Goal: Task Accomplishment & Management: Manage account settings

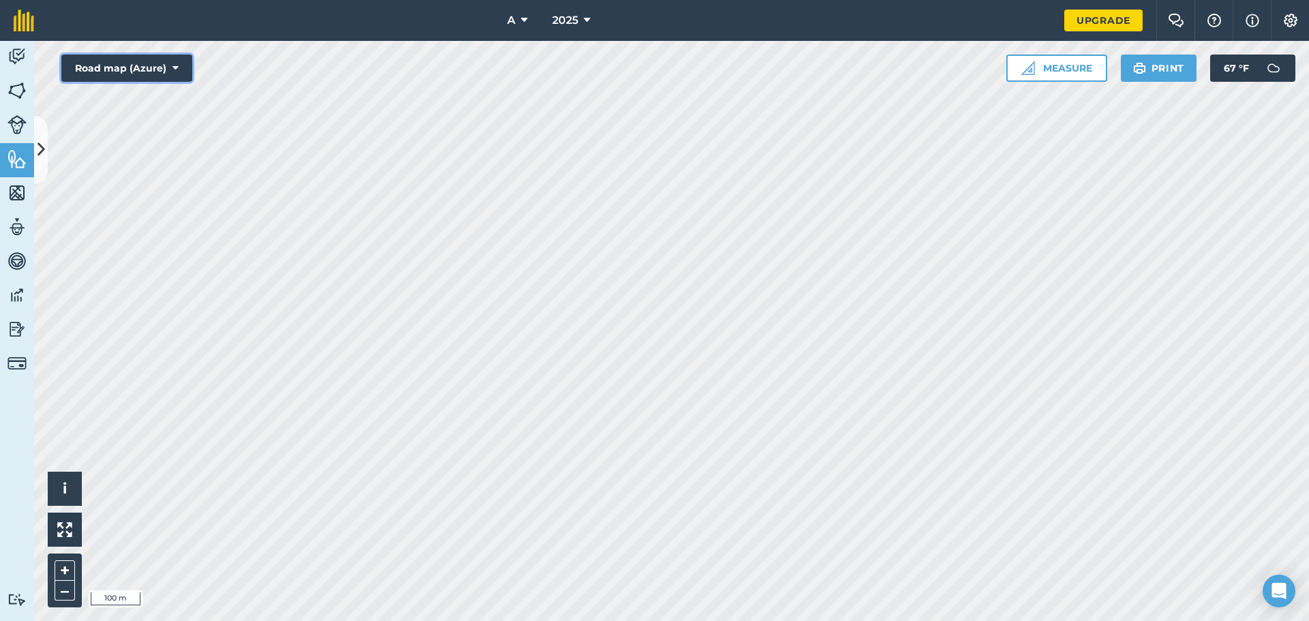
click at [168, 81] on button "Road map (Azure)" at bounding box center [126, 68] width 131 height 27
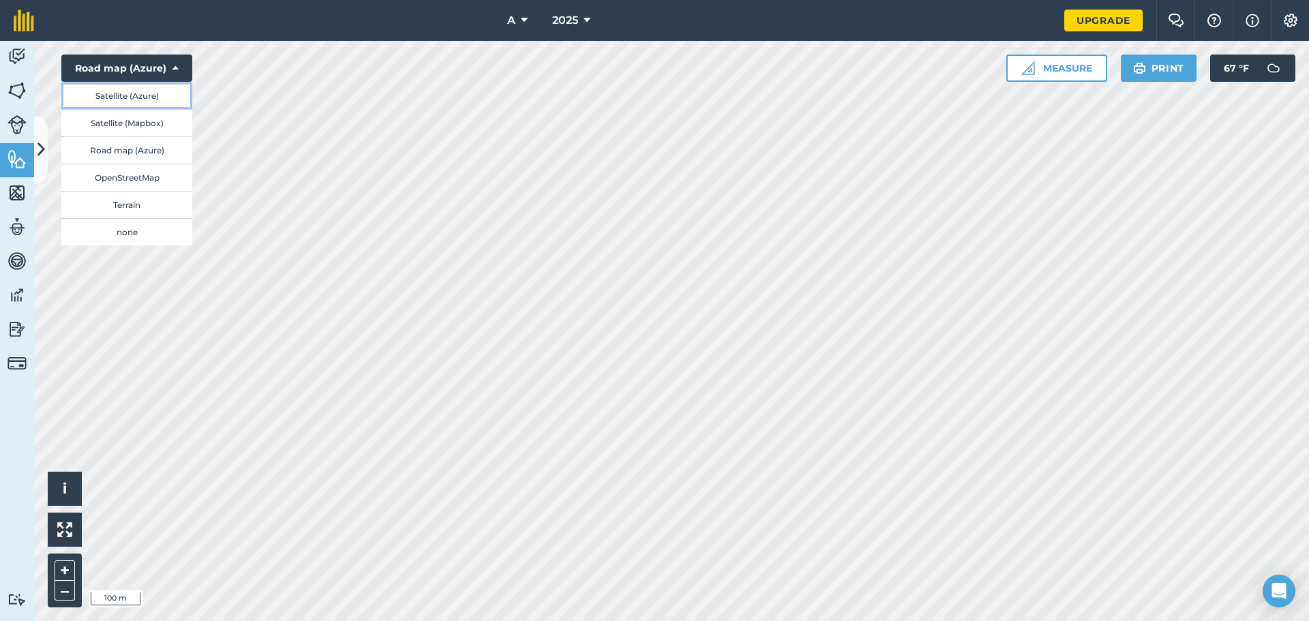
click at [157, 92] on button "Satellite (Azure)" at bounding box center [126, 95] width 131 height 27
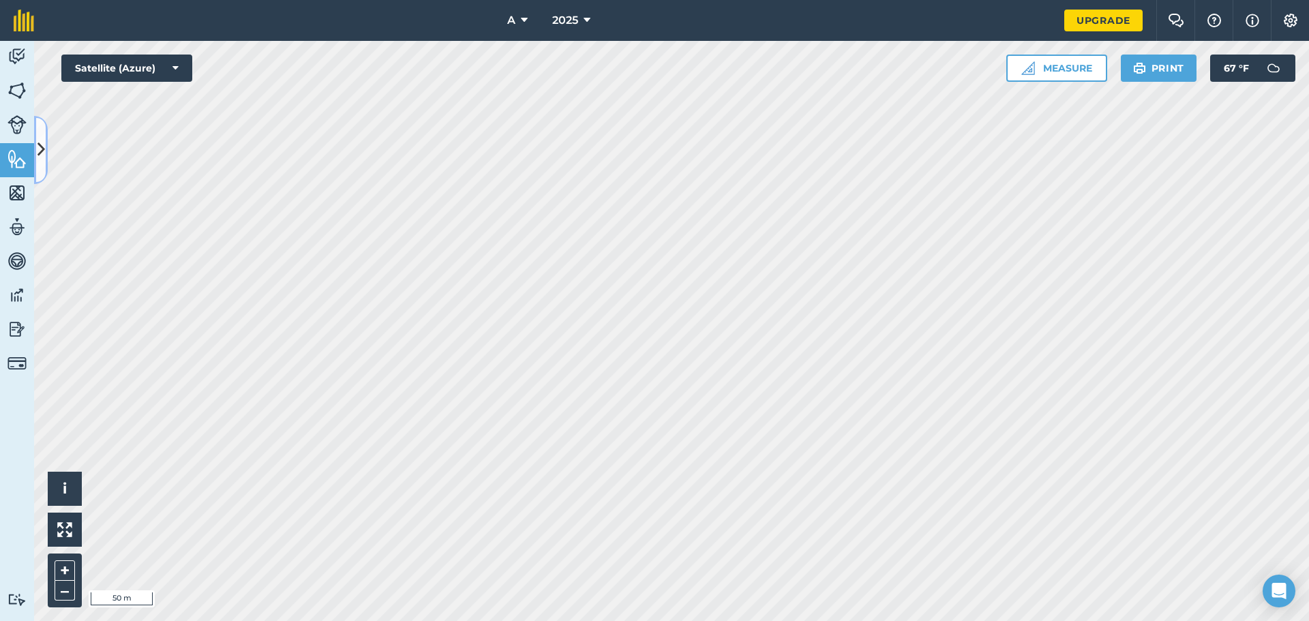
click at [46, 161] on button at bounding box center [41, 150] width 14 height 68
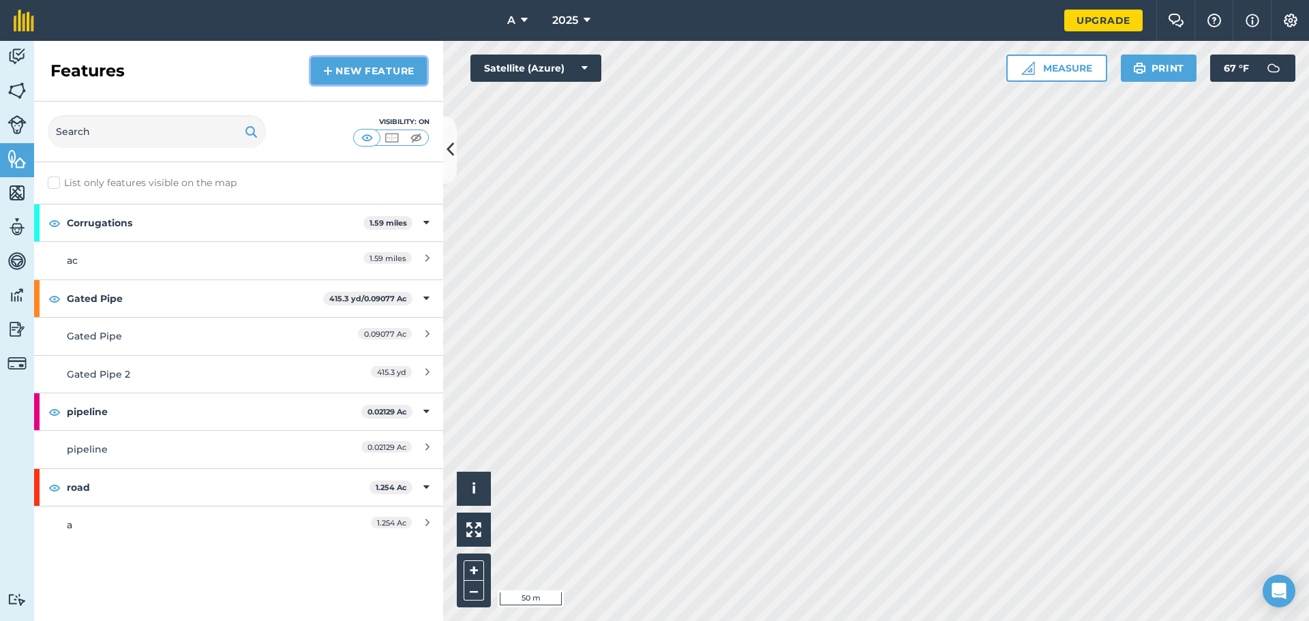
click at [350, 75] on link "New feature" at bounding box center [369, 70] width 116 height 27
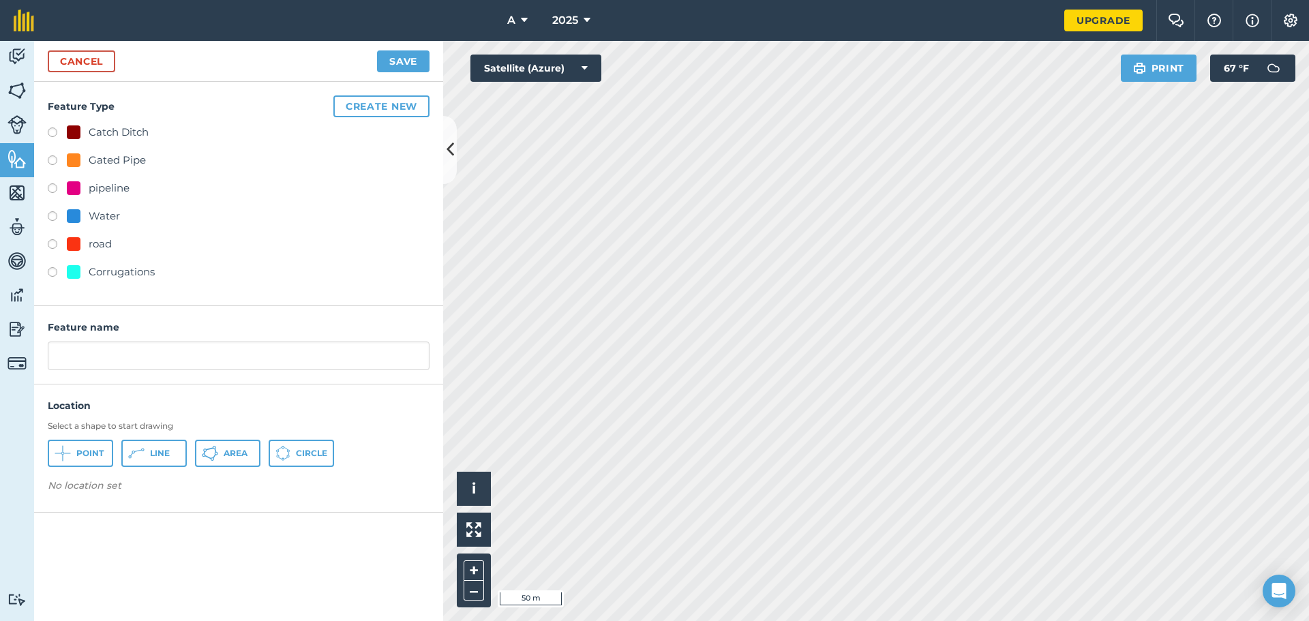
click at [115, 182] on div "pipeline" at bounding box center [109, 188] width 41 height 16
radio input "true"
type input "pipeline 2"
click at [161, 455] on span "Line" at bounding box center [160, 453] width 20 height 11
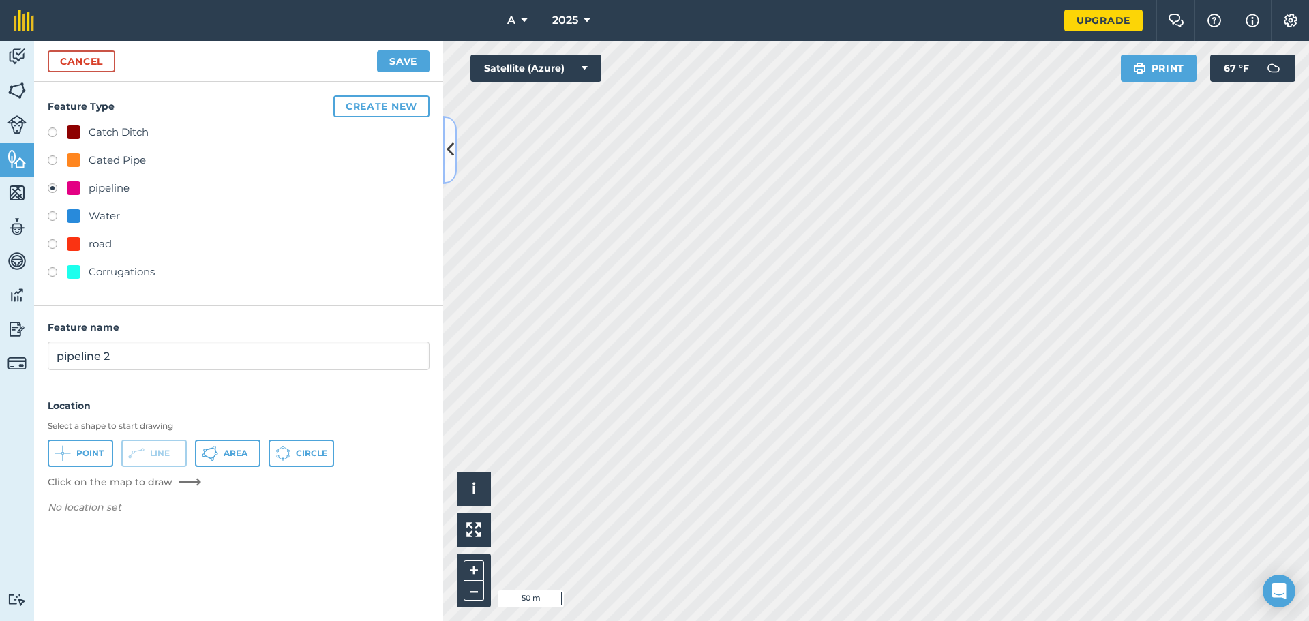
click at [455, 158] on button at bounding box center [450, 150] width 14 height 68
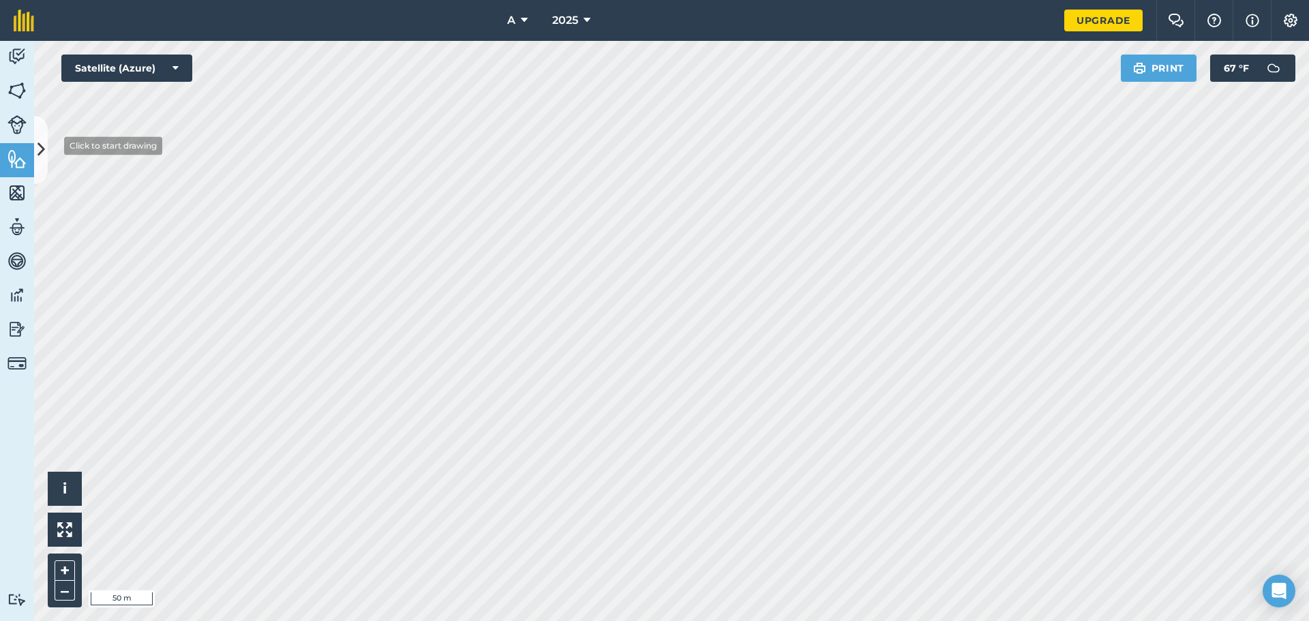
click at [40, 147] on div "Activity Fields Livestock Features Maps Team Vehicles Data Reporting Billing Tu…" at bounding box center [654, 331] width 1309 height 580
drag, startPoint x: 35, startPoint y: 149, endPoint x: 63, endPoint y: 153, distance: 28.4
click at [35, 149] on button at bounding box center [41, 150] width 14 height 68
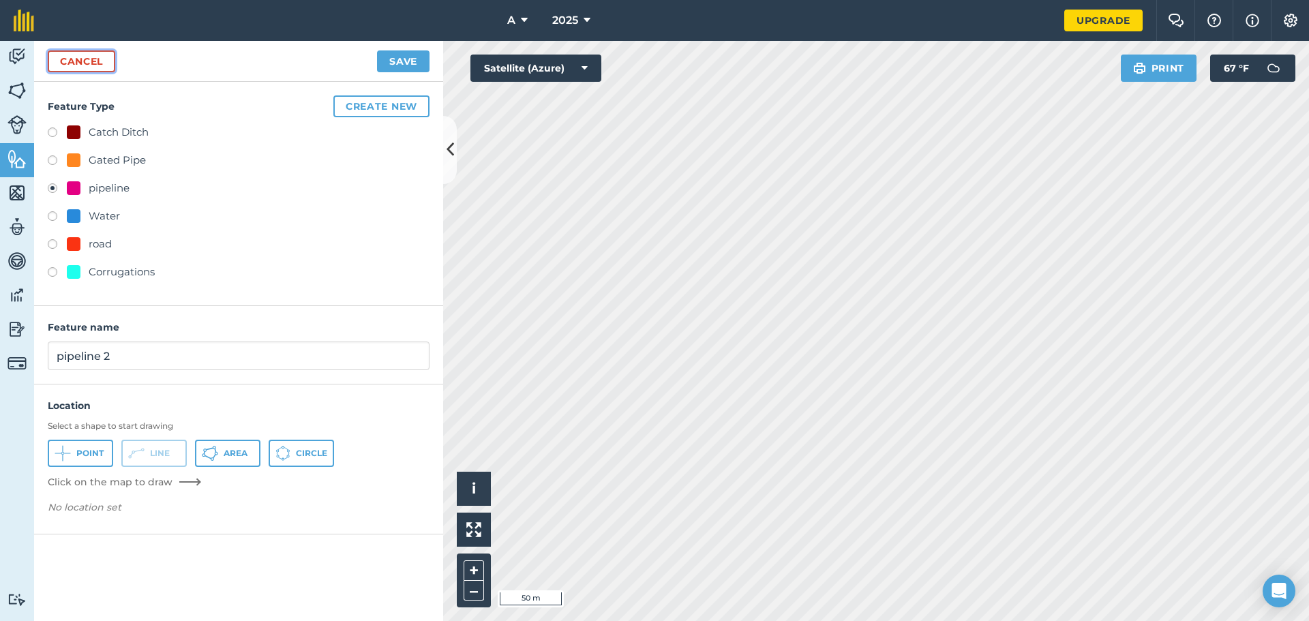
click at [57, 65] on link "Cancel" at bounding box center [81, 61] width 67 height 22
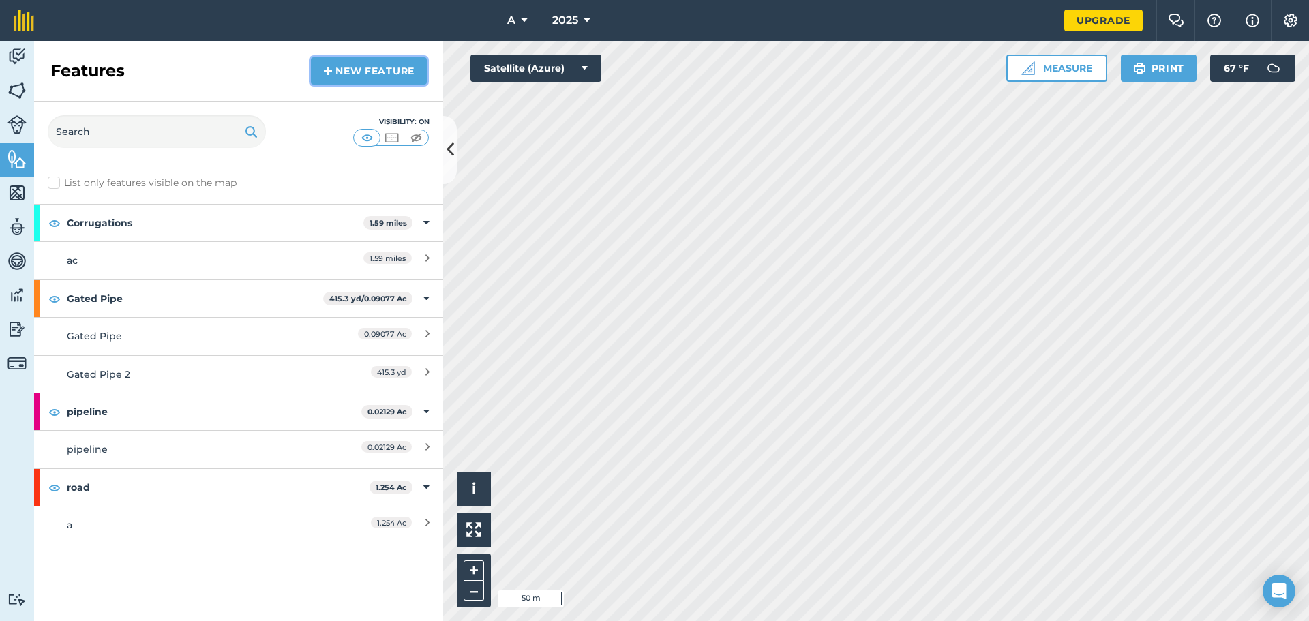
click at [362, 78] on link "New feature" at bounding box center [369, 70] width 116 height 27
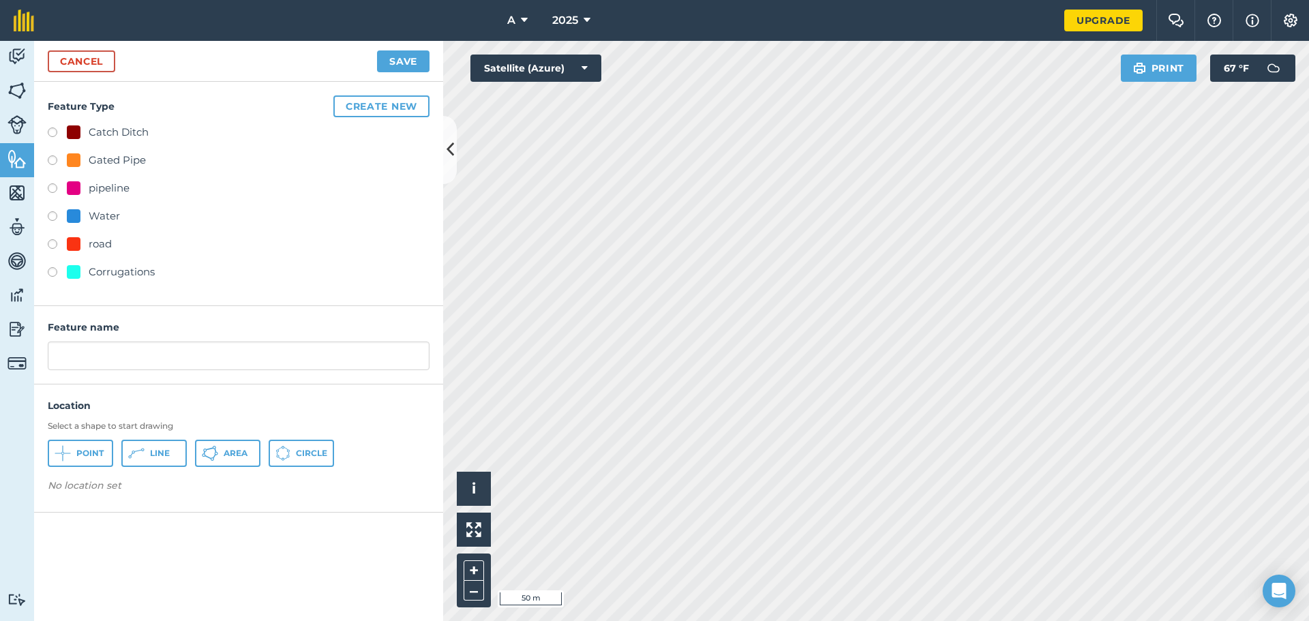
click at [91, 187] on div "pipeline" at bounding box center [109, 188] width 41 height 16
radio input "true"
type input "pipeline 2"
click at [168, 453] on span "Line" at bounding box center [160, 453] width 20 height 11
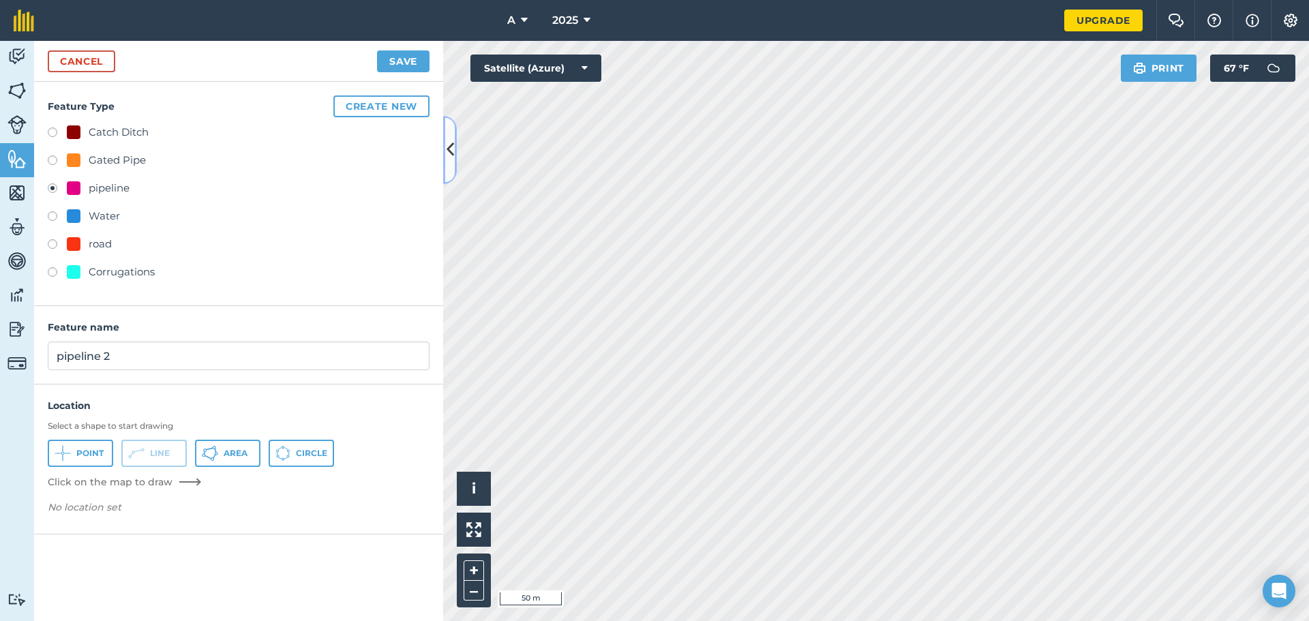
click at [449, 155] on icon at bounding box center [450, 150] width 7 height 24
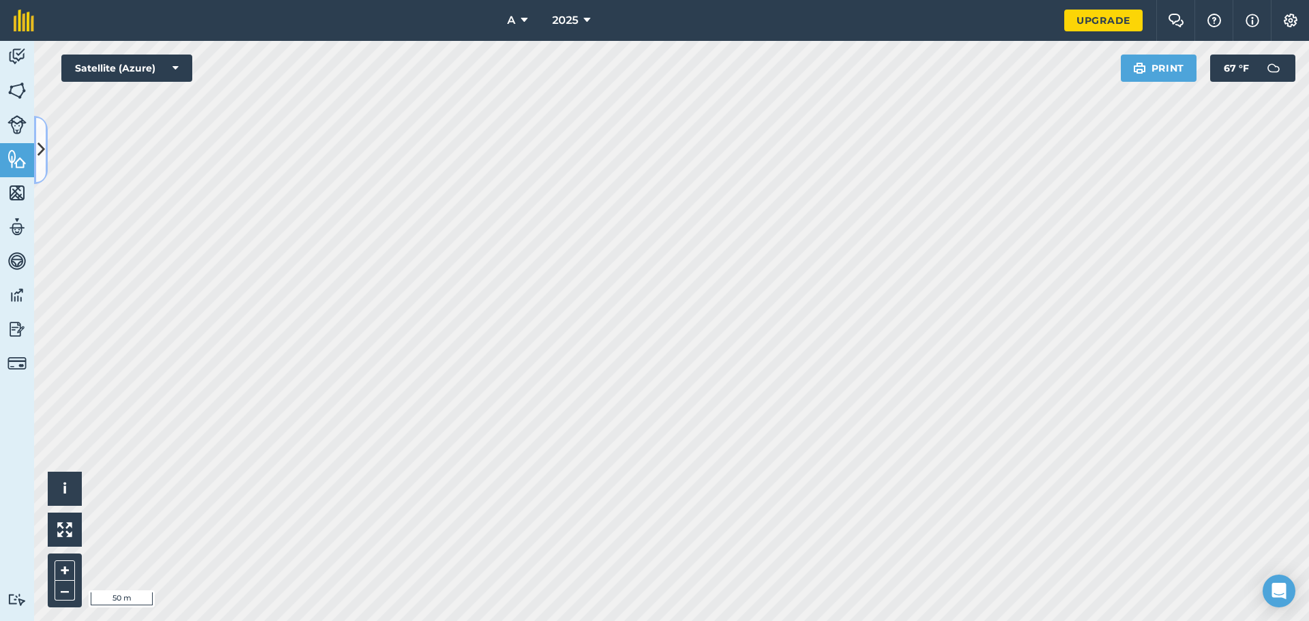
click at [45, 163] on button at bounding box center [41, 150] width 14 height 68
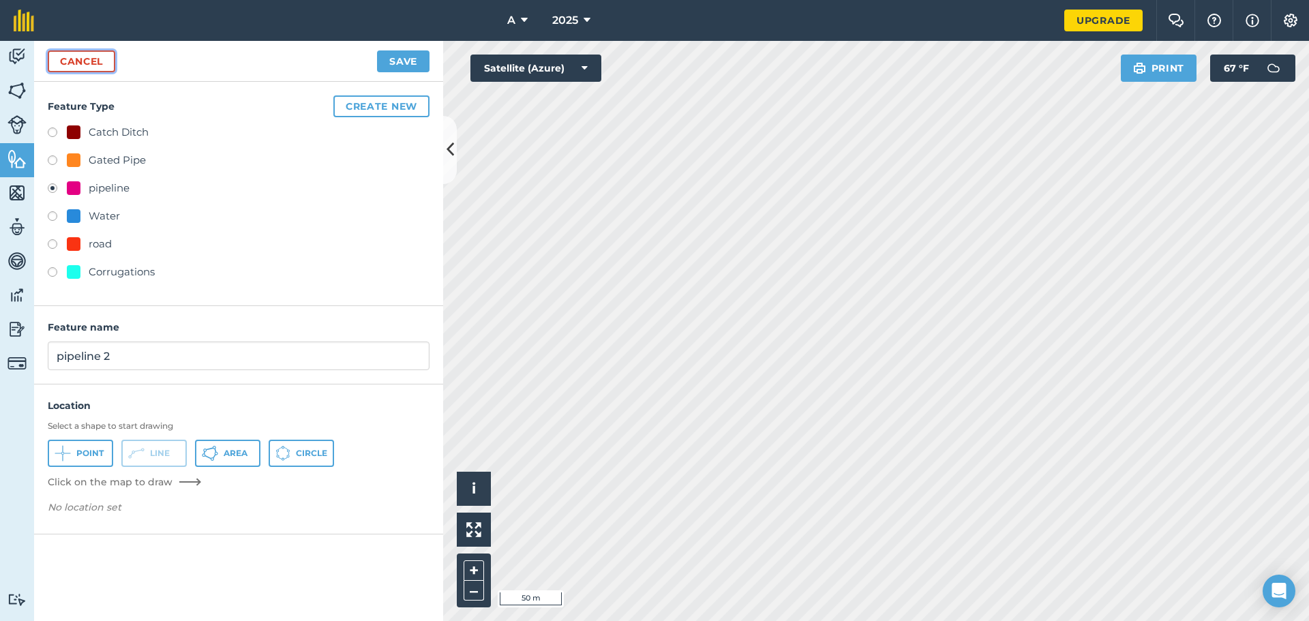
click at [94, 50] on link "Cancel" at bounding box center [81, 61] width 67 height 22
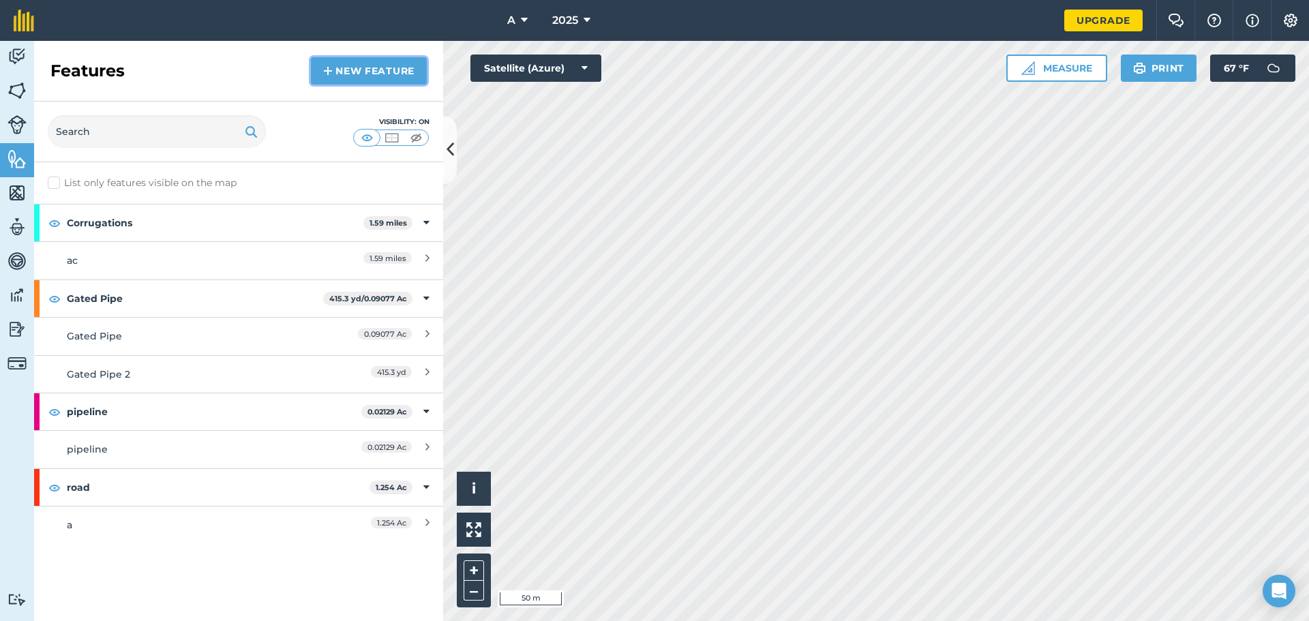
click at [340, 70] on link "New feature" at bounding box center [369, 70] width 116 height 27
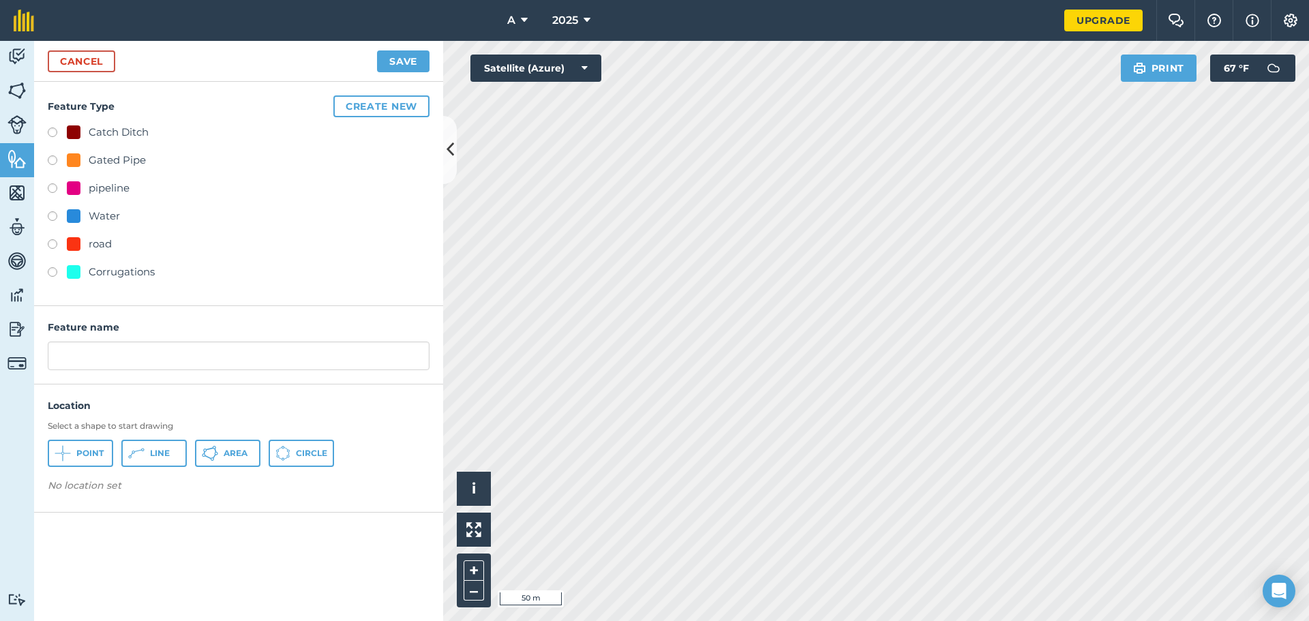
drag, startPoint x: 104, startPoint y: 188, endPoint x: 137, endPoint y: 178, distance: 34.3
click at [104, 187] on div "pipeline" at bounding box center [109, 188] width 41 height 16
radio input "true"
type input "pipeline 2"
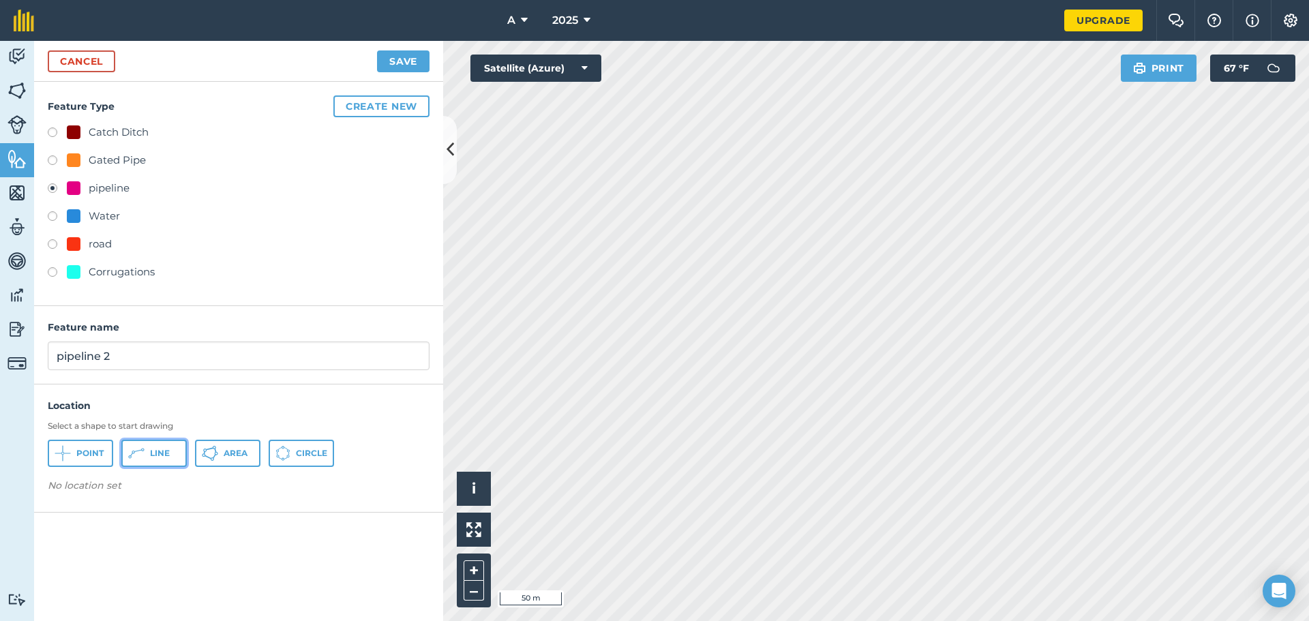
click at [155, 466] on button "Line" at bounding box center [153, 453] width 65 height 27
click at [453, 157] on icon at bounding box center [450, 150] width 7 height 24
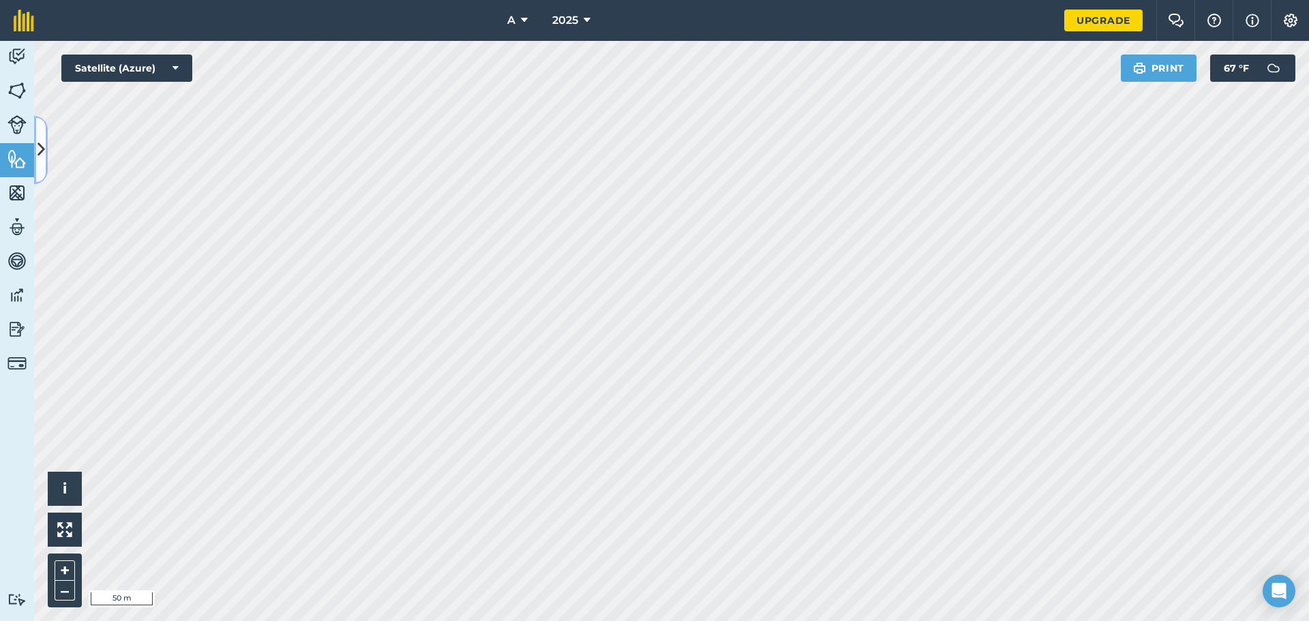
click at [44, 144] on icon at bounding box center [40, 150] width 7 height 24
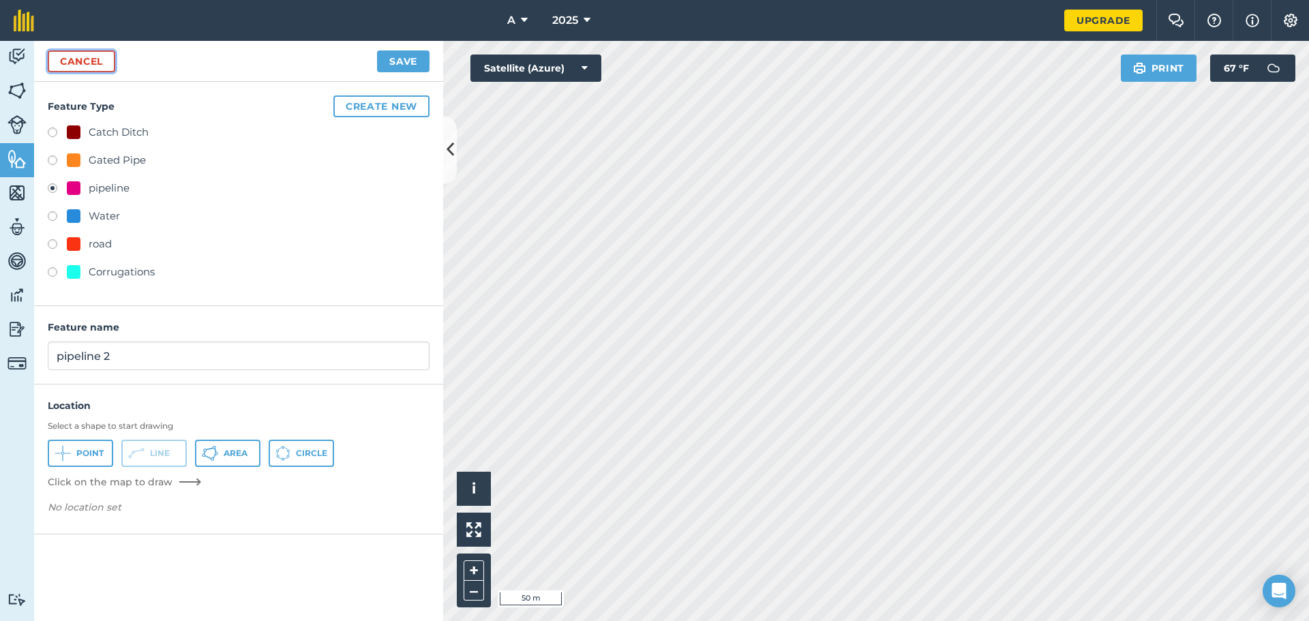
click at [83, 54] on link "Cancel" at bounding box center [81, 61] width 67 height 22
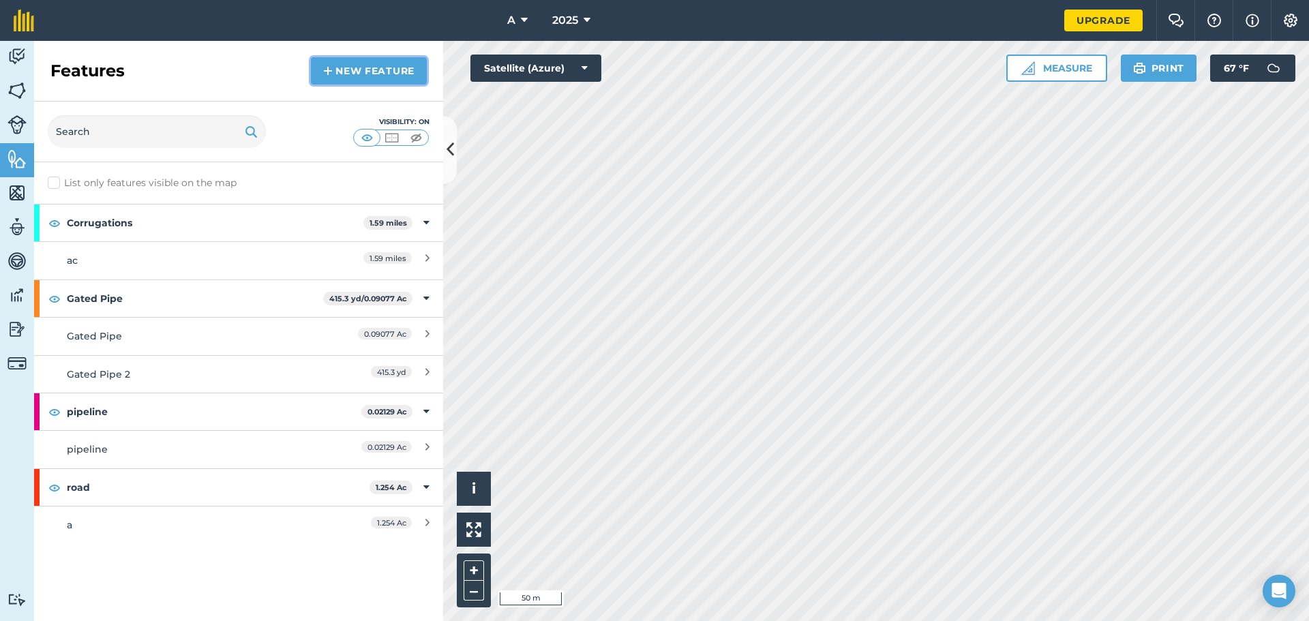
click at [397, 82] on link "New feature" at bounding box center [369, 70] width 116 height 27
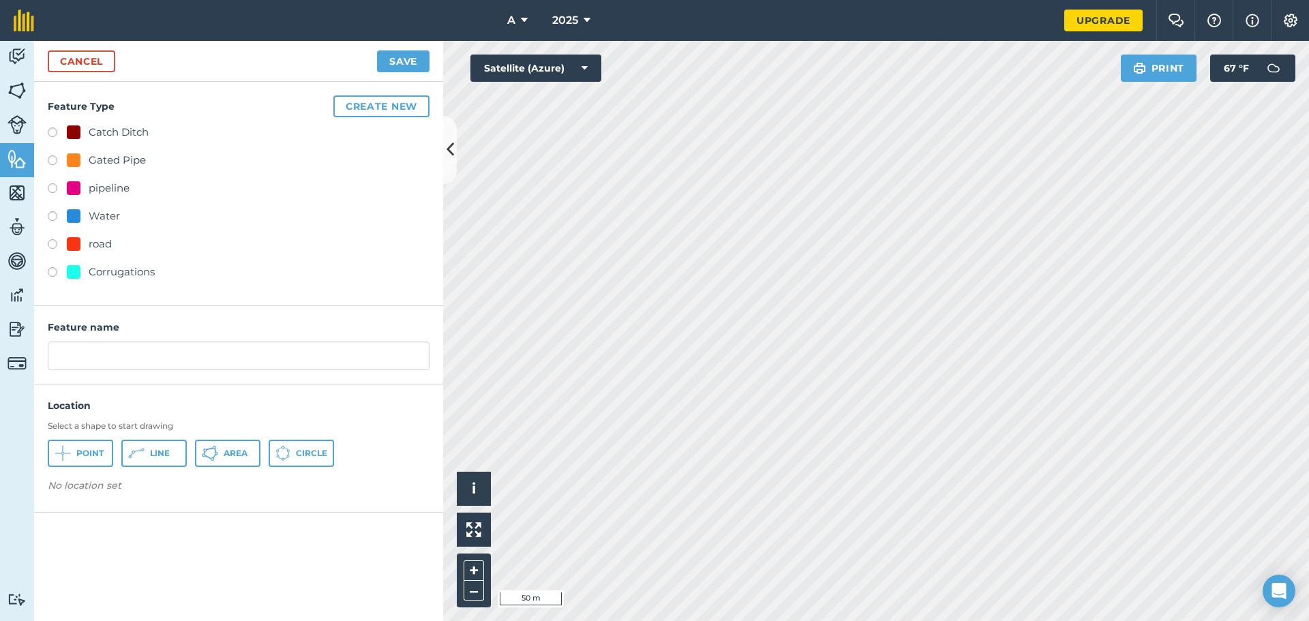
click at [125, 166] on div "Gated Pipe" at bounding box center [117, 160] width 57 height 16
radio input "true"
type input "Gated Pipe 3"
click at [155, 451] on span "Line" at bounding box center [160, 453] width 20 height 11
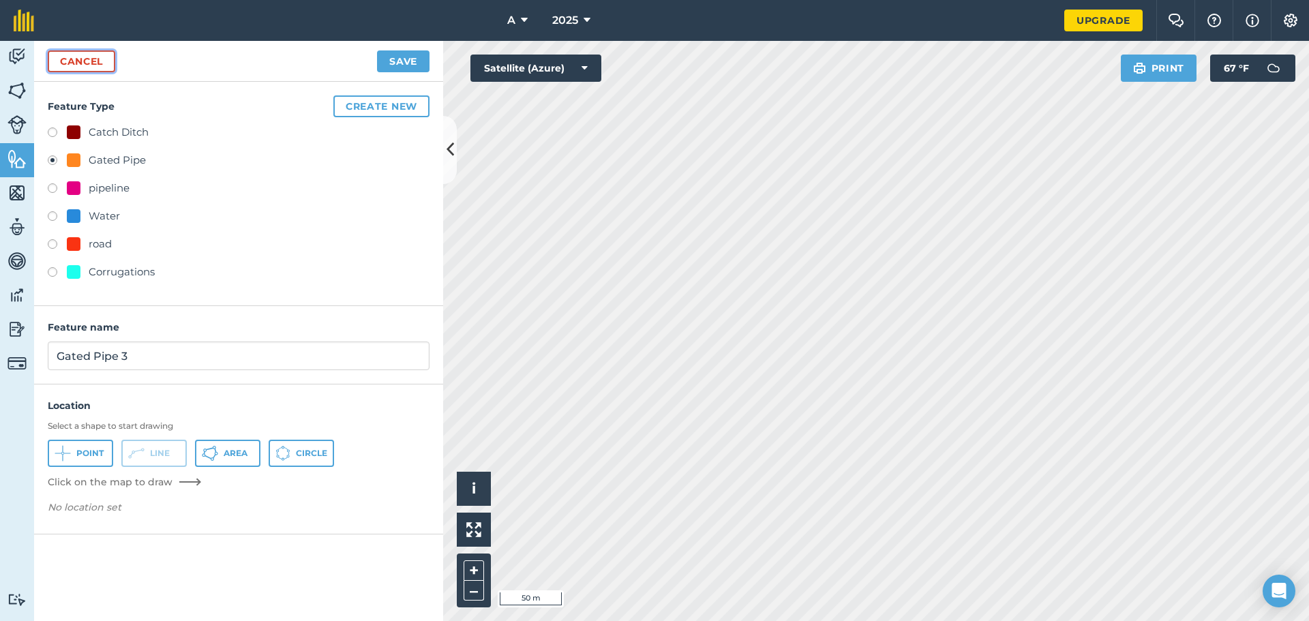
click at [89, 69] on link "Cancel" at bounding box center [81, 61] width 67 height 22
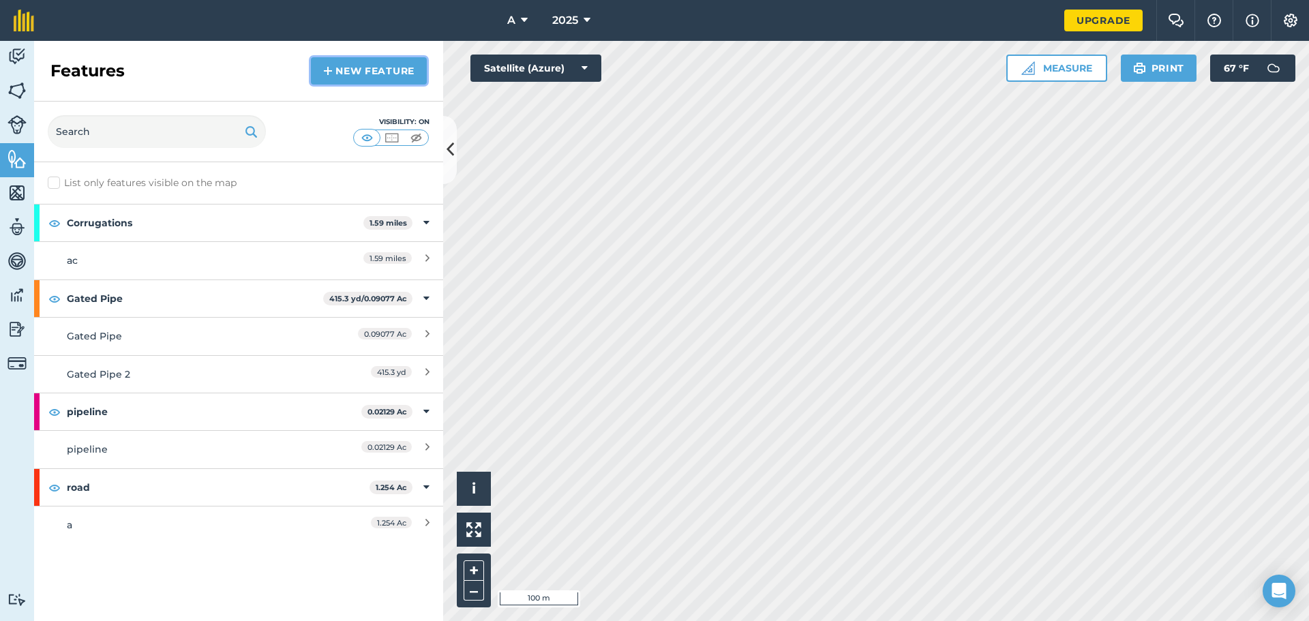
click at [367, 65] on link "New feature" at bounding box center [369, 70] width 116 height 27
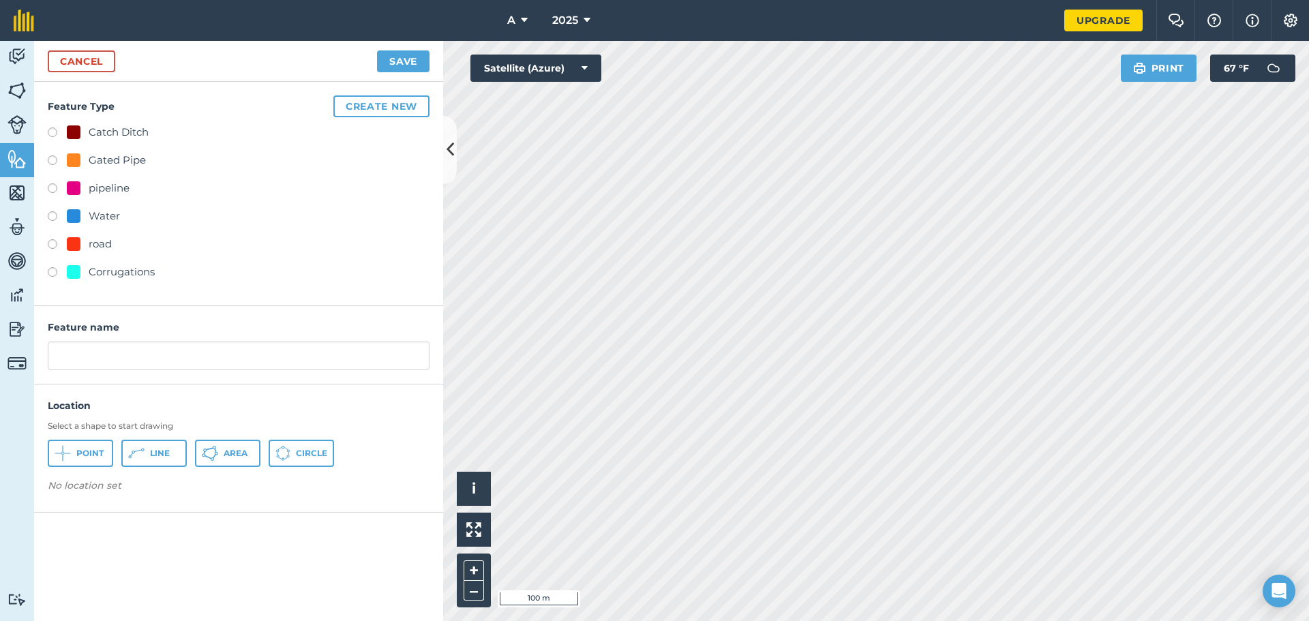
click at [100, 158] on div "Gated Pipe" at bounding box center [117, 160] width 57 height 16
radio input "true"
type input "Gated Pipe 3"
click at [168, 445] on button "Line" at bounding box center [153, 453] width 65 height 27
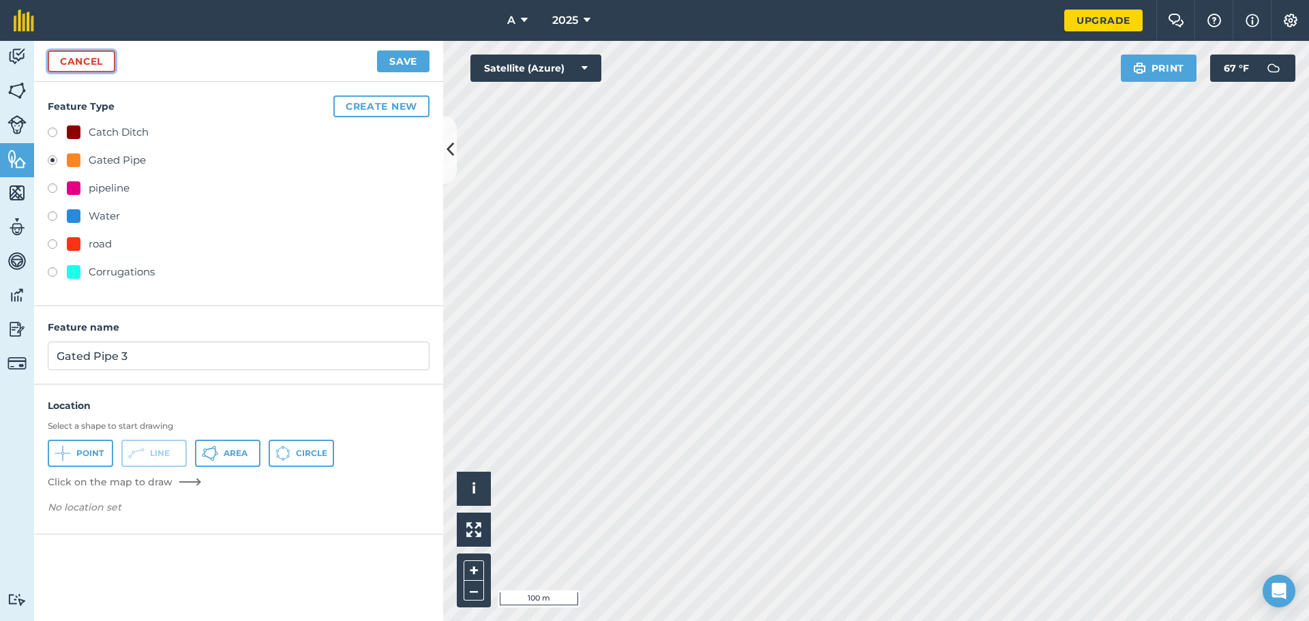
click at [61, 64] on link "Cancel" at bounding box center [81, 61] width 67 height 22
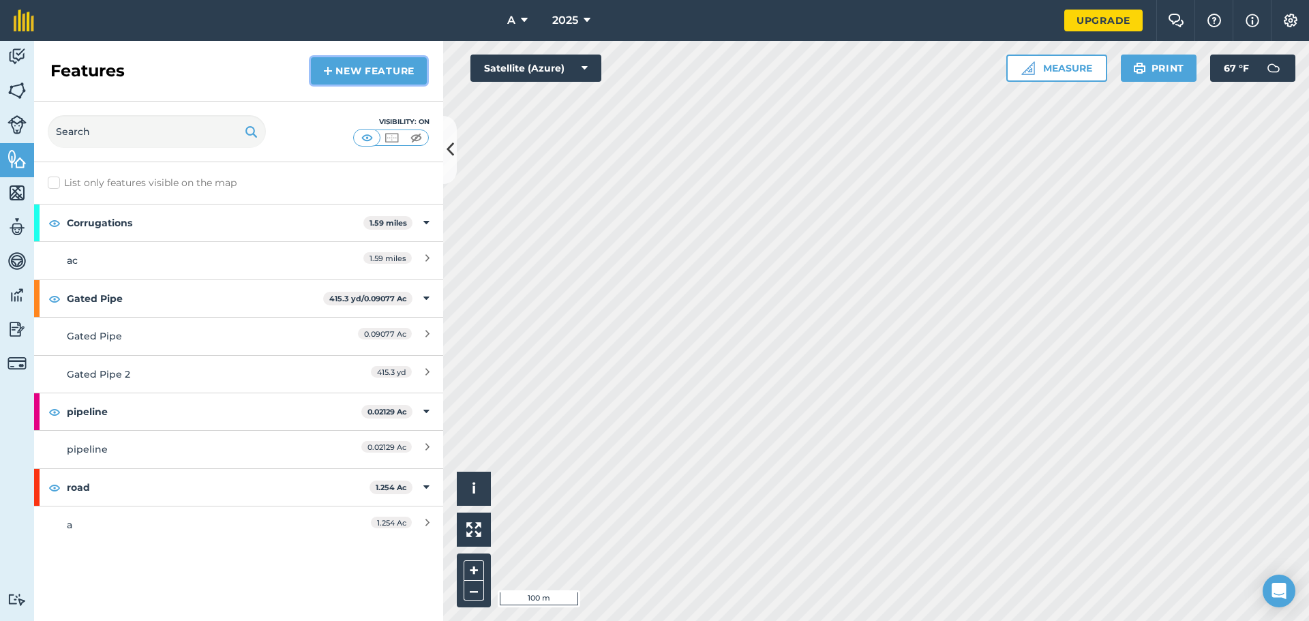
click at [385, 82] on link "New feature" at bounding box center [369, 70] width 116 height 27
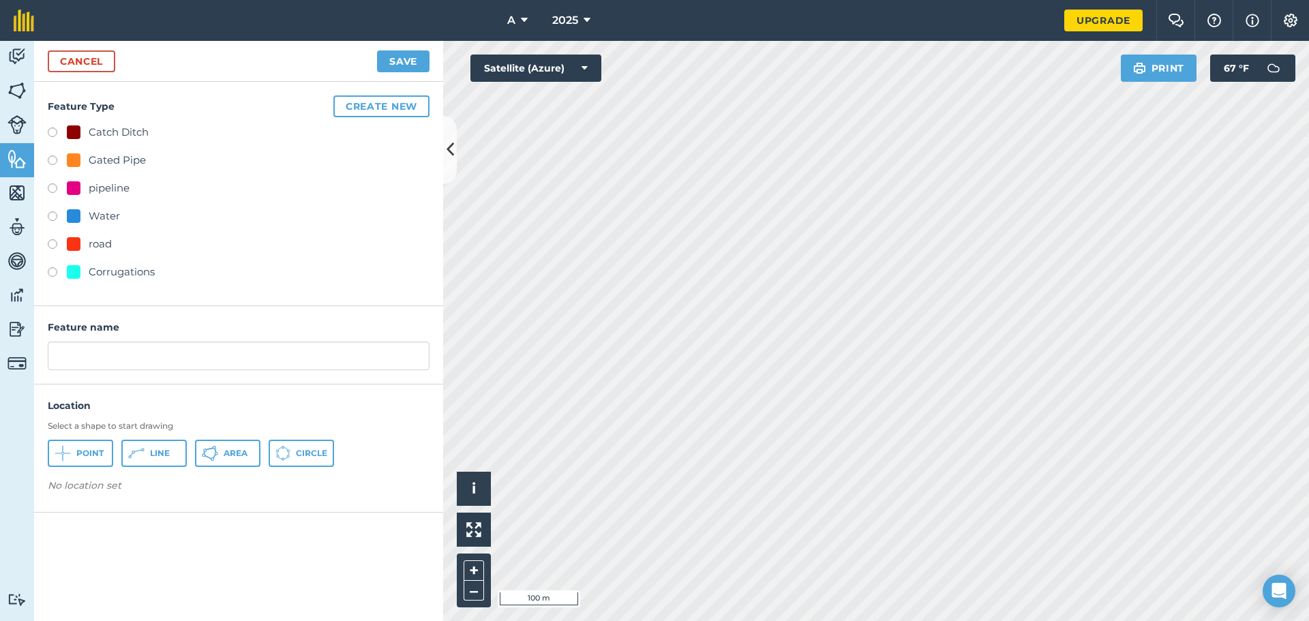
click at [123, 156] on div "Gated Pipe" at bounding box center [117, 160] width 57 height 16
radio input "true"
type input "Gated Pipe 3"
click at [170, 444] on button "Line" at bounding box center [153, 453] width 65 height 27
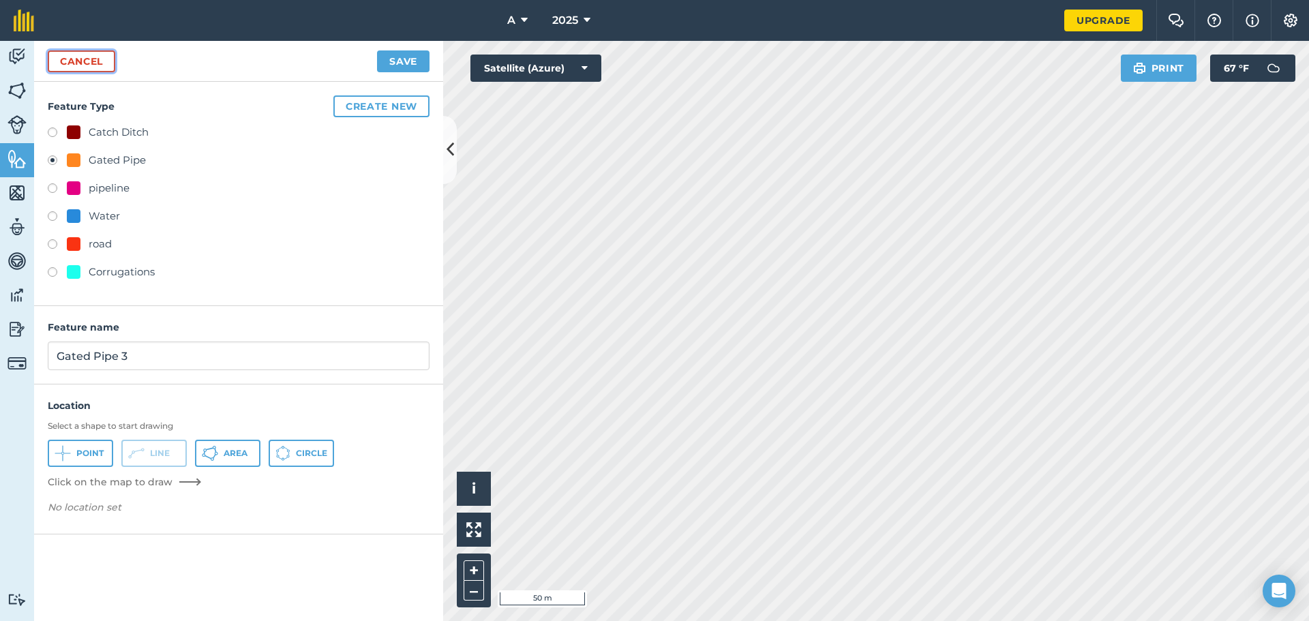
click at [100, 70] on link "Cancel" at bounding box center [81, 61] width 67 height 22
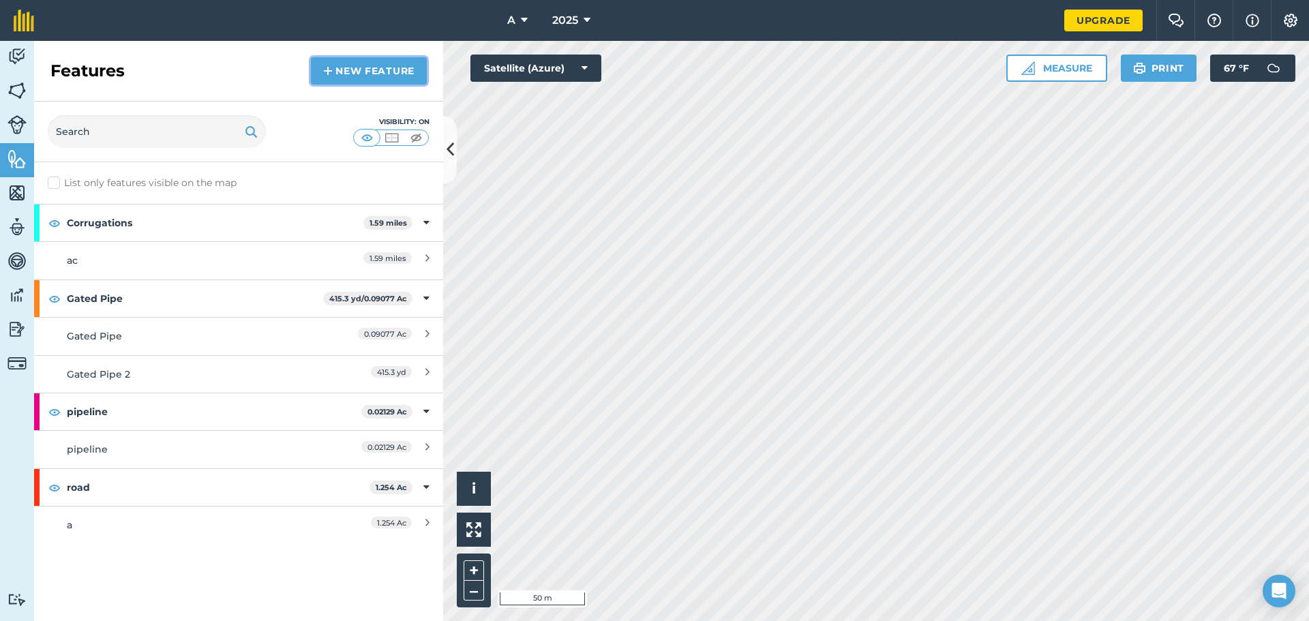
click at [333, 69] on link "New feature" at bounding box center [369, 70] width 116 height 27
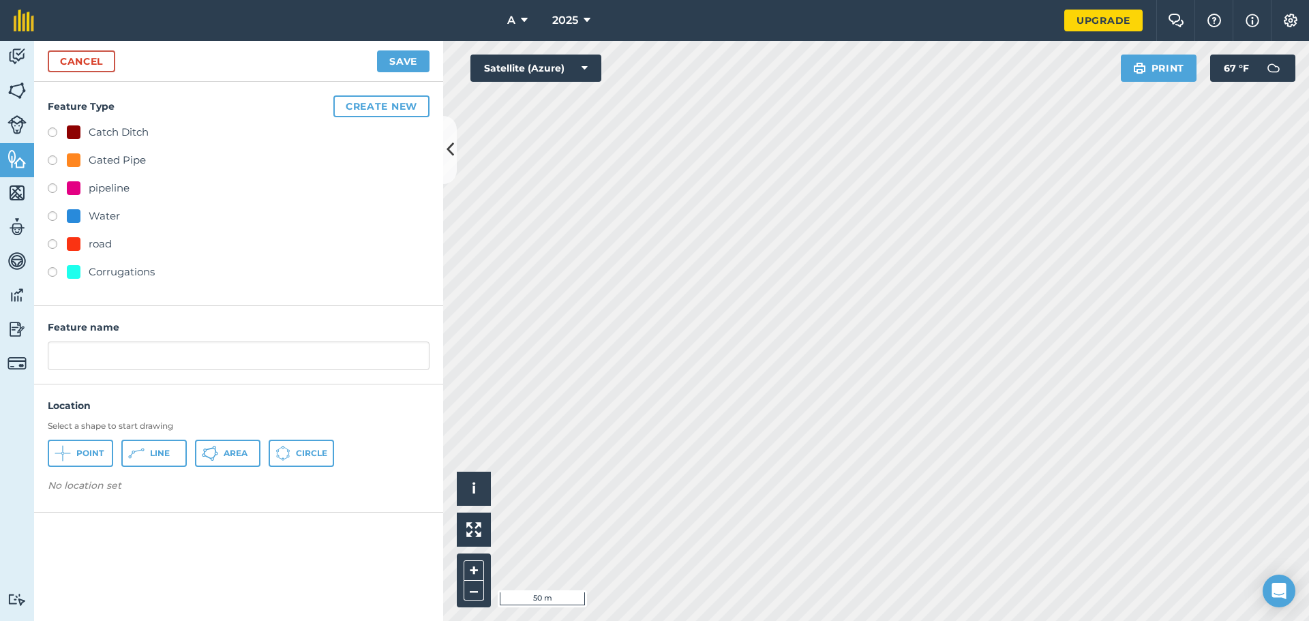
click at [149, 468] on div "Location Select a shape to start drawing Point Line Area Circle No location set" at bounding box center [238, 448] width 409 height 100
click at [153, 453] on span "Line" at bounding box center [160, 453] width 20 height 11
click at [116, 160] on div "Gated Pipe" at bounding box center [117, 160] width 57 height 16
radio input "true"
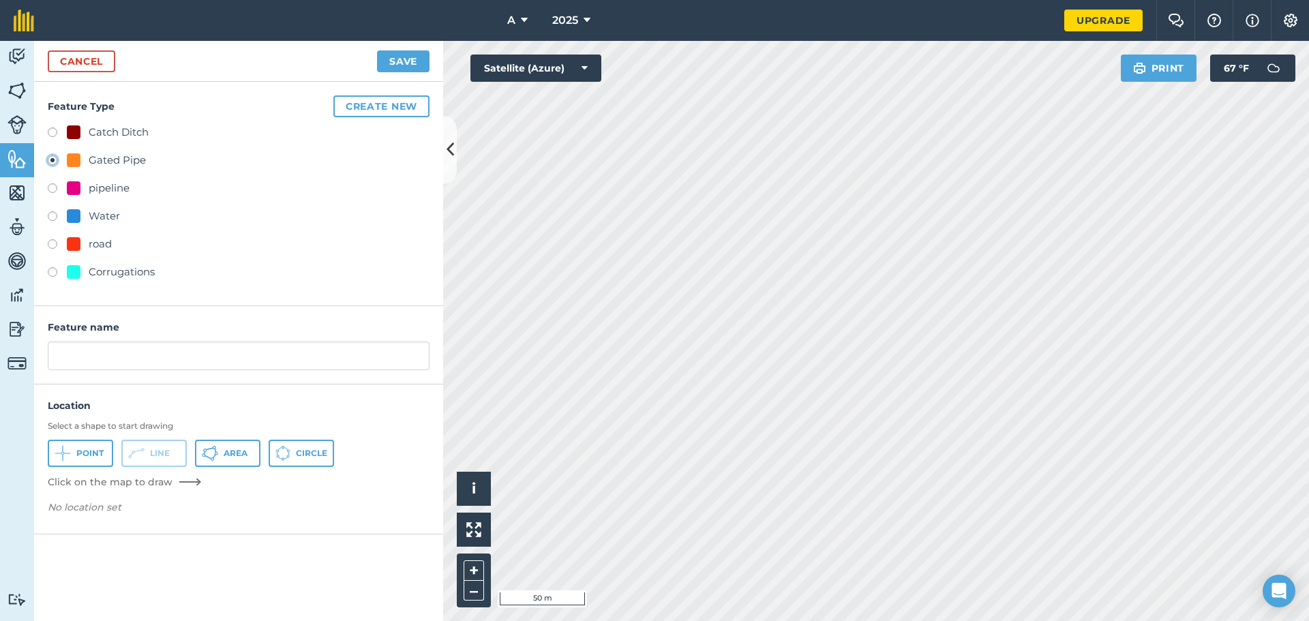
type input "Gated Pipe 3"
click at [91, 62] on link "Cancel" at bounding box center [81, 61] width 67 height 22
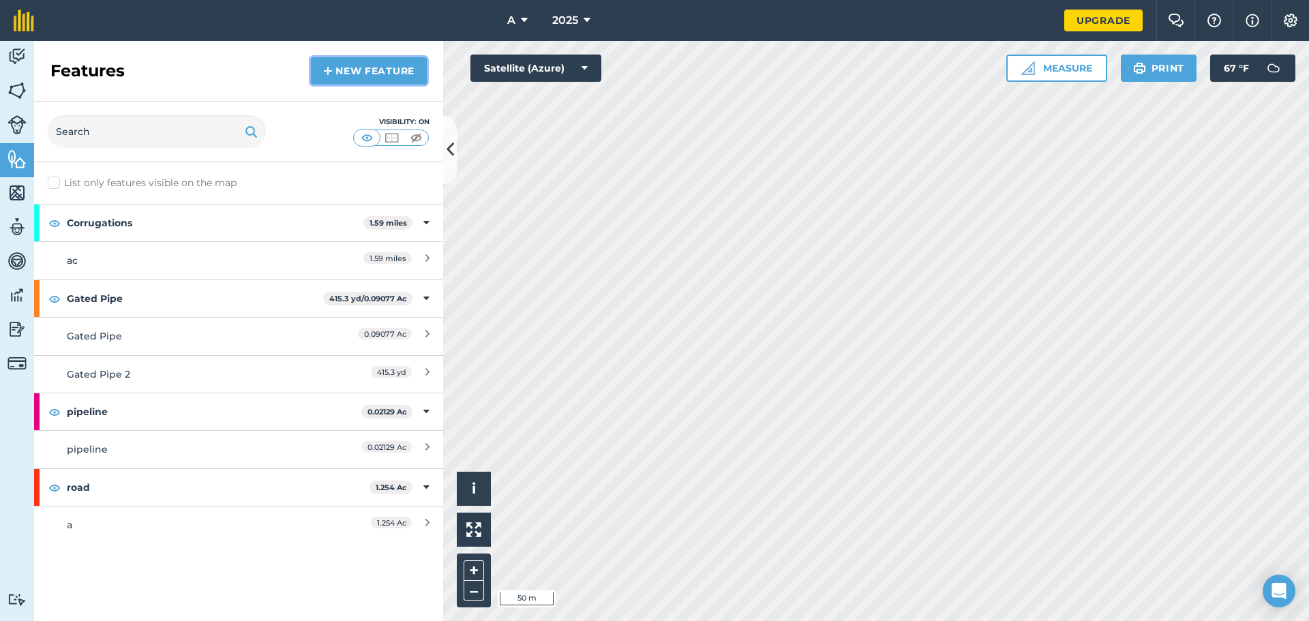
click at [316, 75] on link "New feature" at bounding box center [369, 70] width 116 height 27
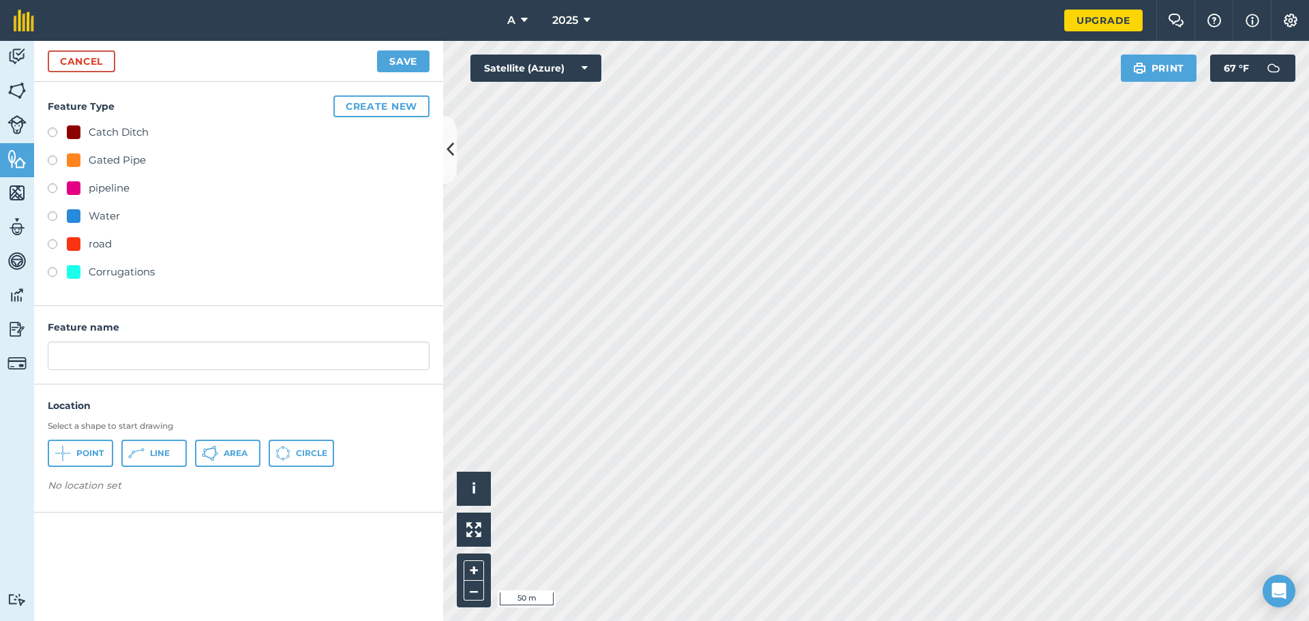
click at [126, 159] on div "Gated Pipe" at bounding box center [117, 160] width 57 height 16
radio input "true"
type input "Gated Pipe 3"
click at [175, 449] on button "Line" at bounding box center [153, 453] width 65 height 27
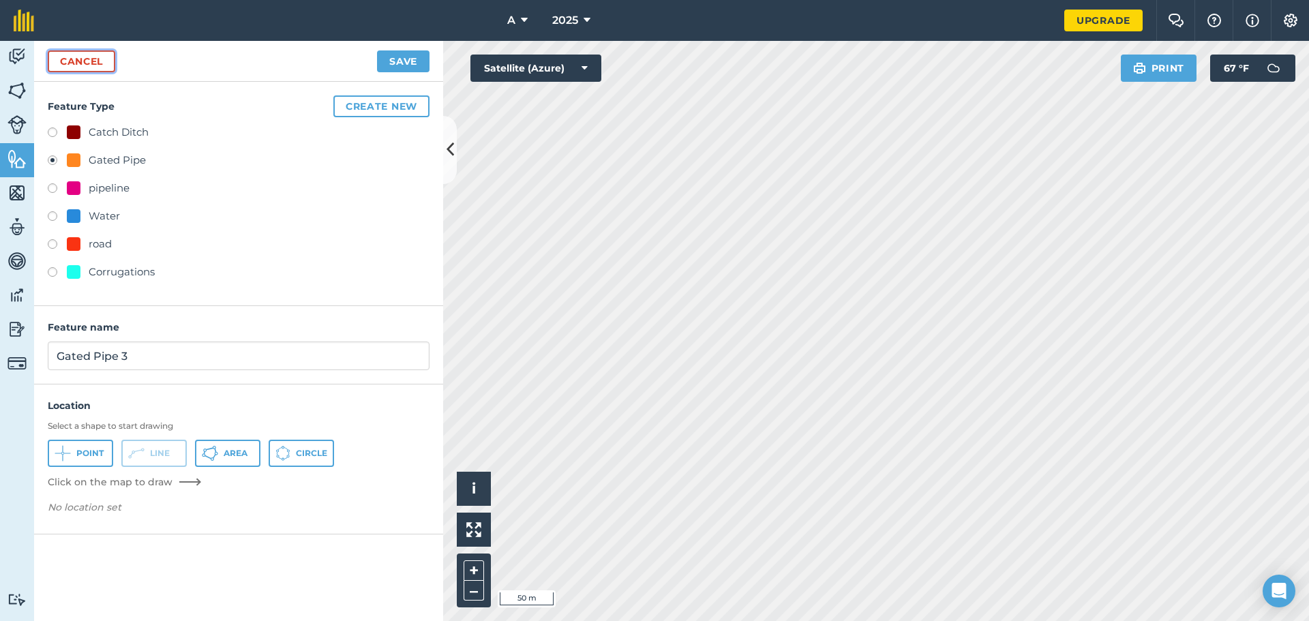
click at [102, 65] on link "Cancel" at bounding box center [81, 61] width 67 height 22
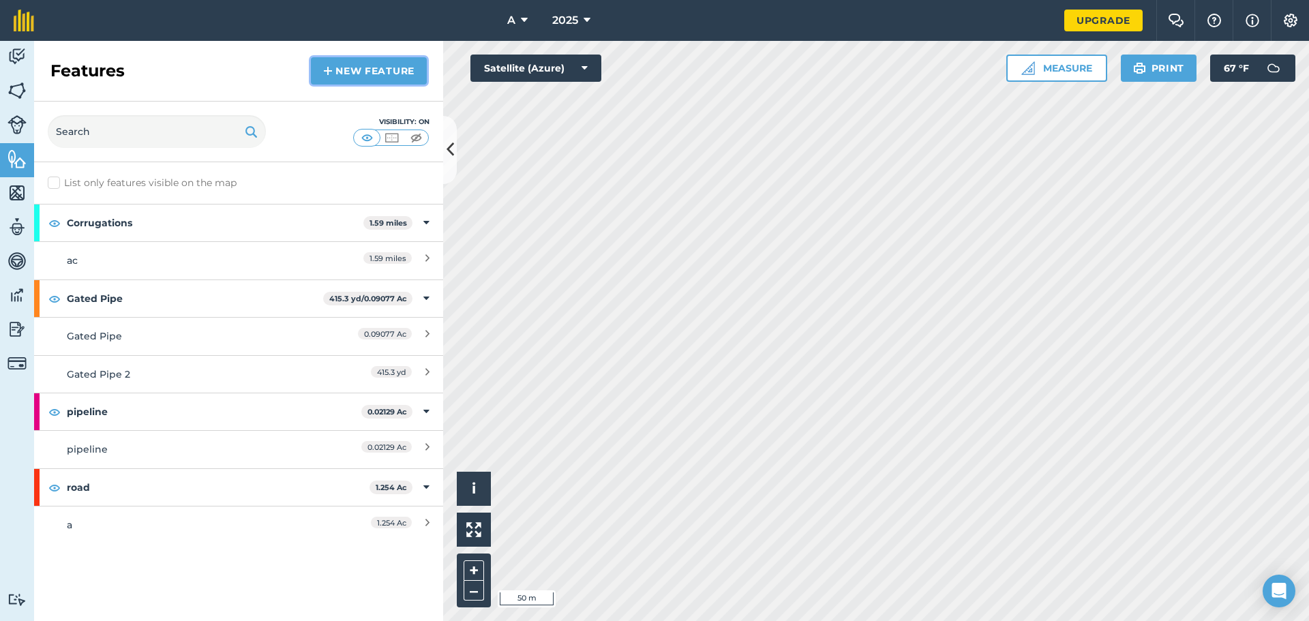
click at [348, 67] on link "New feature" at bounding box center [369, 70] width 116 height 27
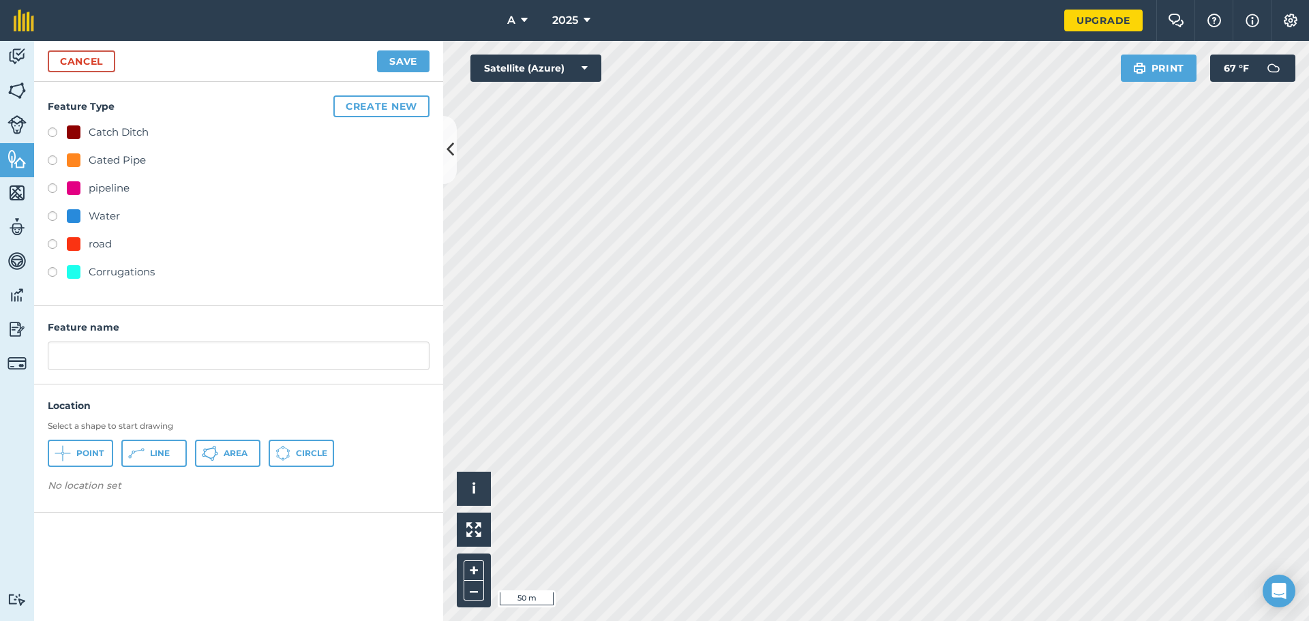
click at [115, 162] on div "Gated Pipe" at bounding box center [117, 160] width 57 height 16
radio input "true"
type input "Gated Pipe 3"
click at [167, 447] on button "Line" at bounding box center [153, 453] width 65 height 27
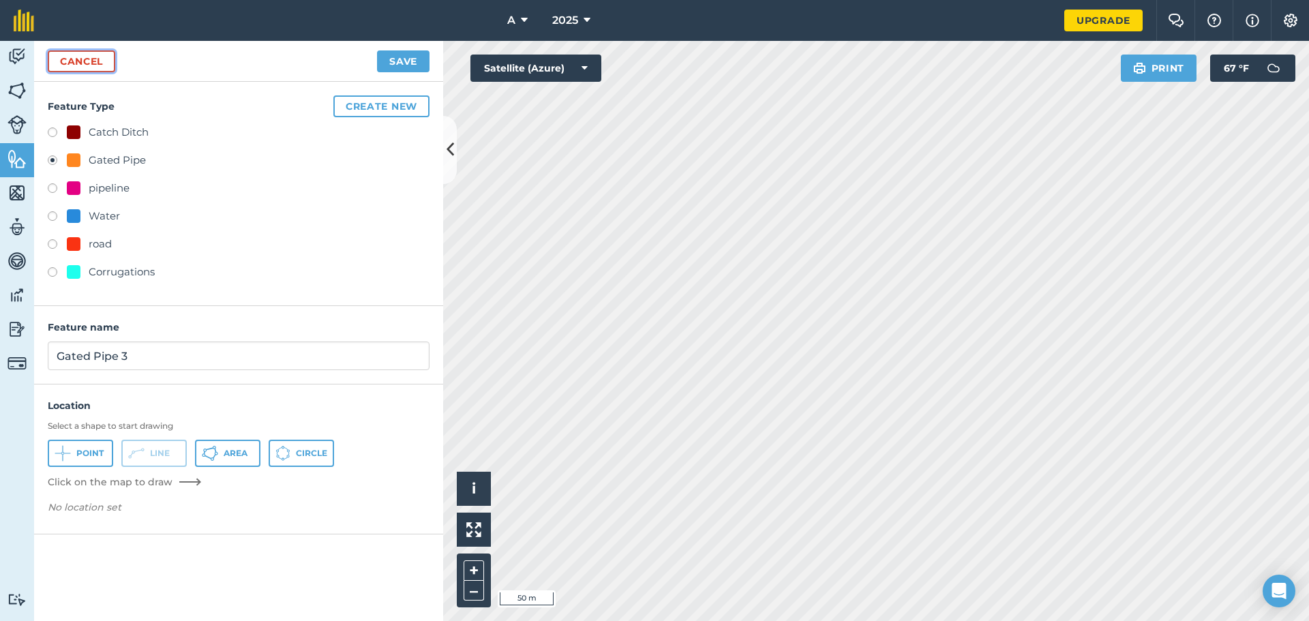
click at [85, 61] on link "Cancel" at bounding box center [81, 61] width 67 height 22
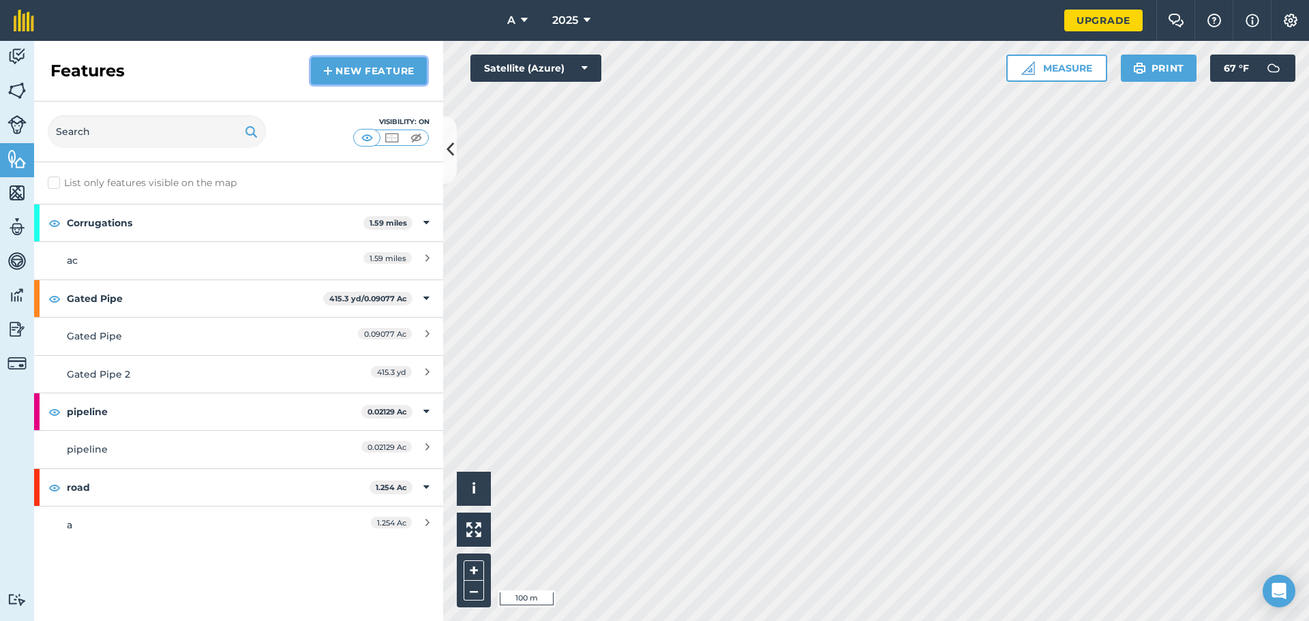
click at [373, 75] on link "New feature" at bounding box center [369, 70] width 116 height 27
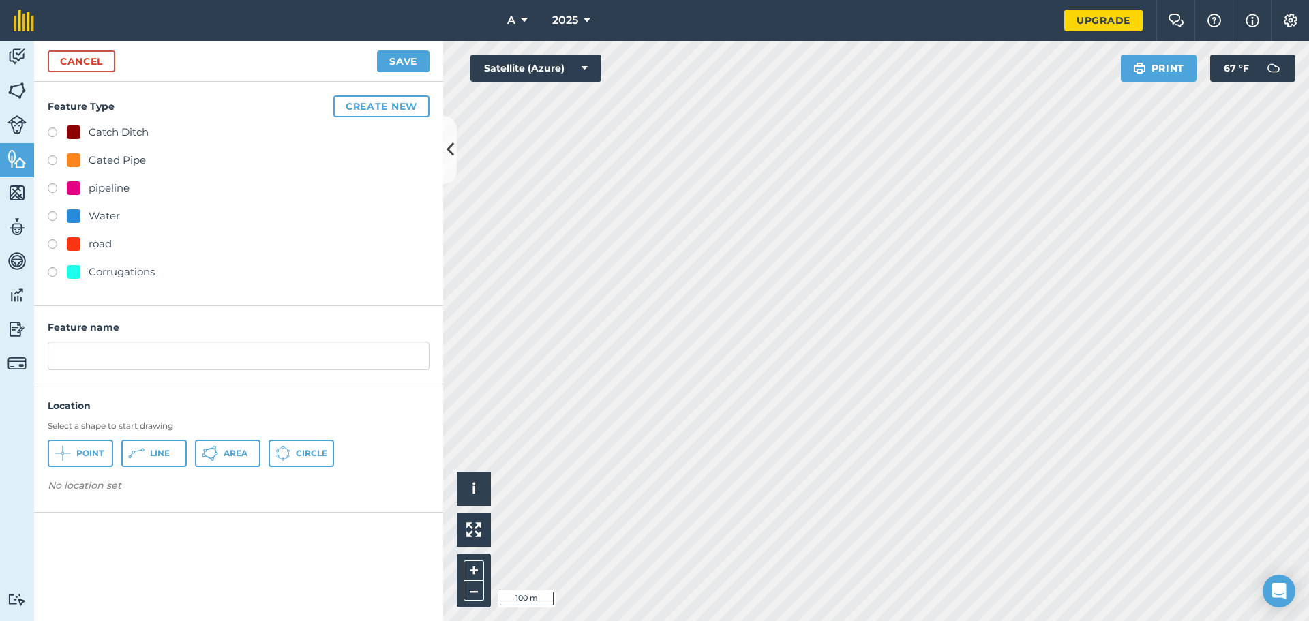
click at [122, 134] on div "Catch Ditch" at bounding box center [119, 132] width 60 height 16
radio input "true"
type input "Catch Ditch"
click at [241, 455] on span "Area" at bounding box center [236, 453] width 24 height 11
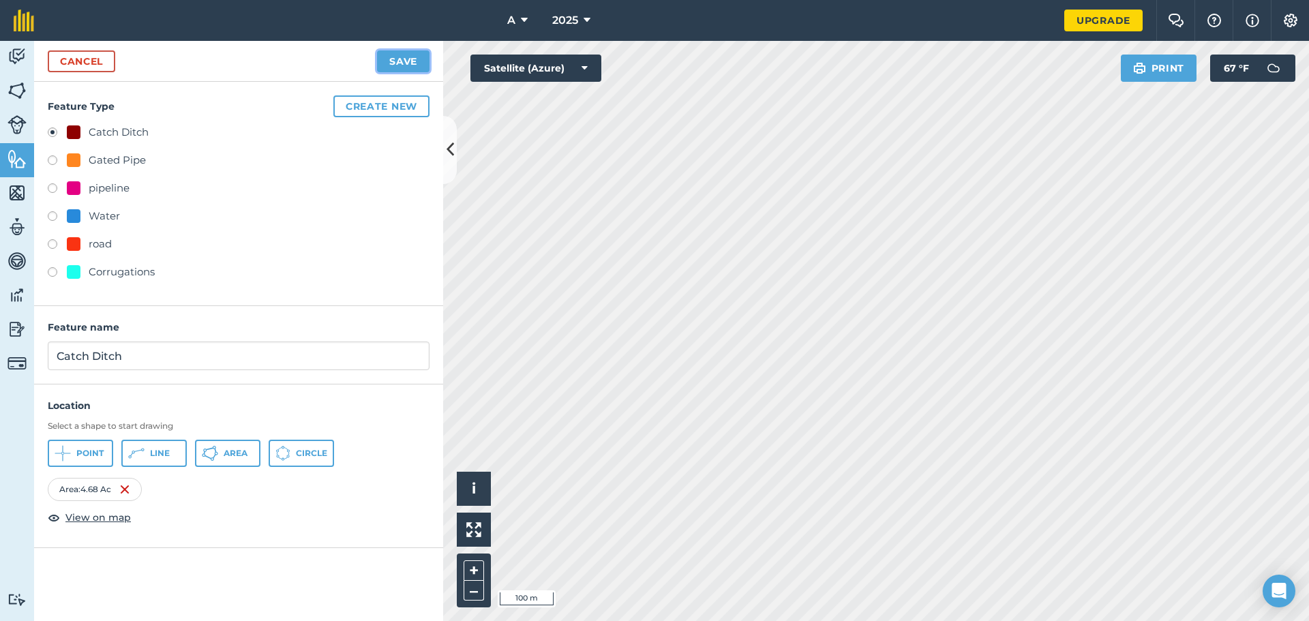
click at [408, 62] on button "Save" at bounding box center [403, 61] width 52 height 22
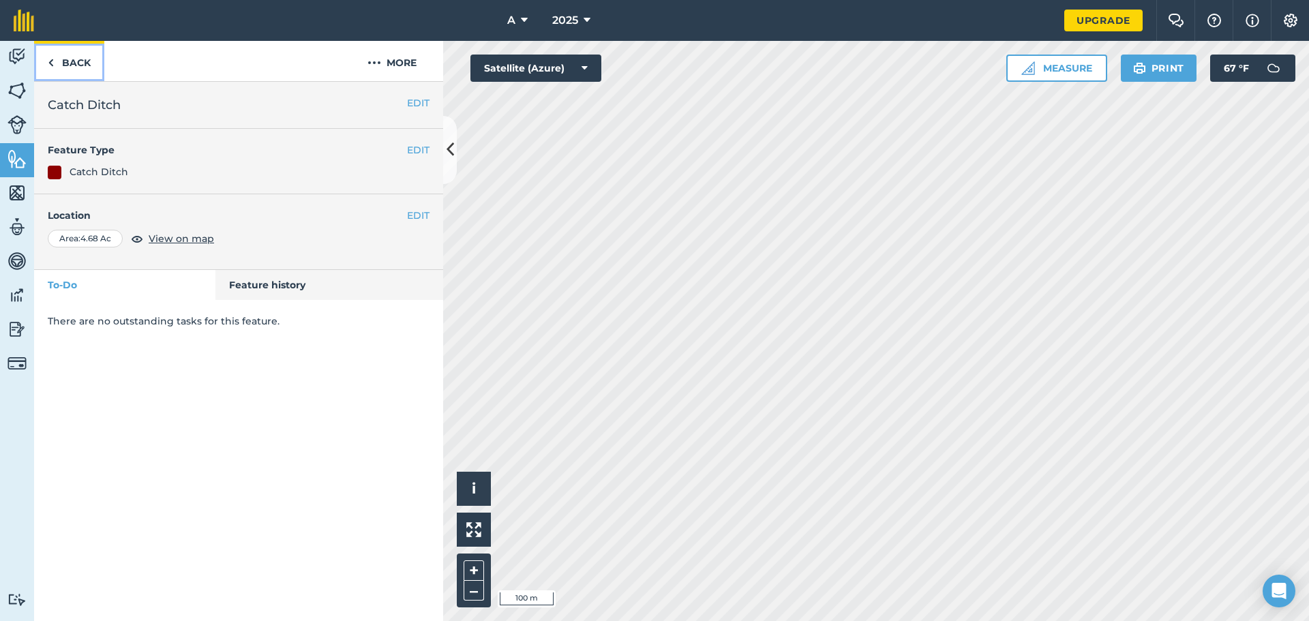
click at [90, 61] on link "Back" at bounding box center [69, 61] width 70 height 40
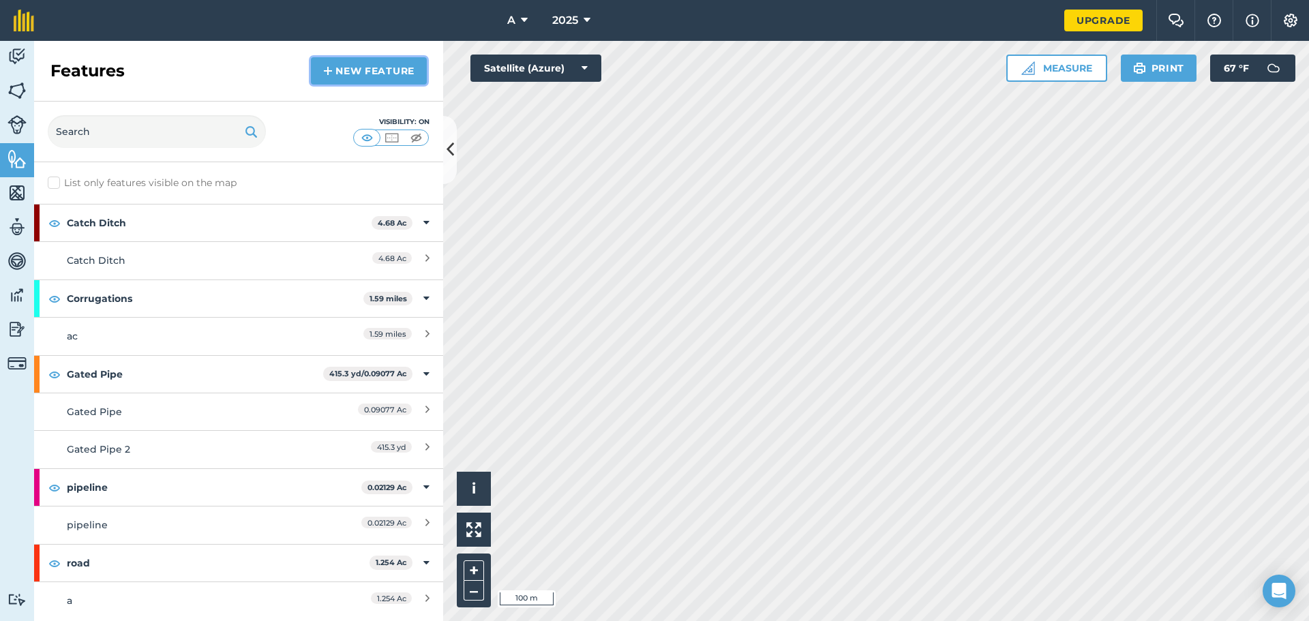
click at [371, 68] on link "New feature" at bounding box center [369, 70] width 116 height 27
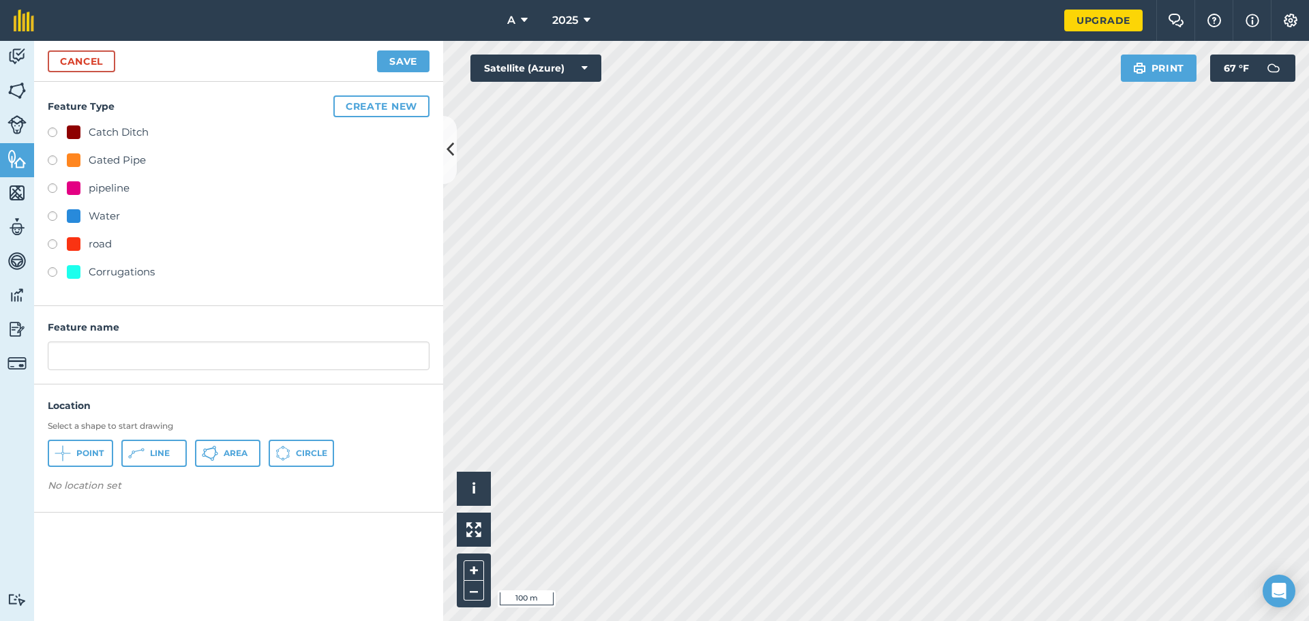
click at [125, 166] on div "Gated Pipe" at bounding box center [117, 160] width 57 height 16
radio input "true"
type input "Gated Pipe 3"
click at [213, 455] on icon at bounding box center [210, 453] width 16 height 16
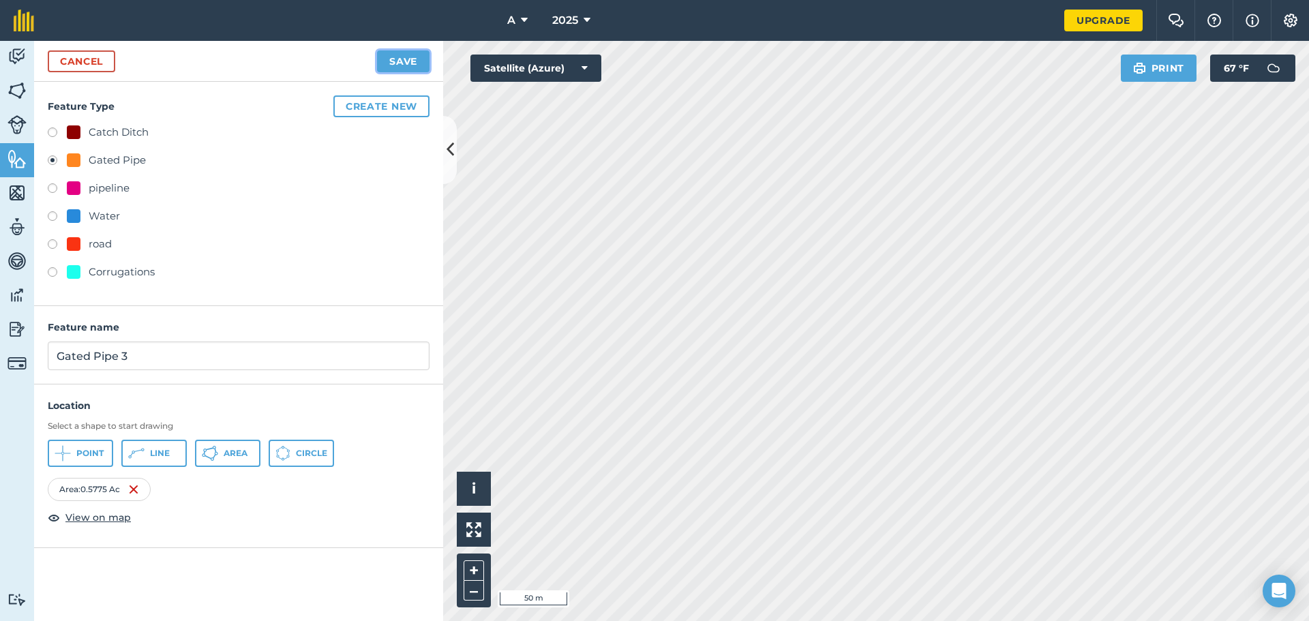
click at [403, 70] on button "Save" at bounding box center [403, 61] width 52 height 22
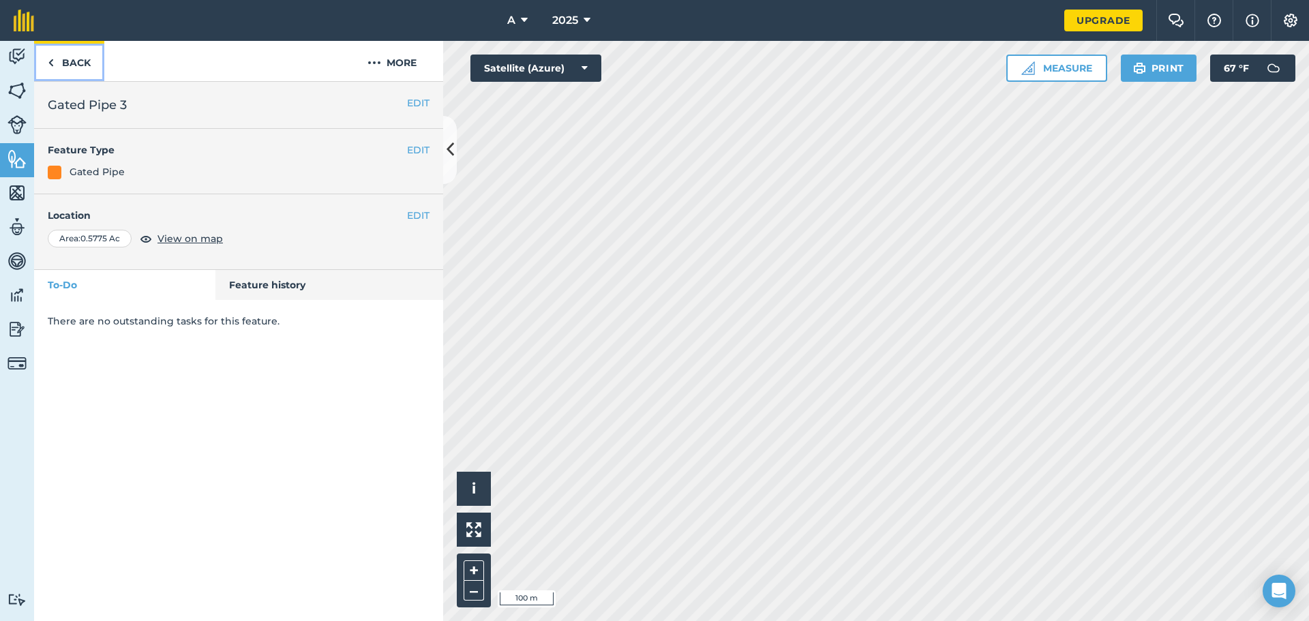
click at [88, 68] on link "Back" at bounding box center [69, 61] width 70 height 40
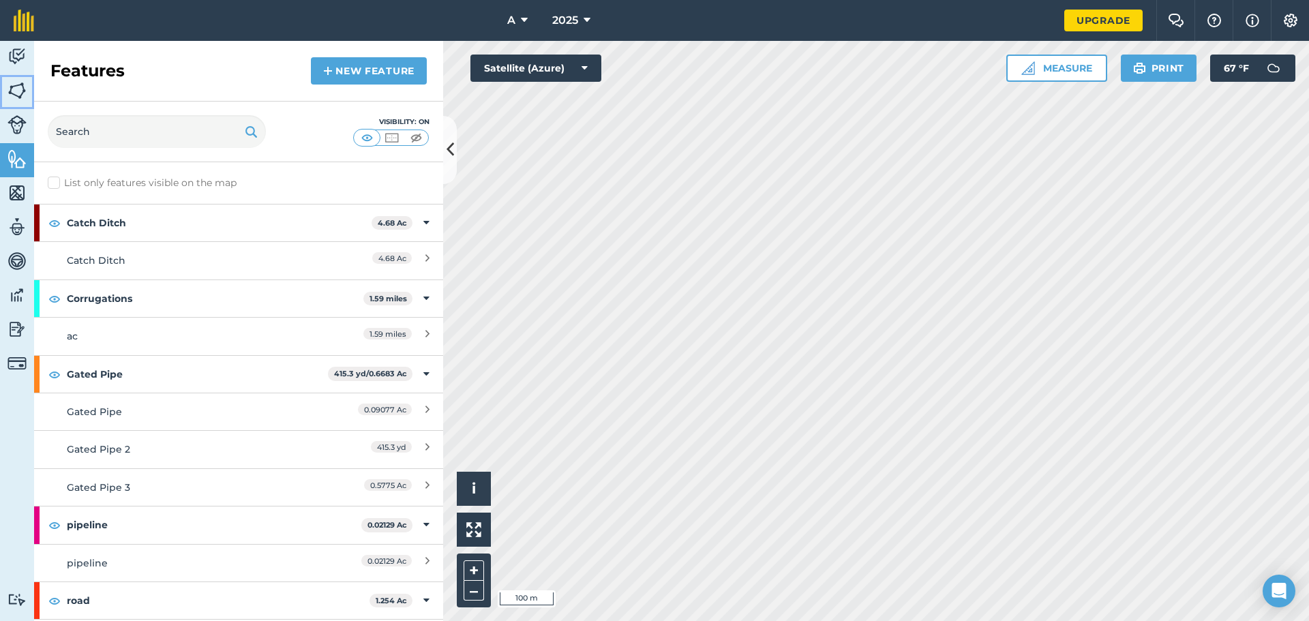
click at [12, 78] on link "Fields" at bounding box center [17, 92] width 34 height 34
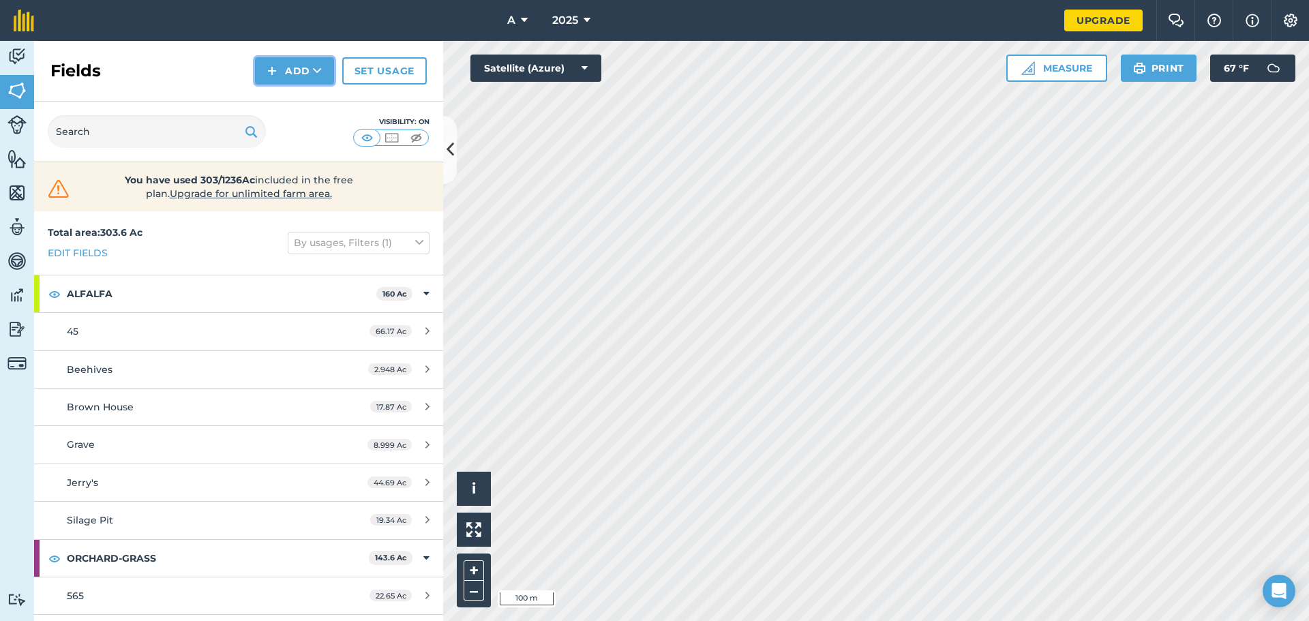
drag, startPoint x: 326, startPoint y: 78, endPoint x: 321, endPoint y: 84, distance: 7.8
click at [326, 78] on button "Add" at bounding box center [294, 70] width 79 height 27
click at [307, 98] on link "Draw" at bounding box center [294, 102] width 75 height 30
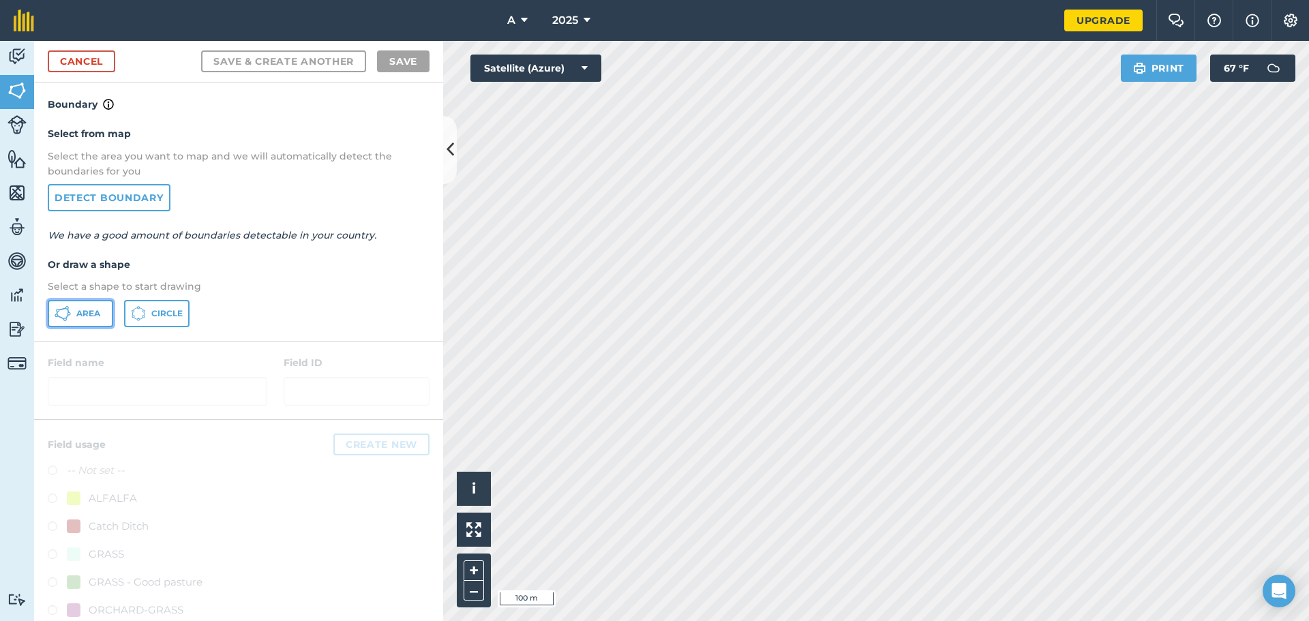
click at [87, 313] on span "Area" at bounding box center [88, 313] width 24 height 11
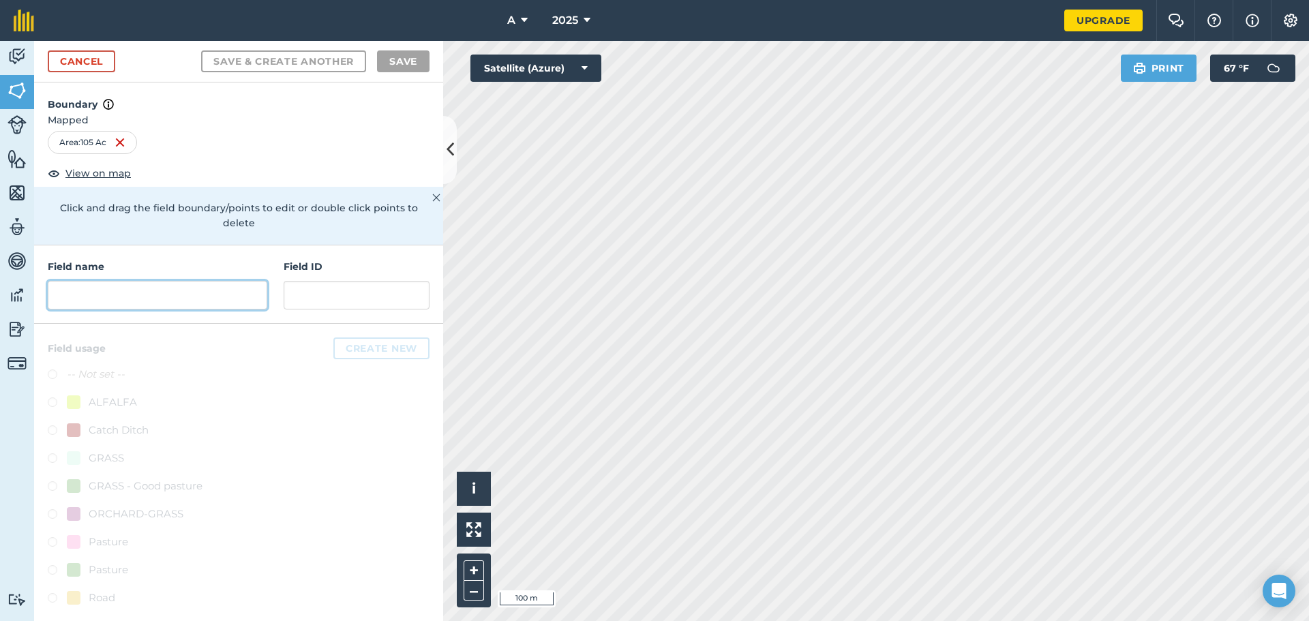
click at [241, 283] on input "text" at bounding box center [158, 295] width 220 height 29
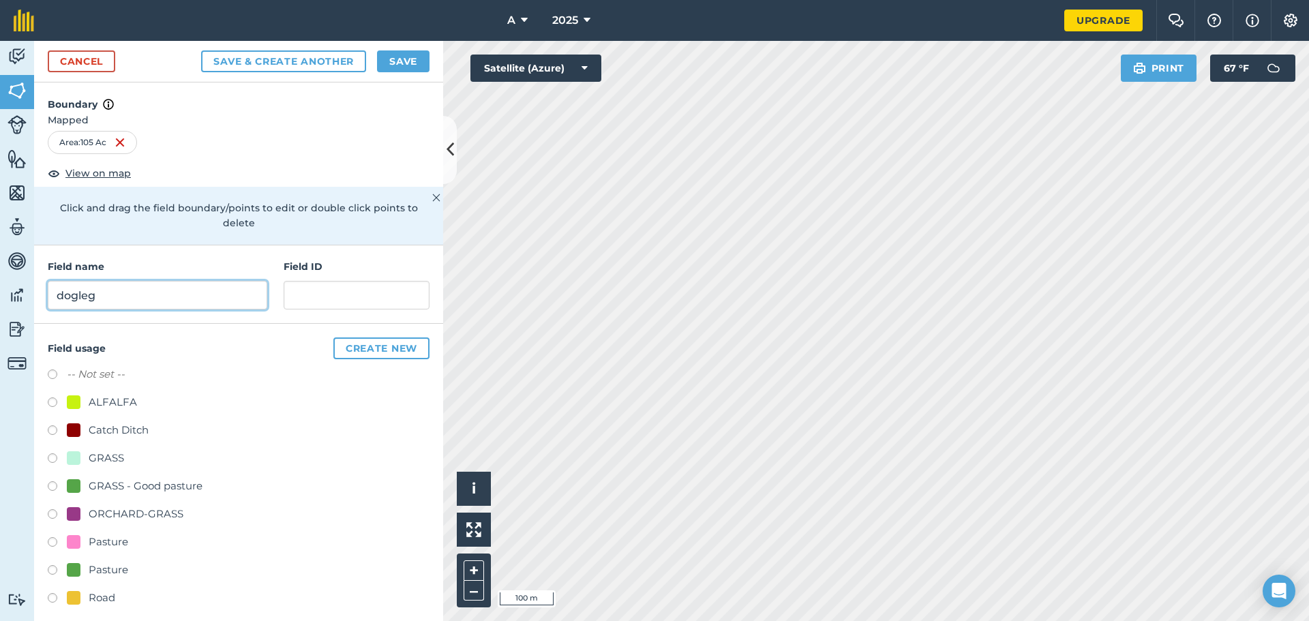
type input "dogleg"
click at [115, 394] on div "ALFALFA" at bounding box center [113, 402] width 48 height 16
radio input "true"
click at [114, 450] on div "GRASS" at bounding box center [106, 458] width 35 height 16
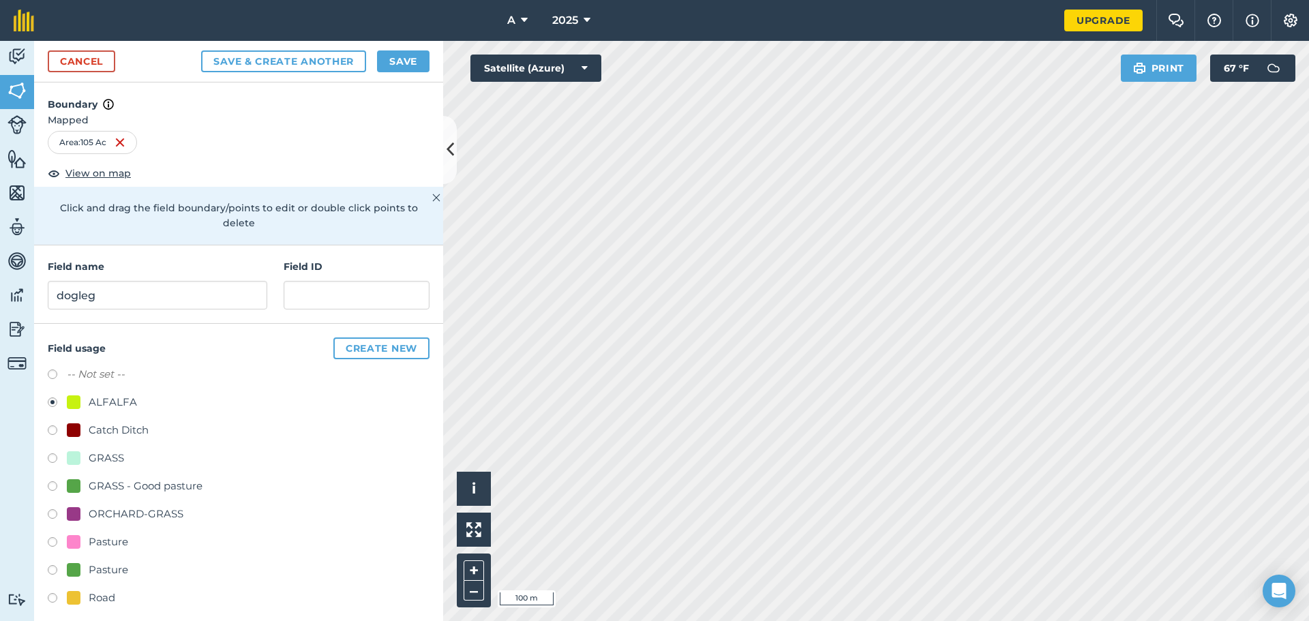
radio input "true"
click at [409, 70] on button "Save" at bounding box center [403, 61] width 52 height 22
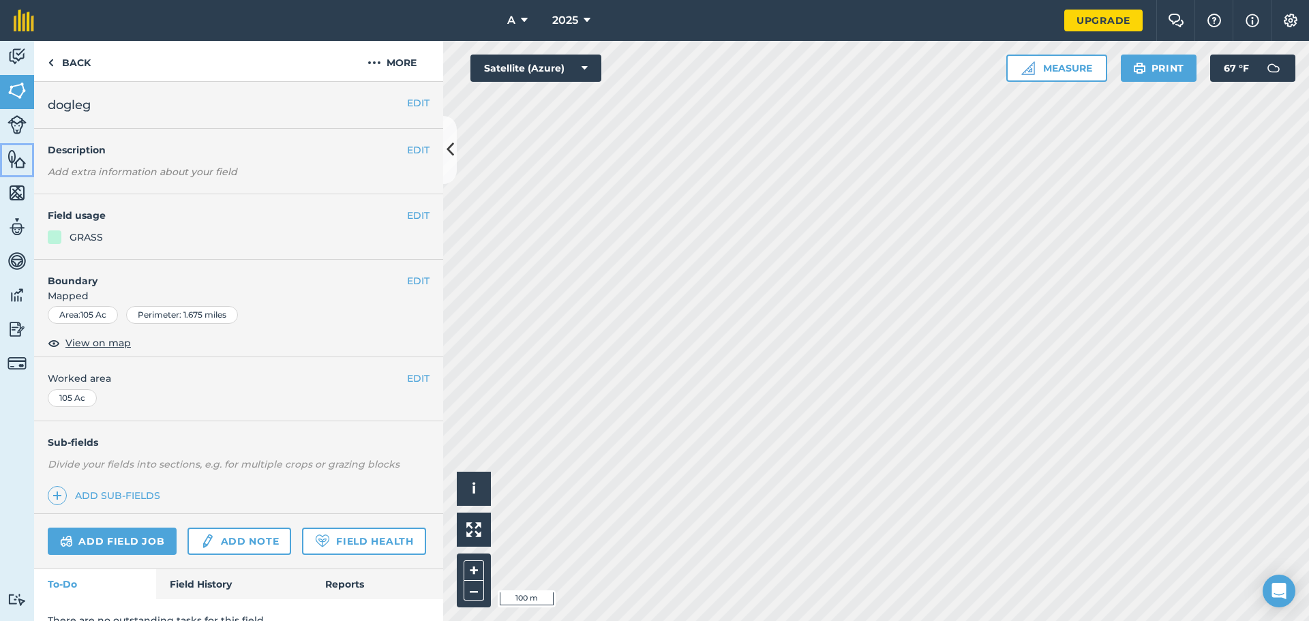
click at [15, 175] on link "Features" at bounding box center [17, 160] width 34 height 34
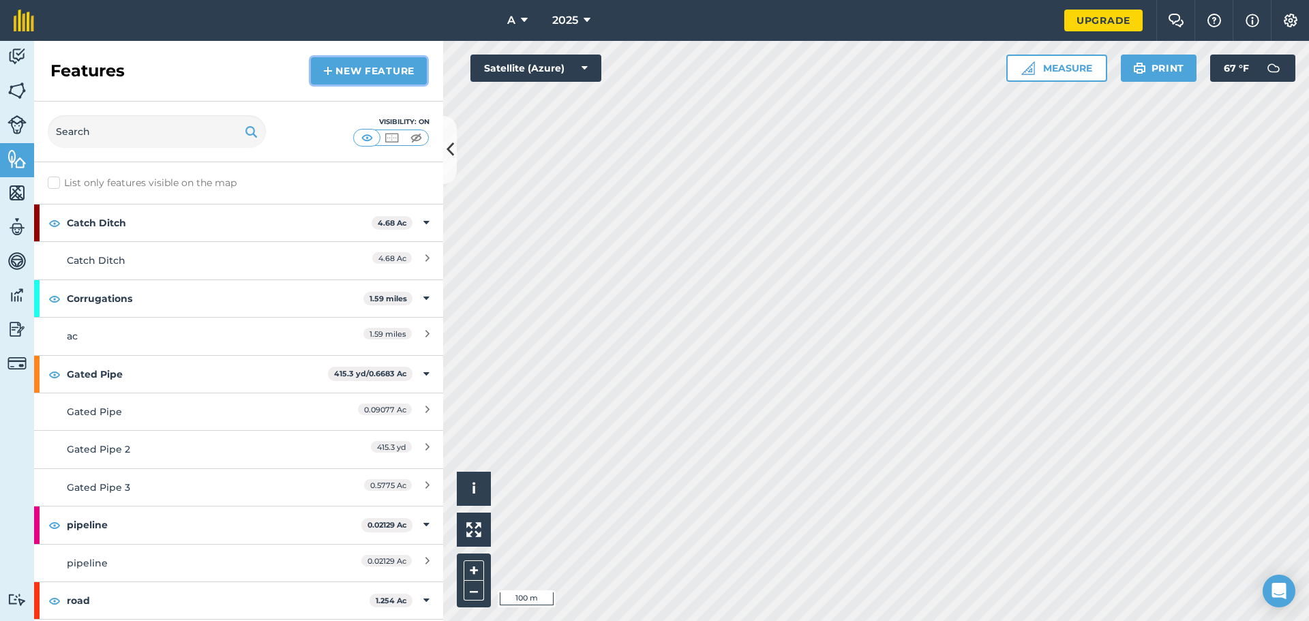
click at [395, 63] on link "New feature" at bounding box center [369, 70] width 116 height 27
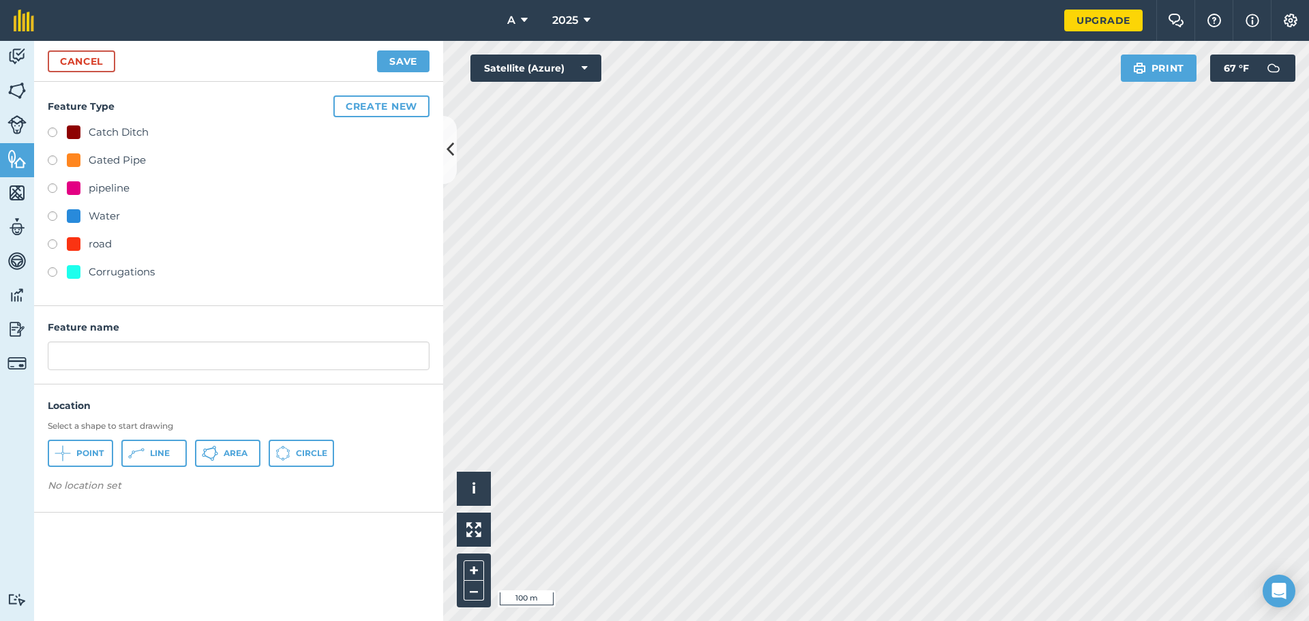
click at [100, 211] on div "Water" at bounding box center [104, 216] width 31 height 16
radio input "true"
type input "Water"
click at [224, 460] on button "Area" at bounding box center [227, 453] width 65 height 27
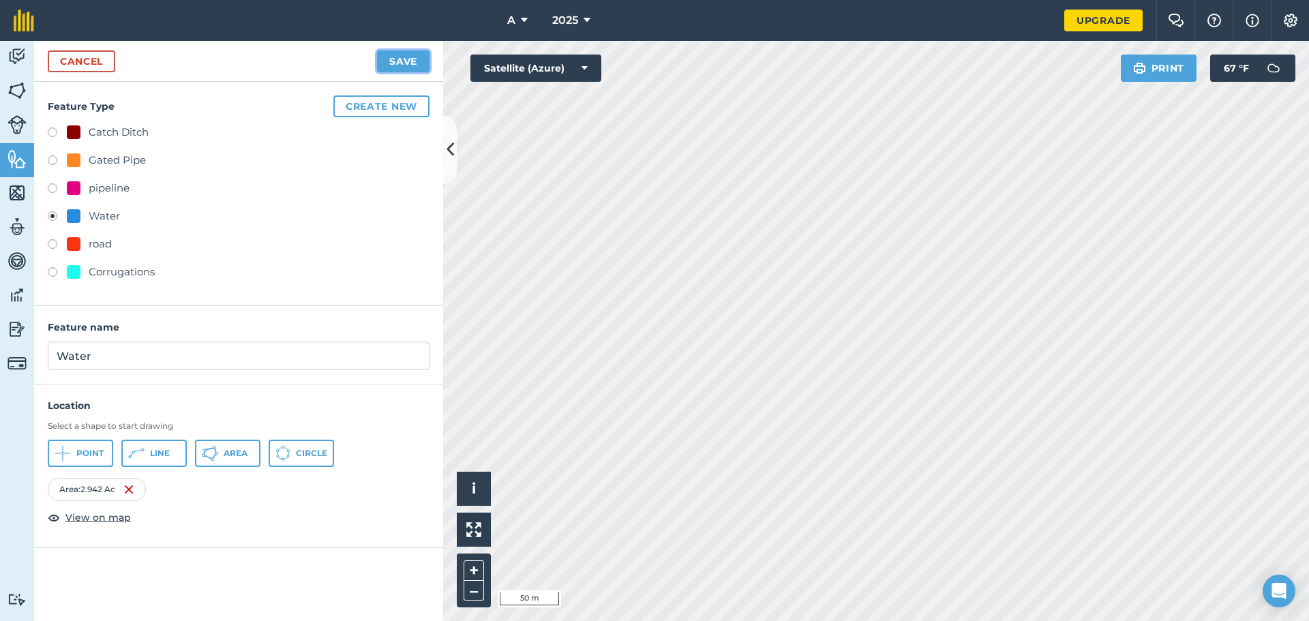
click at [392, 63] on button "Save" at bounding box center [403, 61] width 52 height 22
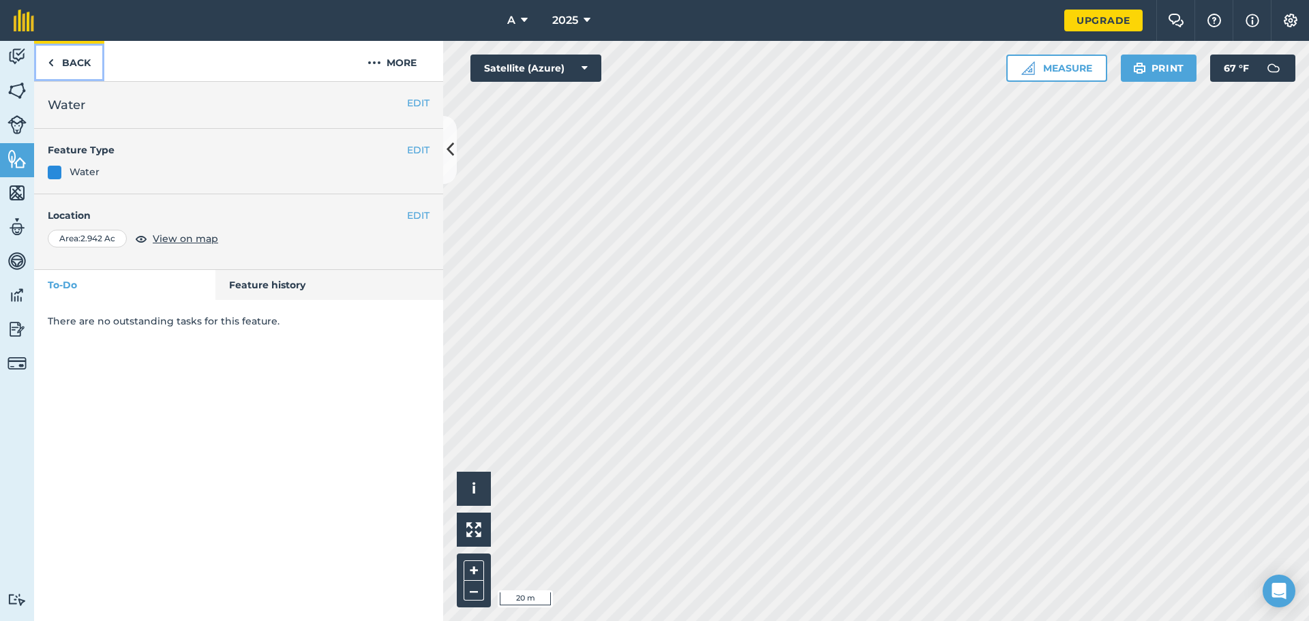
click at [88, 64] on link "Back" at bounding box center [69, 61] width 70 height 40
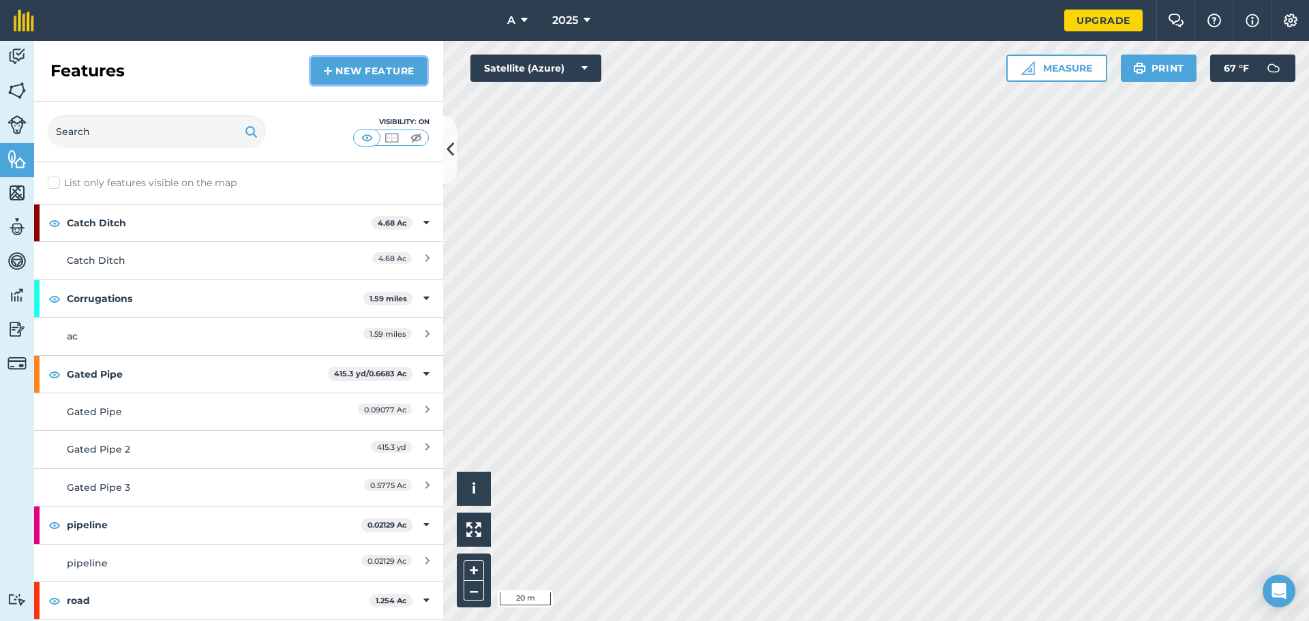
click at [355, 83] on link "New feature" at bounding box center [369, 70] width 116 height 27
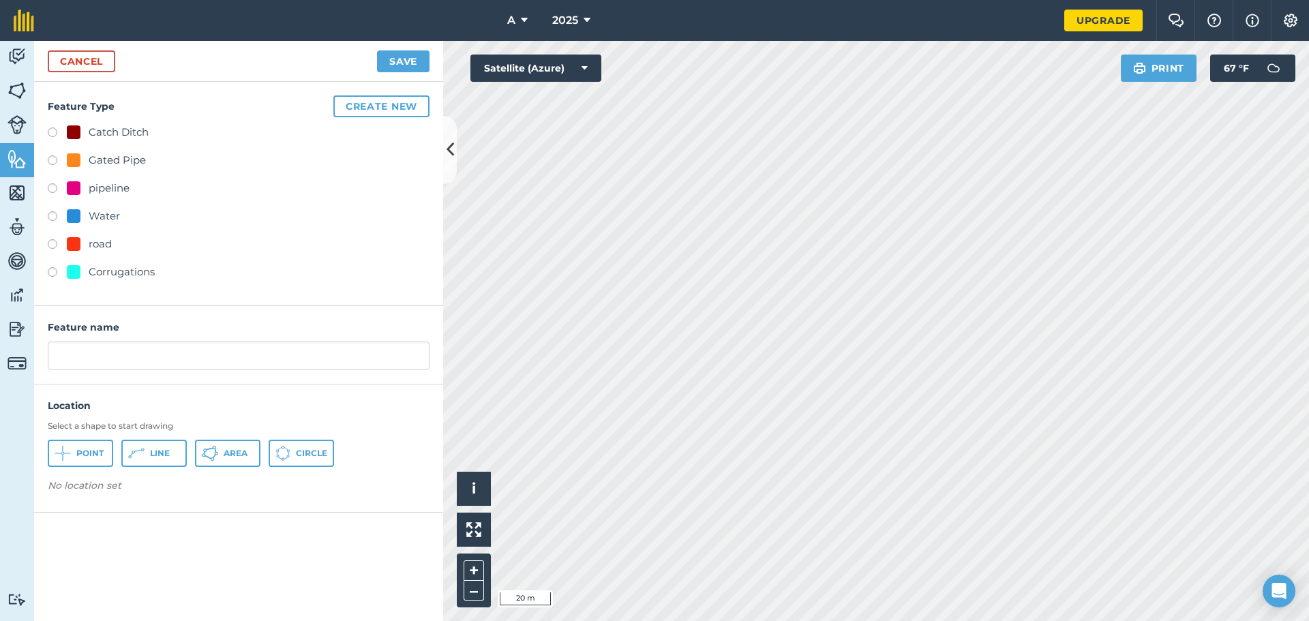
click at [108, 186] on div "pipeline" at bounding box center [109, 188] width 41 height 16
radio input "true"
type input "pipeline 2"
click at [89, 455] on span "Point" at bounding box center [89, 453] width 27 height 11
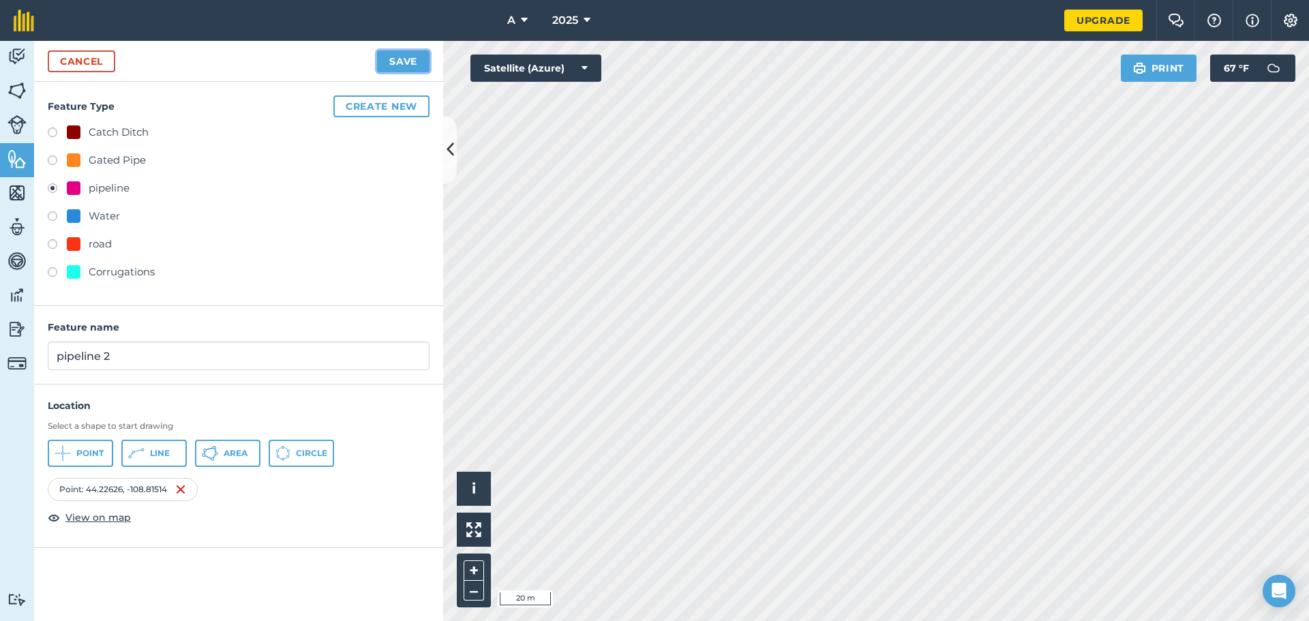
click at [402, 61] on button "Save" at bounding box center [403, 61] width 52 height 22
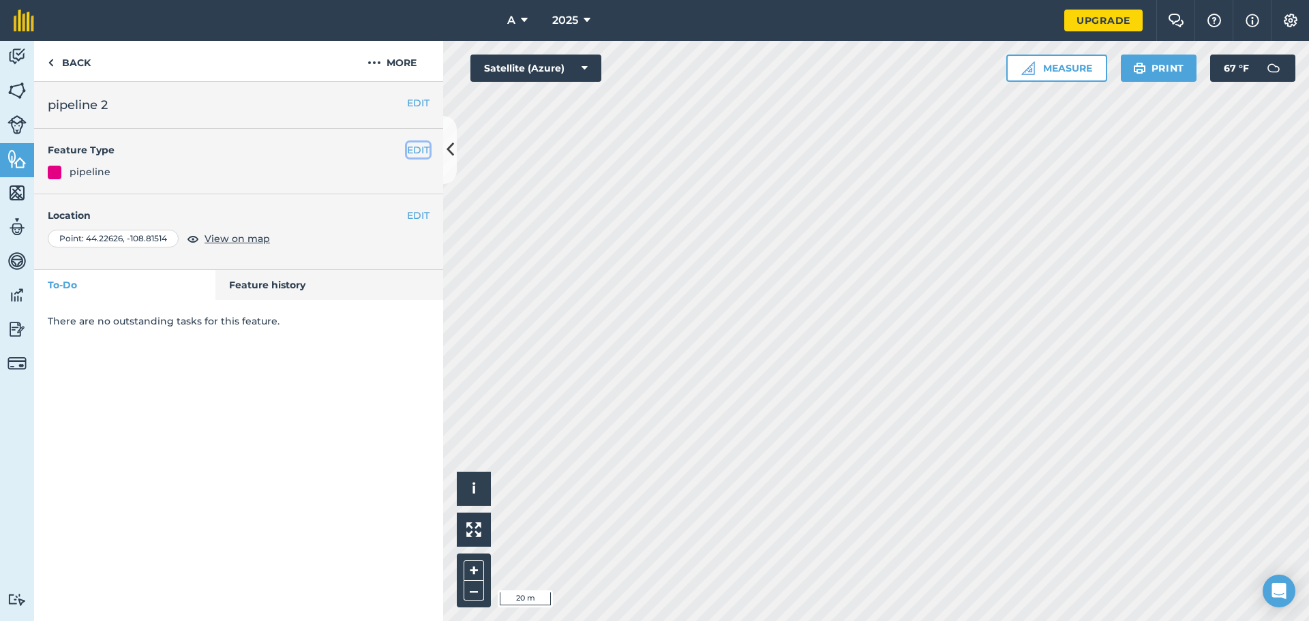
click at [426, 149] on button "EDIT" at bounding box center [418, 149] width 22 height 15
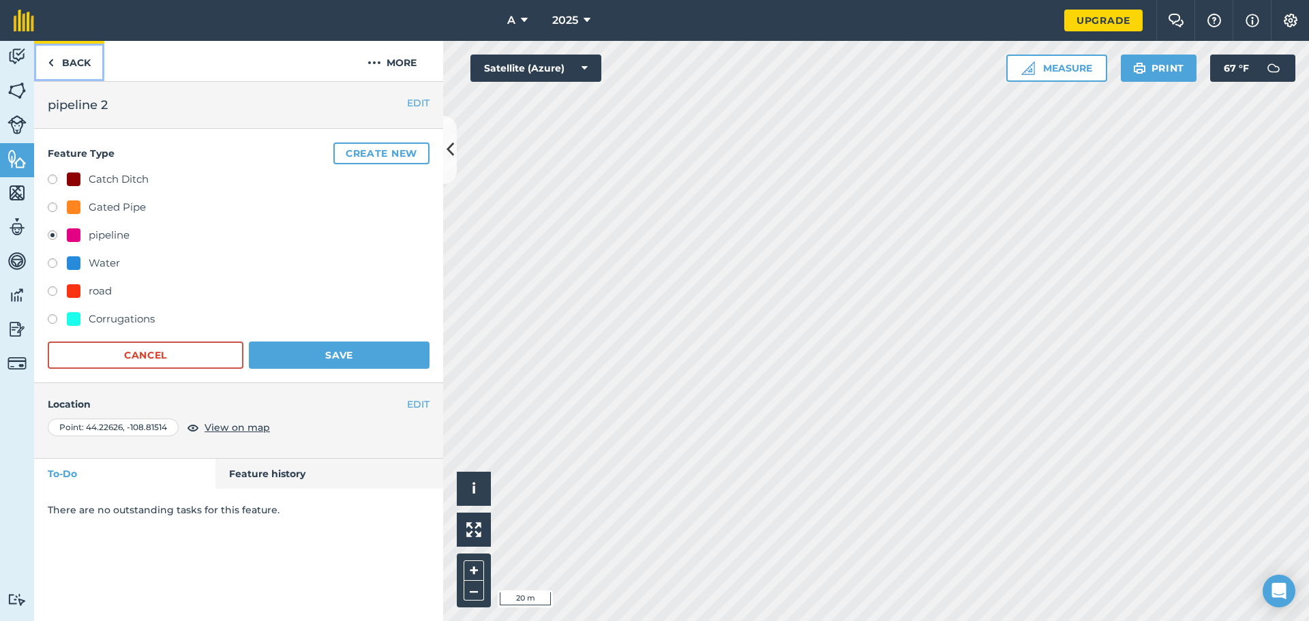
click at [67, 80] on link "Back" at bounding box center [69, 61] width 70 height 40
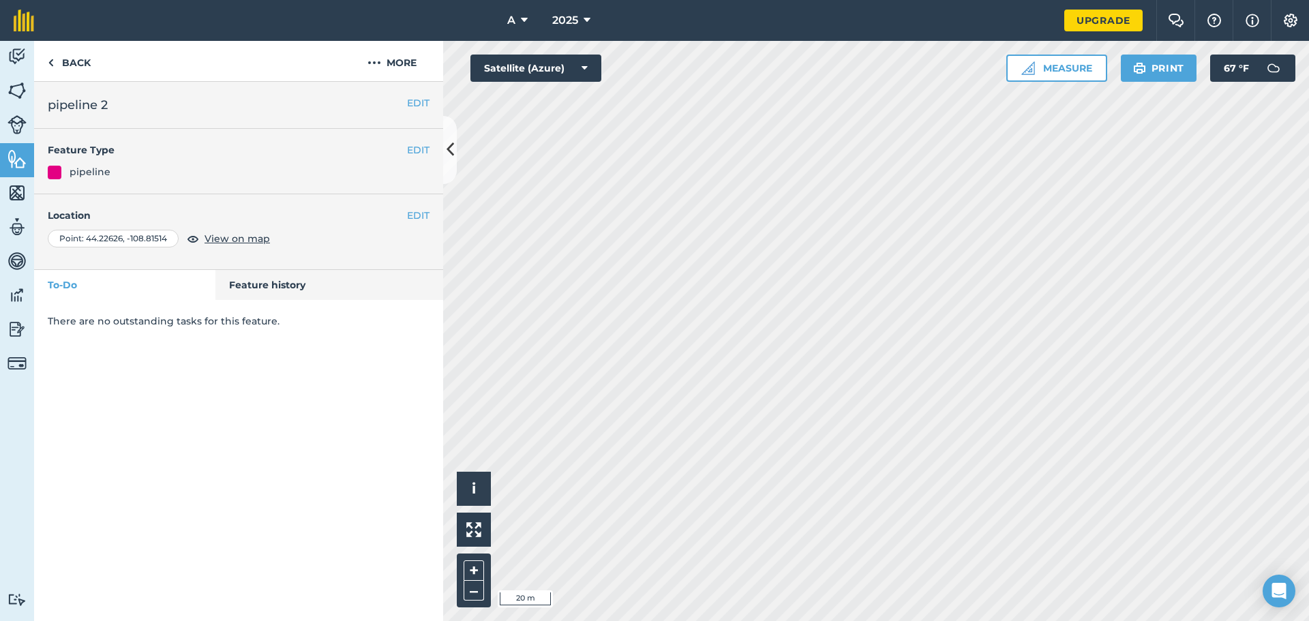
click at [402, 100] on h2 "pipeline 2" at bounding box center [239, 104] width 382 height 19
click at [405, 100] on h2 "pipeline 2" at bounding box center [239, 104] width 382 height 19
click at [408, 101] on button "EDIT" at bounding box center [418, 102] width 22 height 15
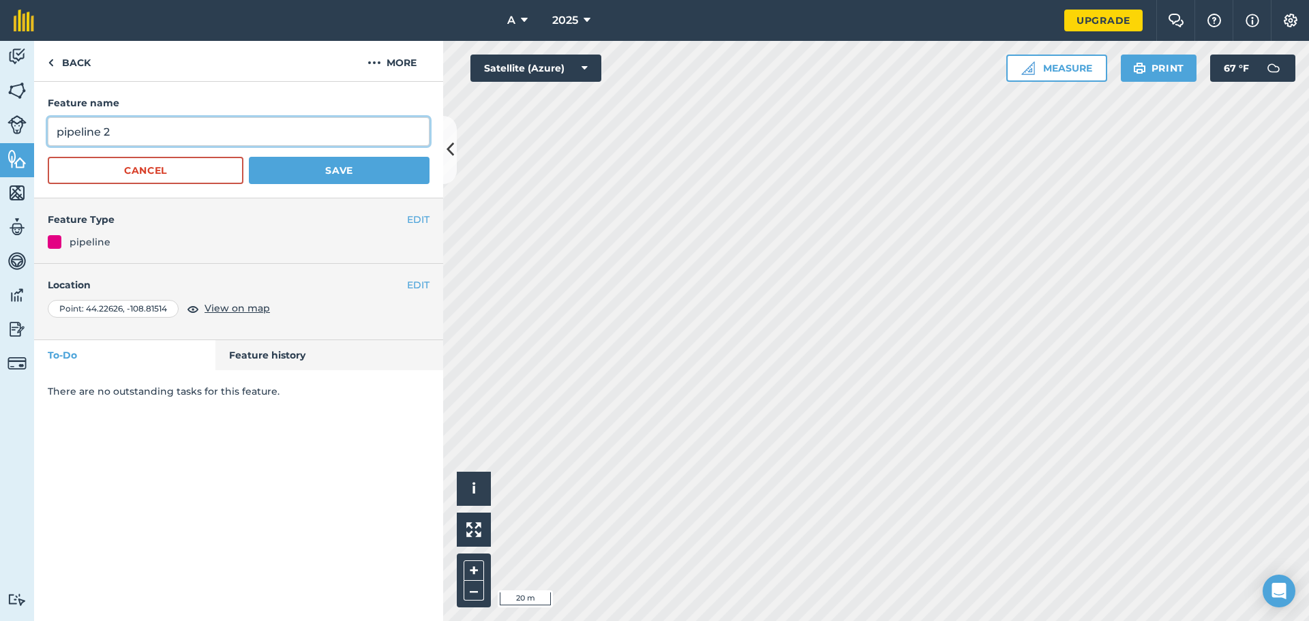
drag, startPoint x: 206, startPoint y: 133, endPoint x: 0, endPoint y: 121, distance: 206.2
click at [0, 121] on div "Activity Fields Livestock Features Maps Team Vehicles Data Reporting Billing Tu…" at bounding box center [654, 331] width 1309 height 580
type input "turnout"
click at [249, 157] on button "Save" at bounding box center [339, 170] width 181 height 27
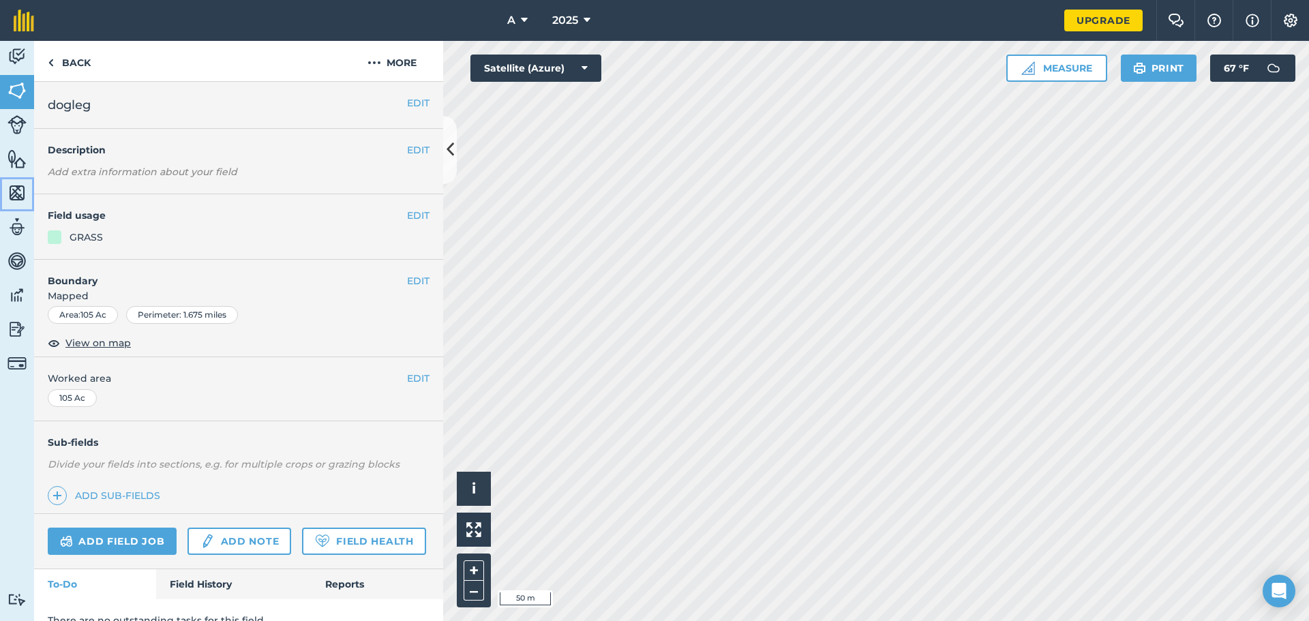
click at [18, 185] on img at bounding box center [16, 193] width 19 height 20
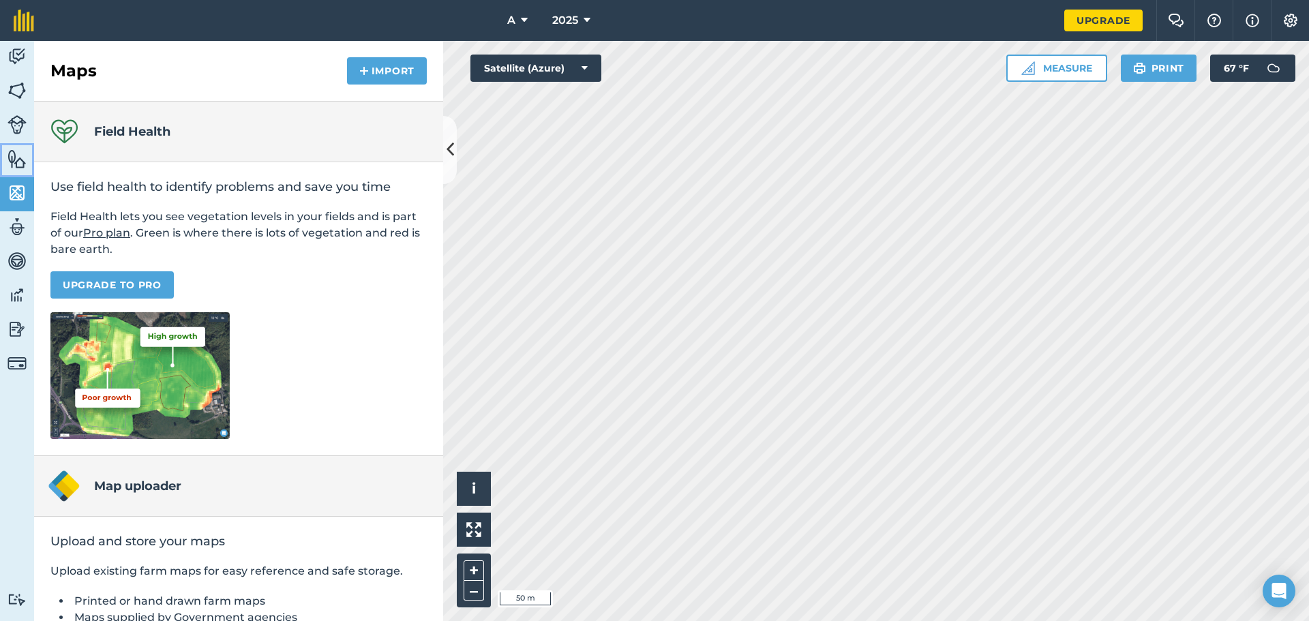
click at [22, 152] on img at bounding box center [16, 159] width 19 height 20
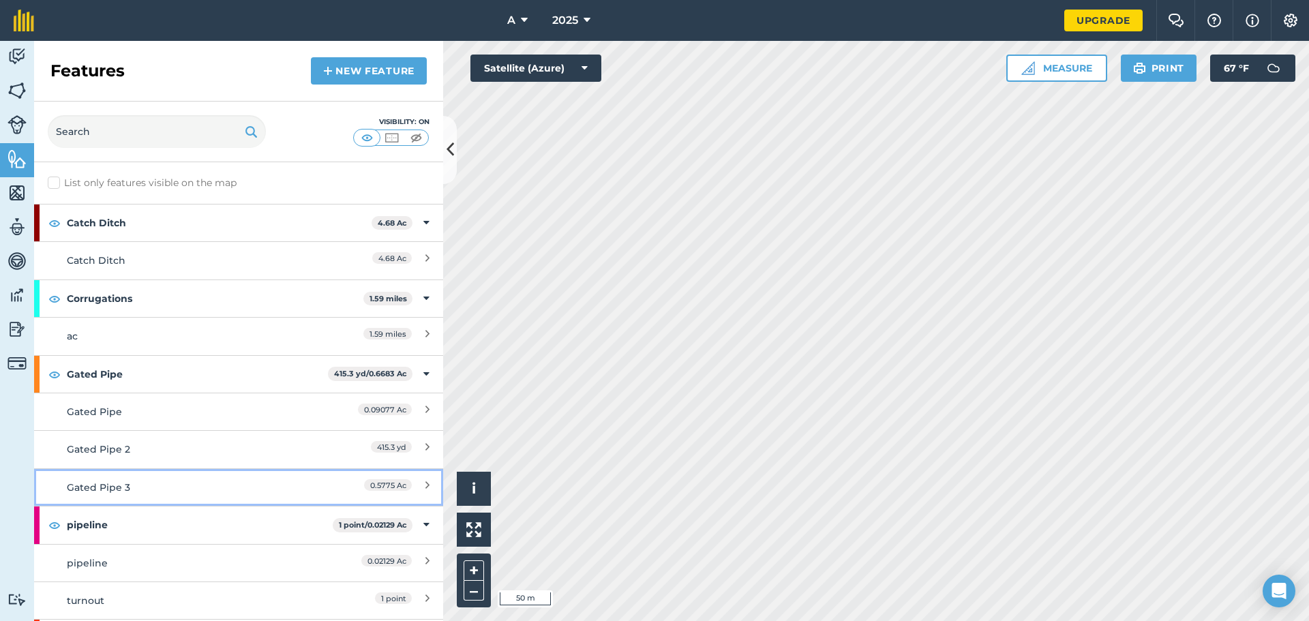
click at [425, 481] on icon at bounding box center [427, 487] width 4 height 15
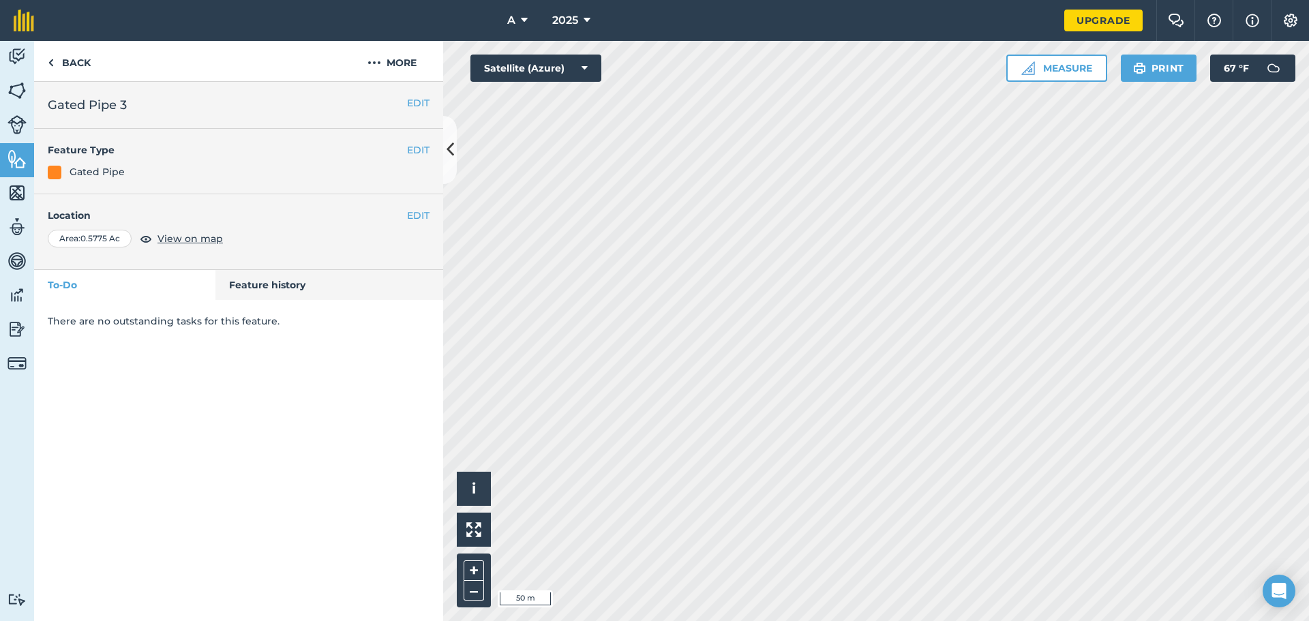
click at [402, 106] on h2 "Gated Pipe 3" at bounding box center [239, 104] width 382 height 19
click at [407, 104] on button "EDIT" at bounding box center [418, 102] width 22 height 15
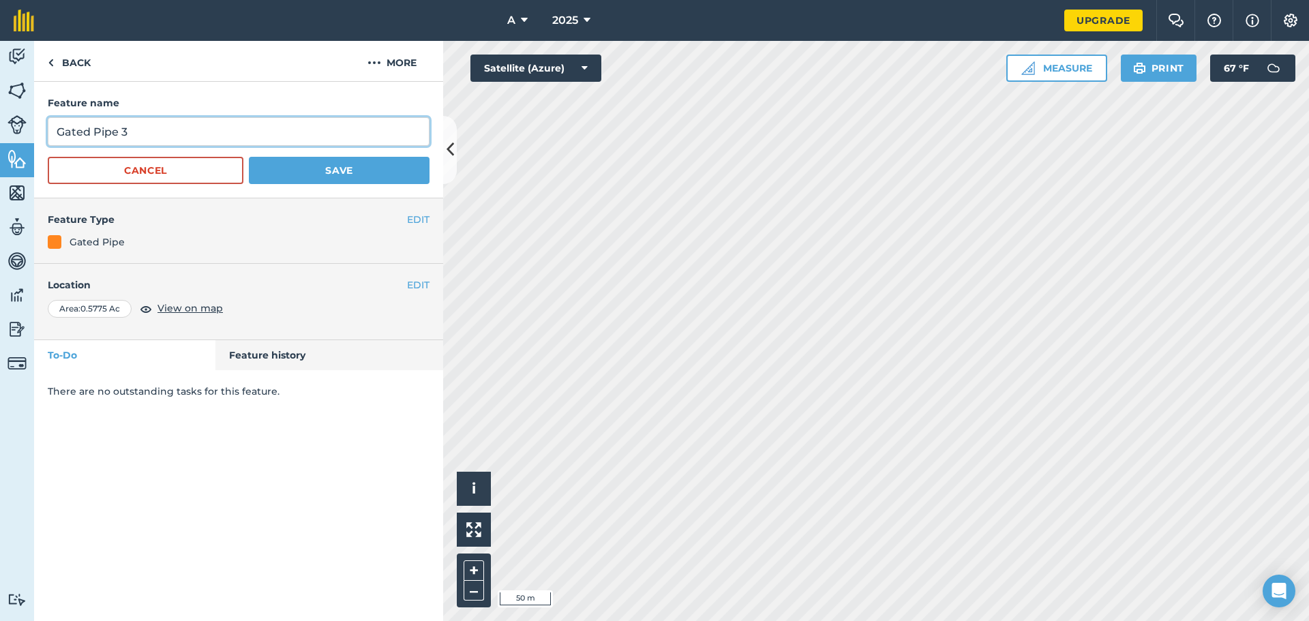
drag, startPoint x: 200, startPoint y: 130, endPoint x: 14, endPoint y: 128, distance: 185.4
click at [16, 128] on div "Activity Fields Livestock Features Maps Team Vehicles Data Reporting Billing Tu…" at bounding box center [654, 331] width 1309 height 580
type input "concrete ditch"
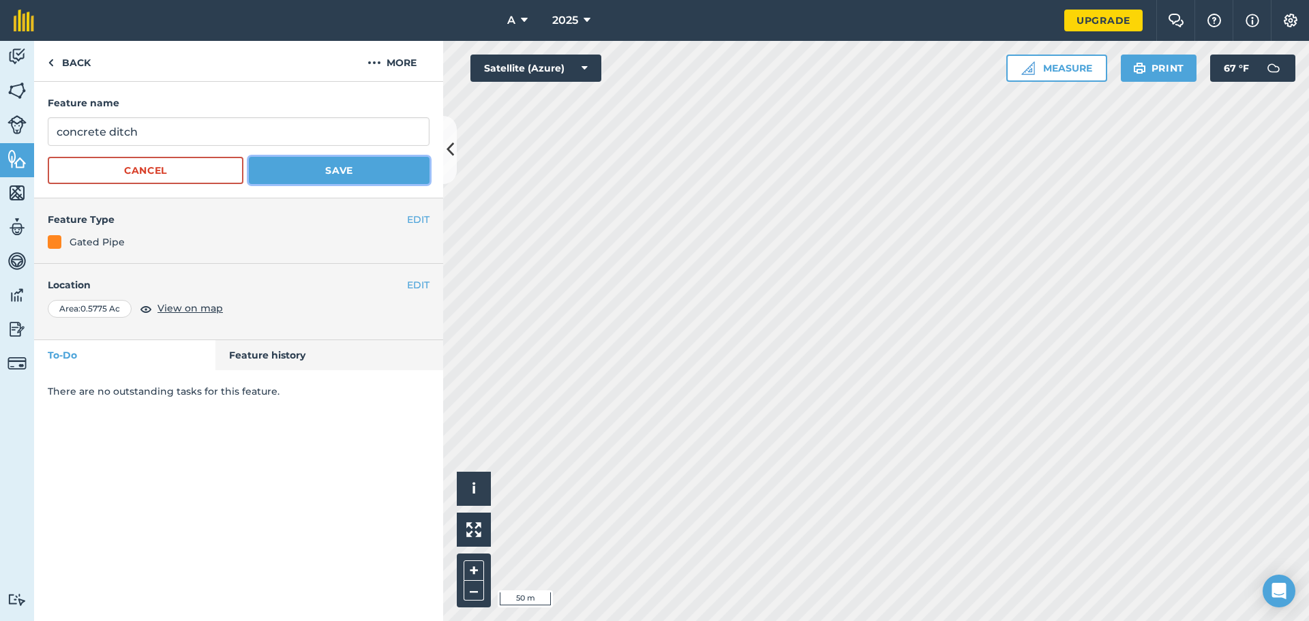
click at [343, 176] on button "Save" at bounding box center [339, 170] width 181 height 27
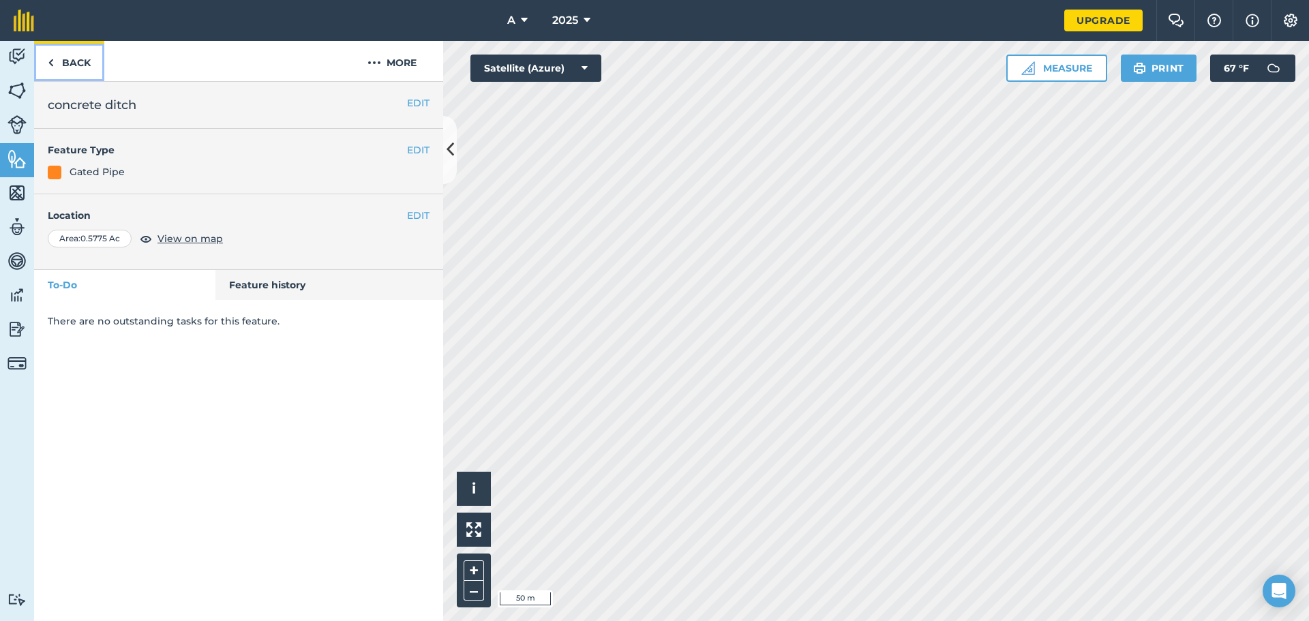
click at [75, 70] on link "Back" at bounding box center [69, 61] width 70 height 40
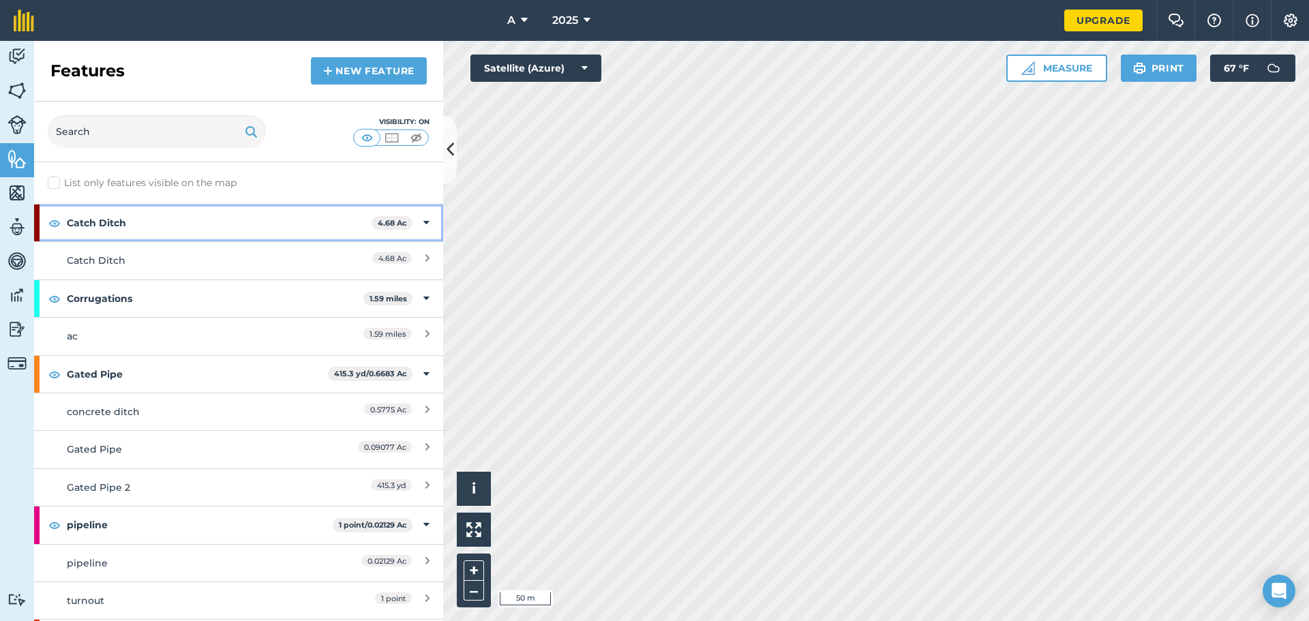
click at [423, 222] on icon at bounding box center [426, 222] width 6 height 15
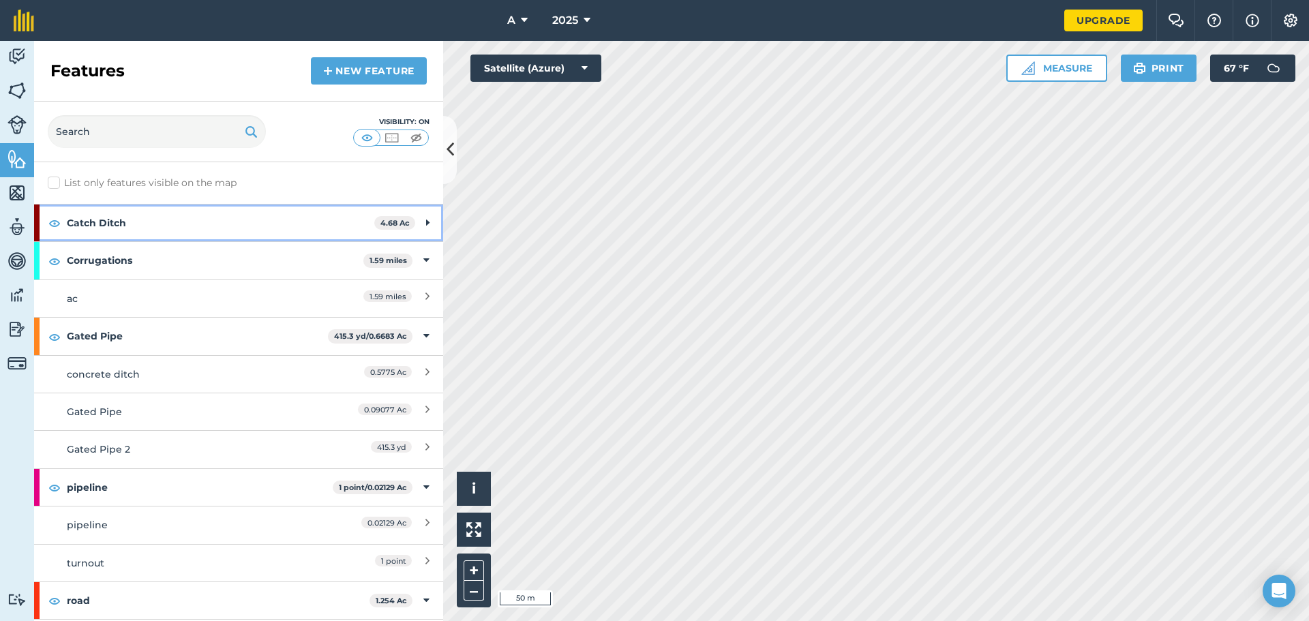
click at [426, 221] on icon at bounding box center [427, 222] width 3 height 15
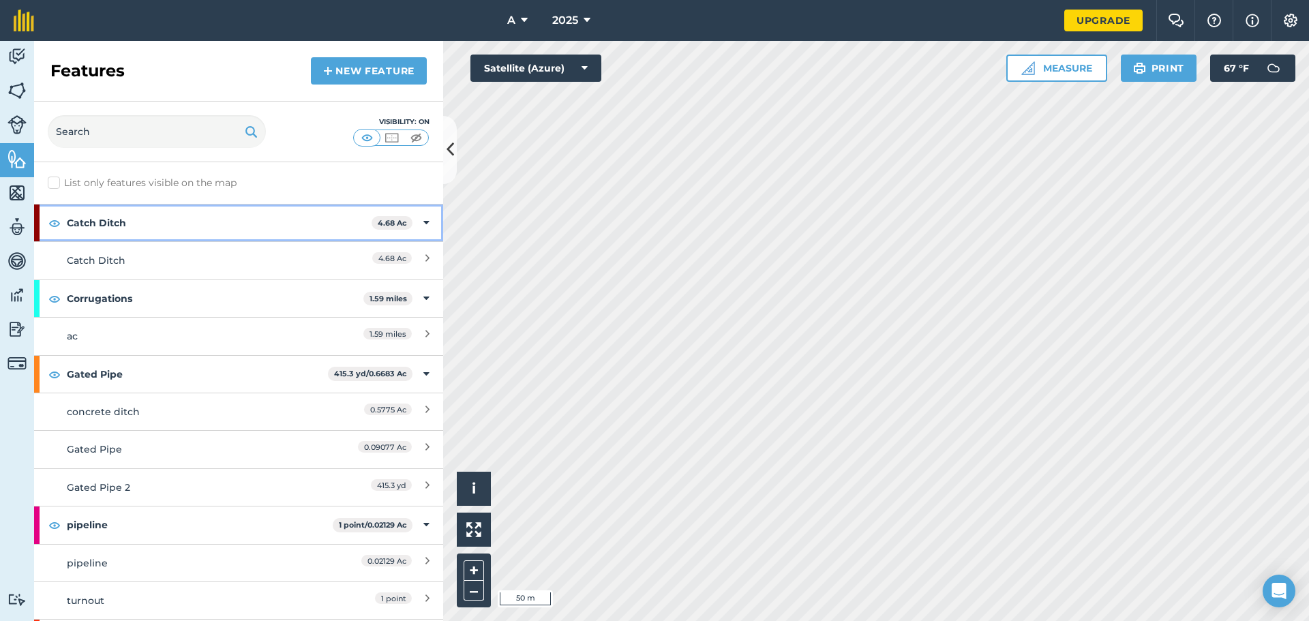
click at [219, 222] on strong "Catch Ditch" at bounding box center [219, 223] width 305 height 37
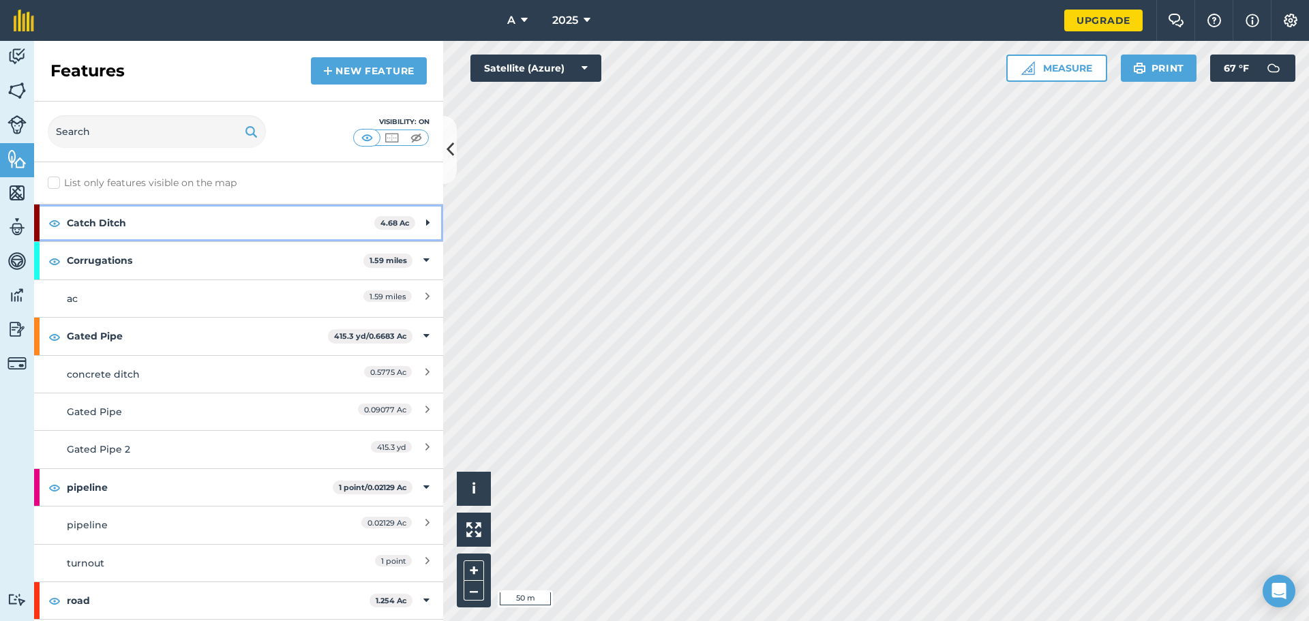
click at [215, 220] on strong "Catch Ditch" at bounding box center [220, 223] width 307 height 37
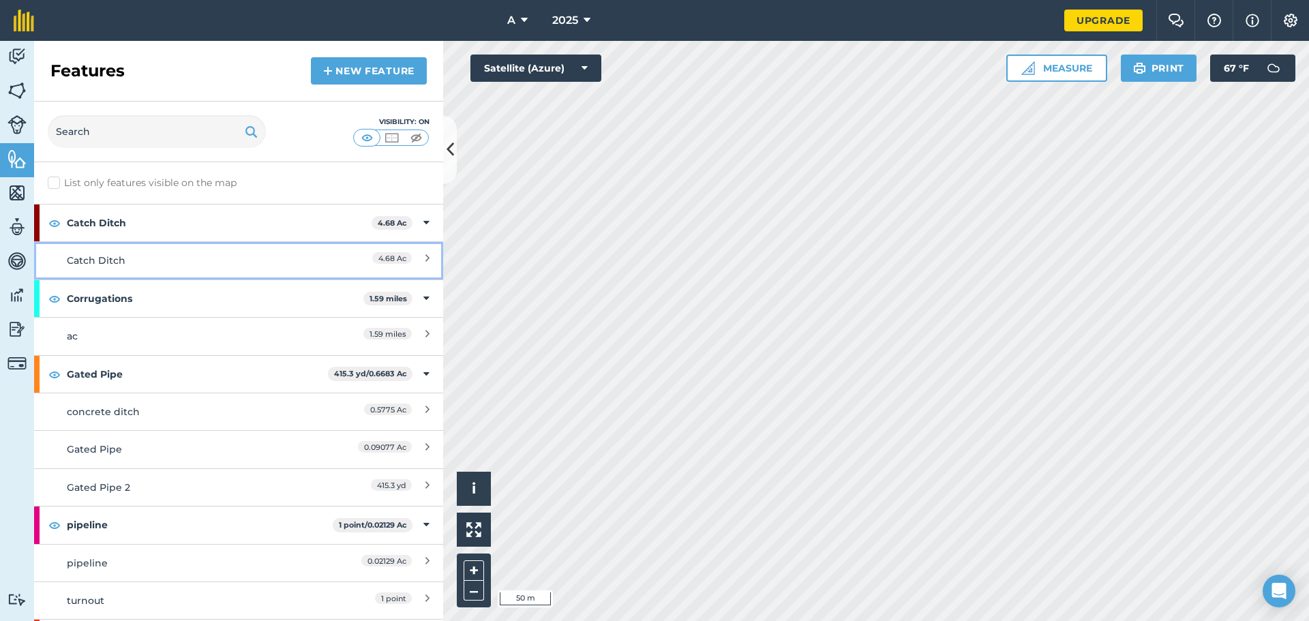
click at [425, 256] on icon at bounding box center [427, 260] width 4 height 15
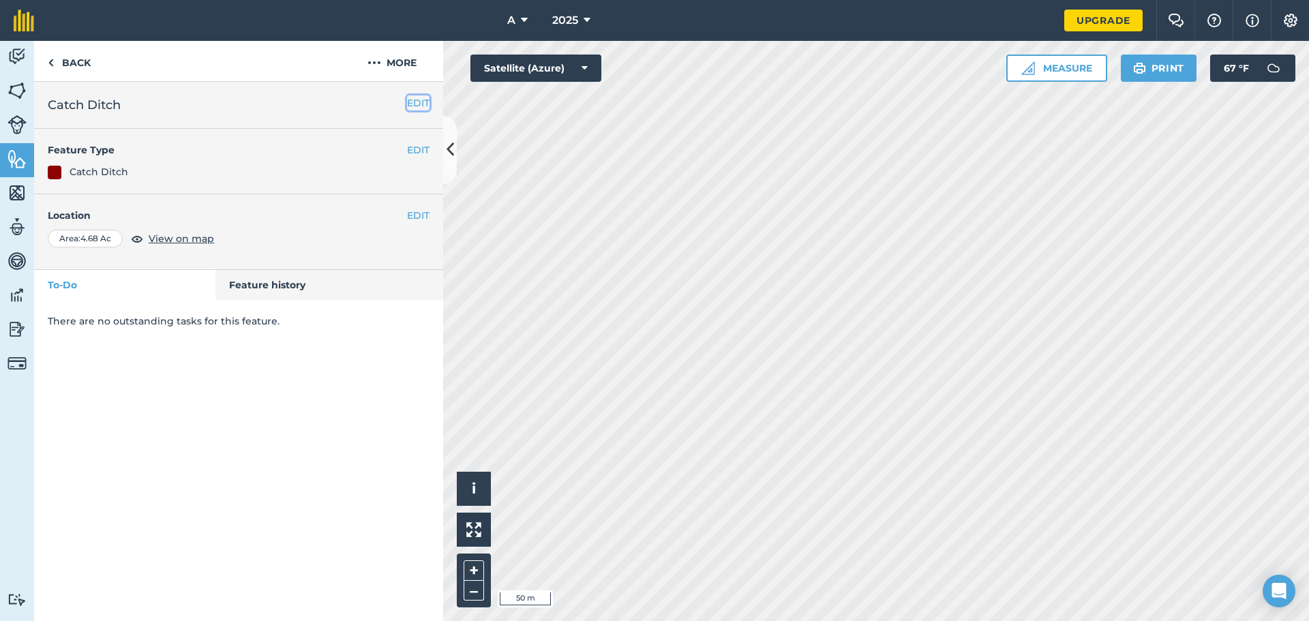
click at [410, 106] on button "EDIT" at bounding box center [418, 102] width 22 height 15
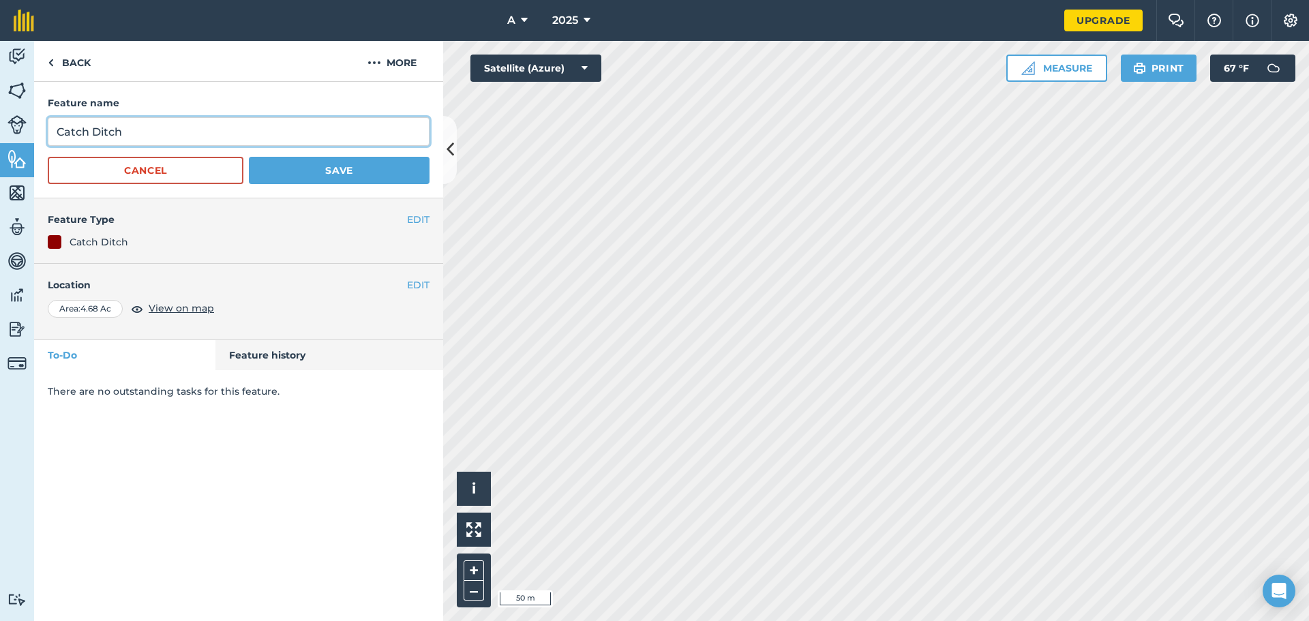
drag, startPoint x: 237, startPoint y: 130, endPoint x: 183, endPoint y: 131, distance: 53.2
click at [228, 130] on input "Catch Ditch" at bounding box center [239, 131] width 382 height 29
drag, startPoint x: 86, startPoint y: 134, endPoint x: 14, endPoint y: 130, distance: 71.7
click at [16, 130] on div "Activity Fields Livestock Features Maps Team Vehicles Data Reporting Billing Tu…" at bounding box center [654, 331] width 1309 height 580
type input "Drain Ditch"
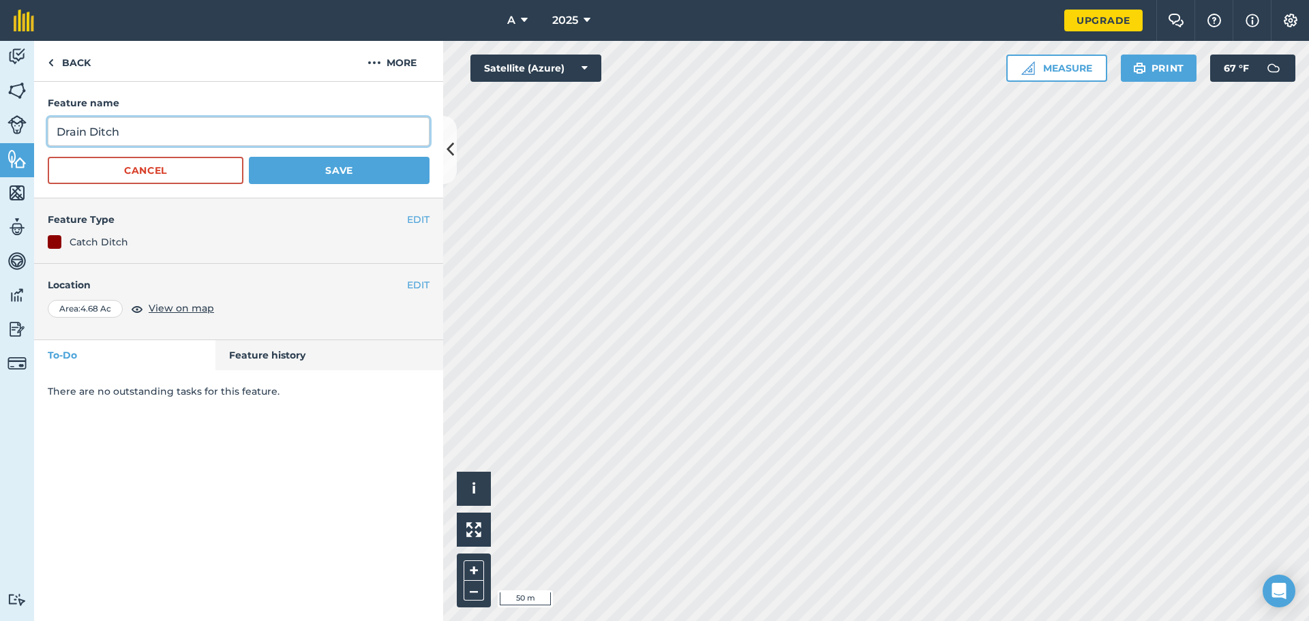
click at [249, 157] on button "Save" at bounding box center [339, 170] width 181 height 27
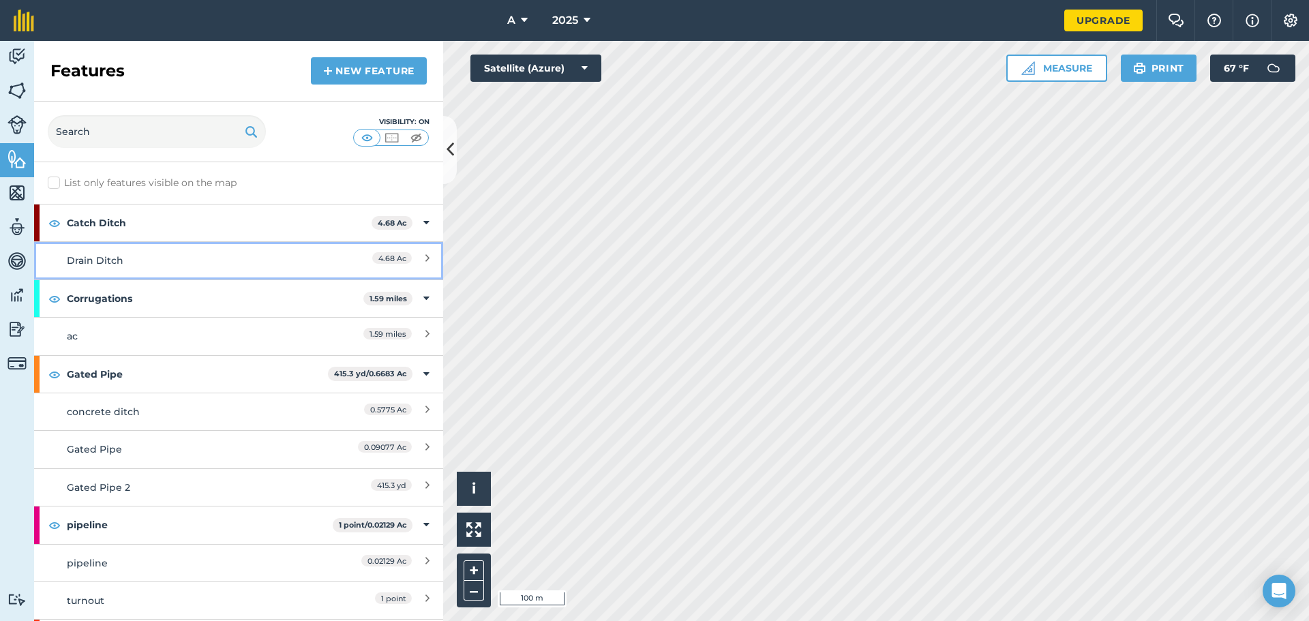
click at [425, 258] on icon at bounding box center [427, 260] width 4 height 15
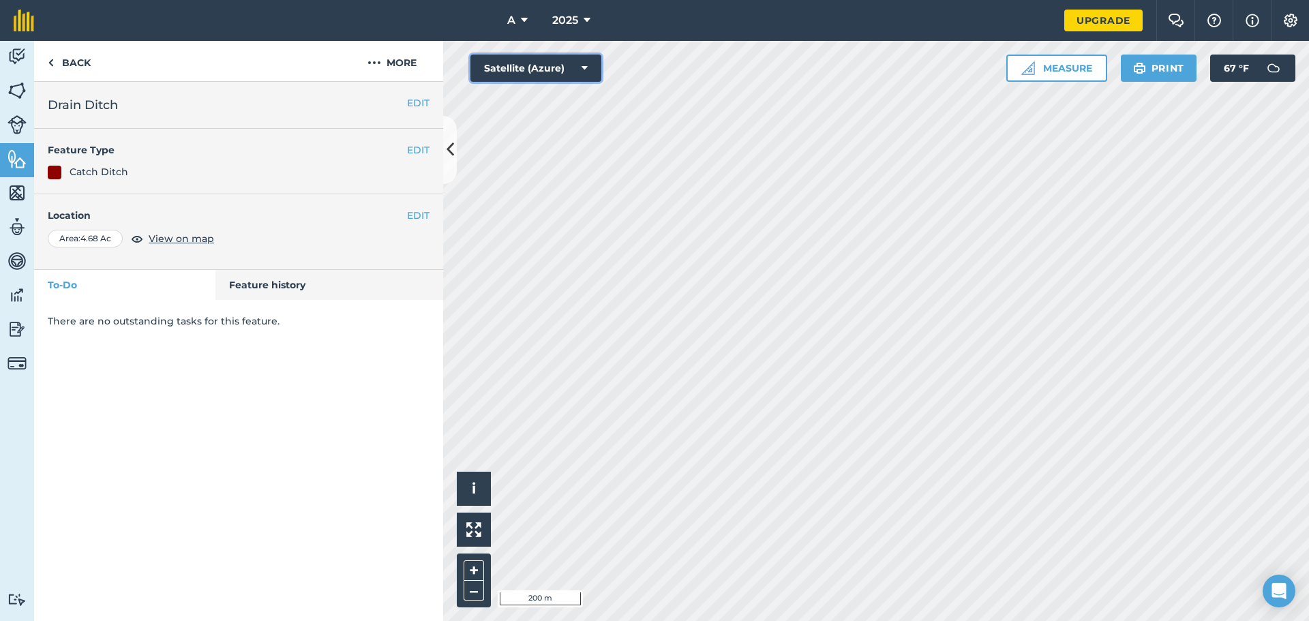
click at [542, 67] on button "Satellite (Azure)" at bounding box center [535, 68] width 131 height 27
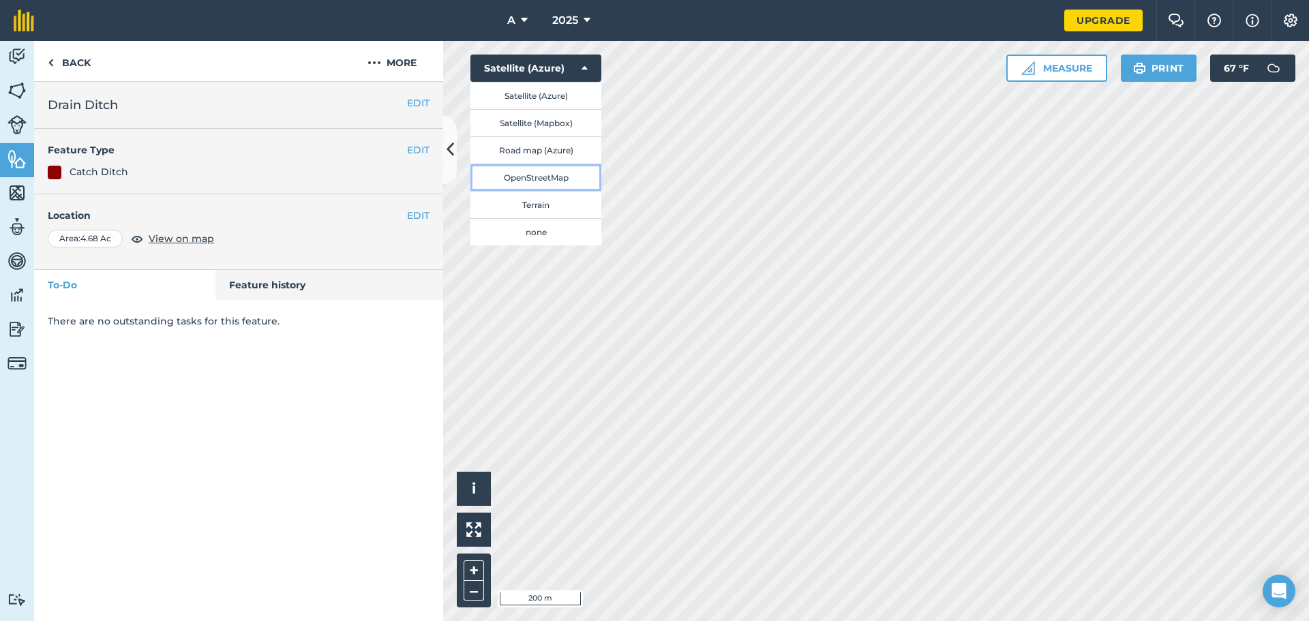
click at [552, 168] on button "OpenStreetMap" at bounding box center [535, 177] width 131 height 27
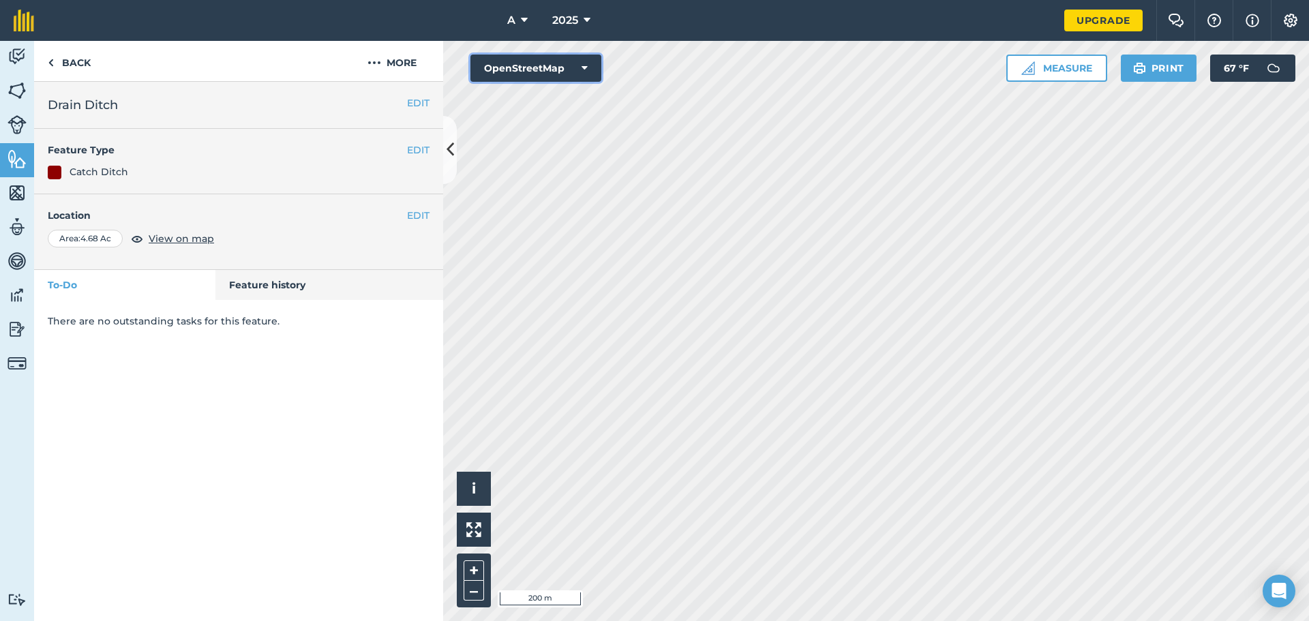
click at [585, 65] on icon at bounding box center [585, 68] width 6 height 14
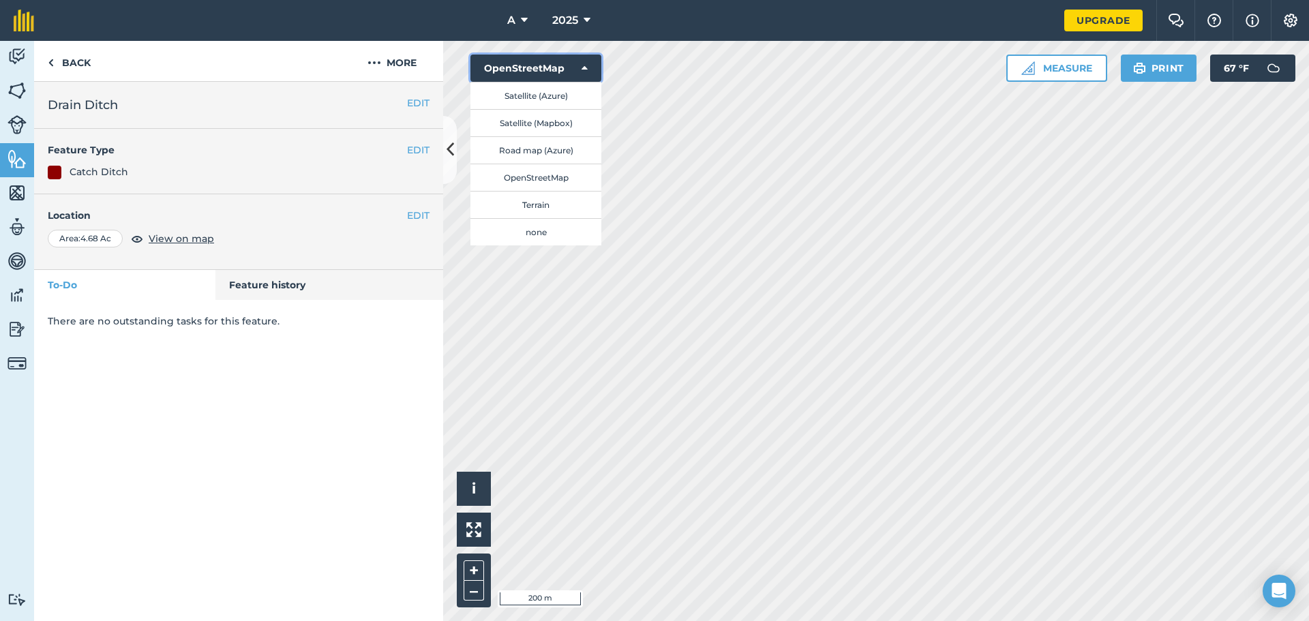
click at [585, 65] on icon at bounding box center [585, 68] width 6 height 14
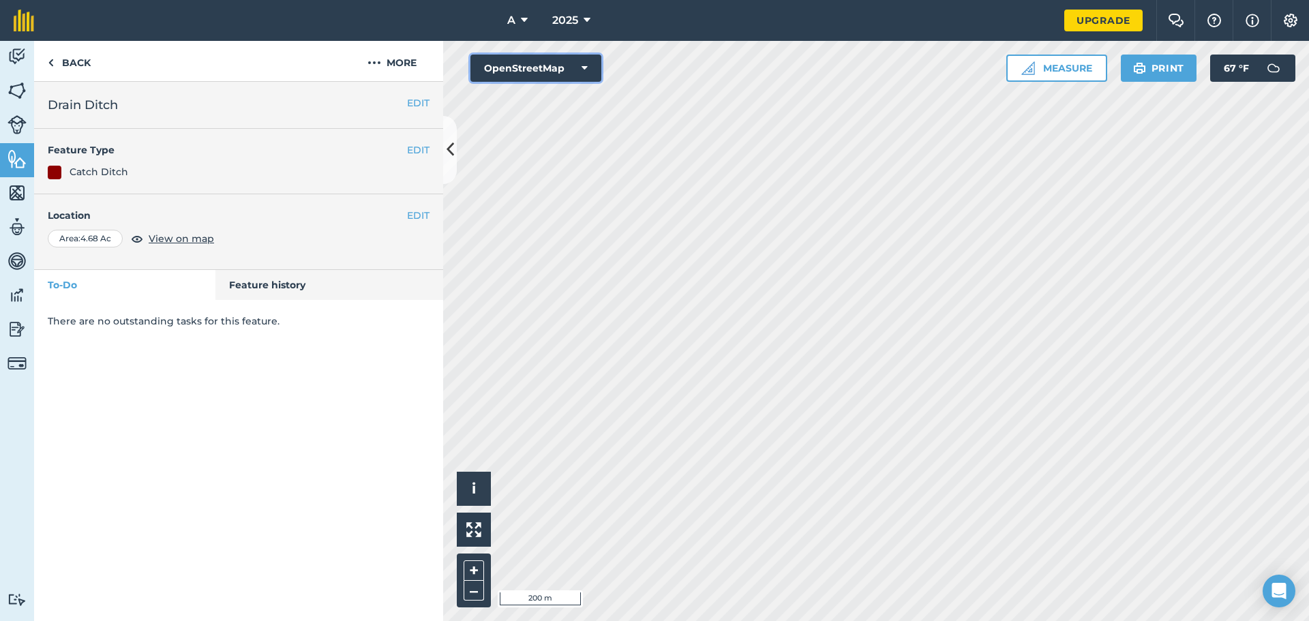
click at [547, 60] on button "OpenStreetMap" at bounding box center [535, 68] width 131 height 27
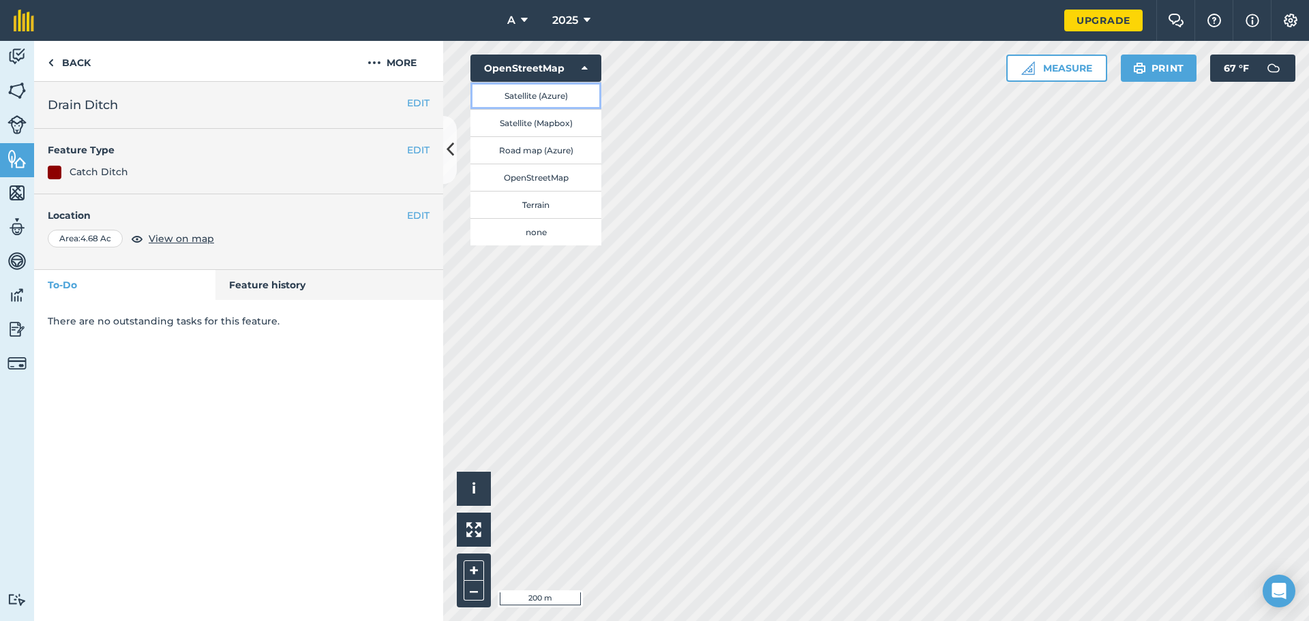
click at [548, 95] on button "Satellite (Azure)" at bounding box center [535, 95] width 131 height 27
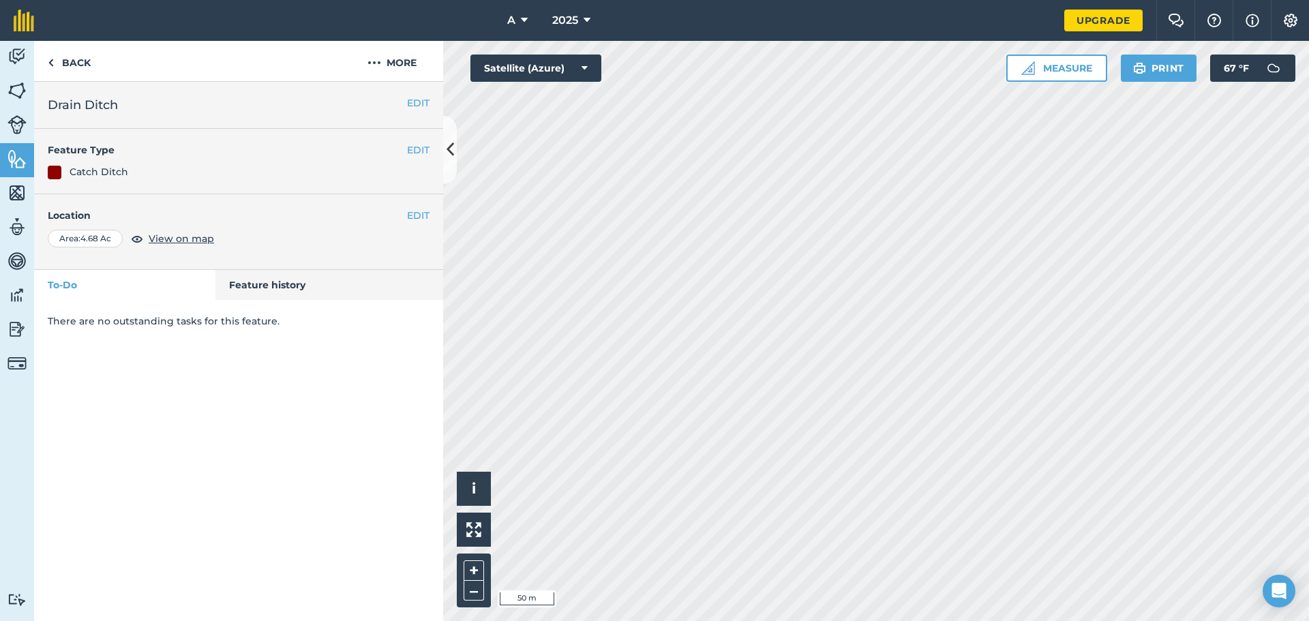
click at [421, 26] on div "A 2025 Upgrade Farm Chat Help Info Settings Map printing is not available on ou…" at bounding box center [654, 310] width 1309 height 621
click at [453, 162] on icon at bounding box center [450, 150] width 7 height 24
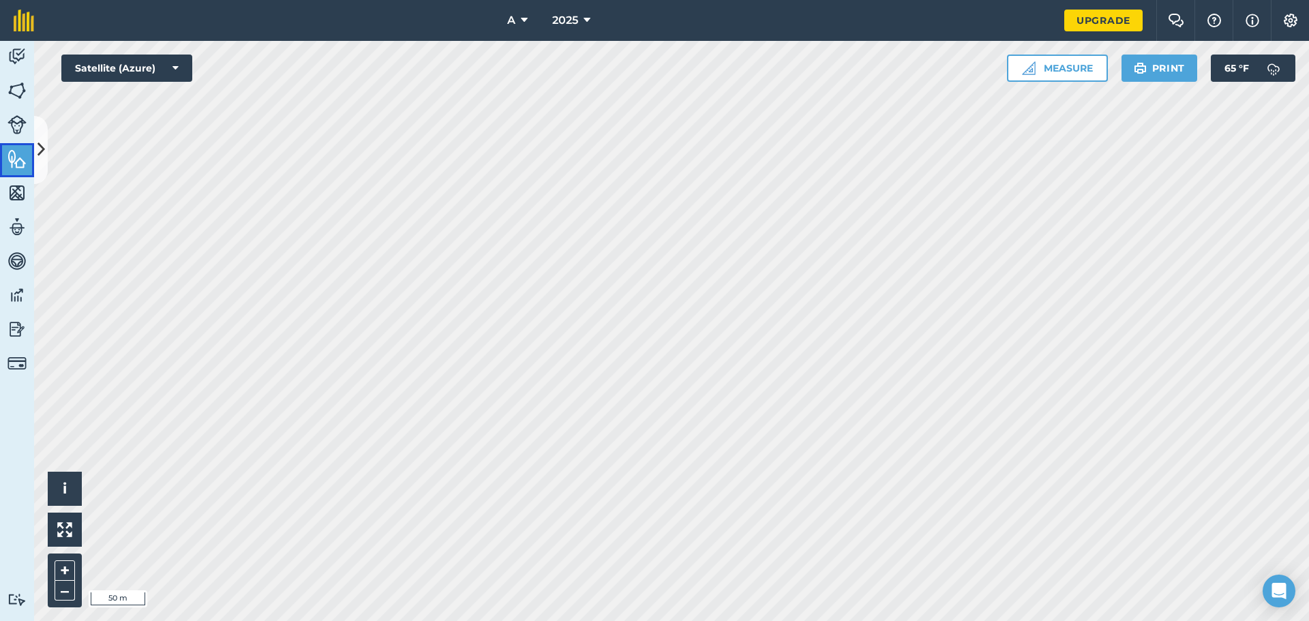
click at [14, 164] on img at bounding box center [16, 159] width 19 height 20
click at [37, 166] on button at bounding box center [41, 150] width 14 height 68
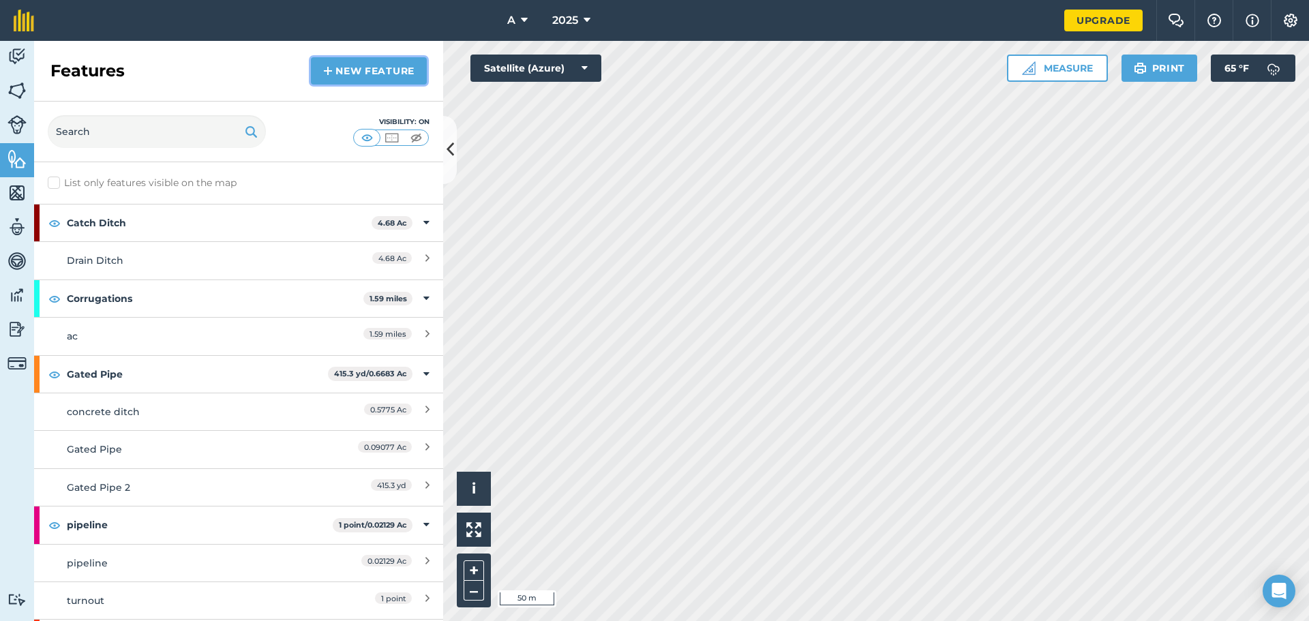
click at [387, 65] on link "New feature" at bounding box center [369, 70] width 116 height 27
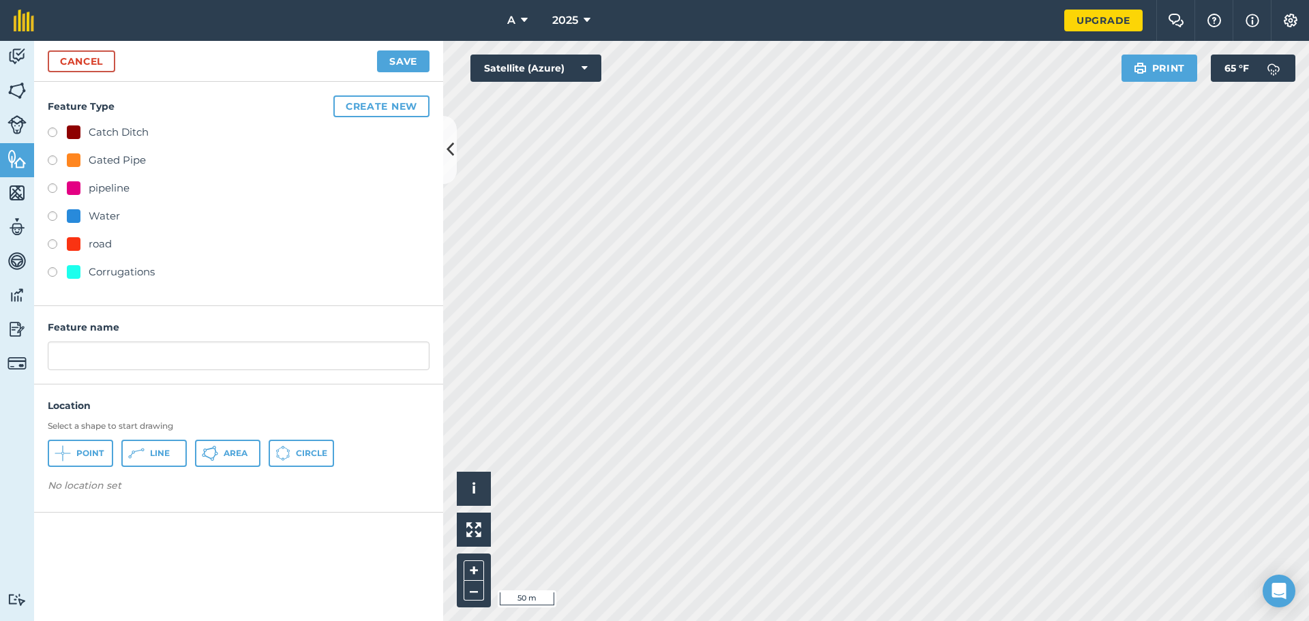
click at [109, 191] on div "pipeline" at bounding box center [109, 188] width 41 height 16
radio input "true"
type input "pipeline 2"
click at [170, 438] on div "Select a shape to start drawing Point Line Area Circle" at bounding box center [239, 444] width 382 height 46
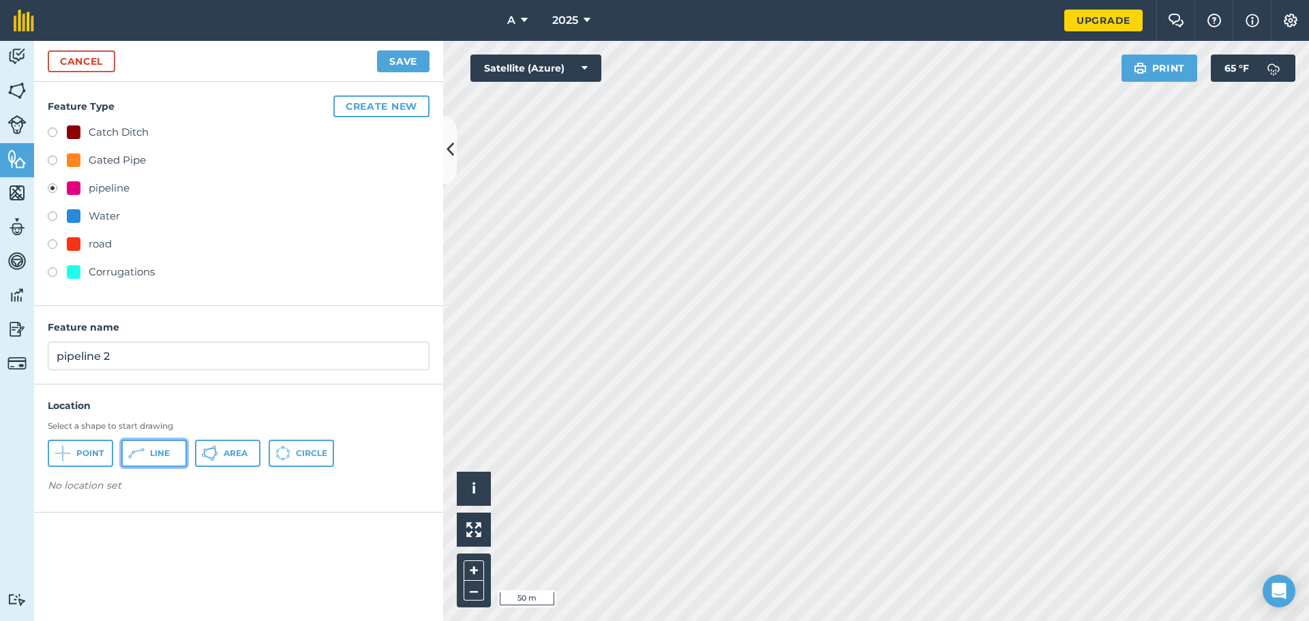
click at [164, 450] on span "Line" at bounding box center [160, 453] width 20 height 11
click at [65, 57] on link "Cancel" at bounding box center [81, 61] width 67 height 22
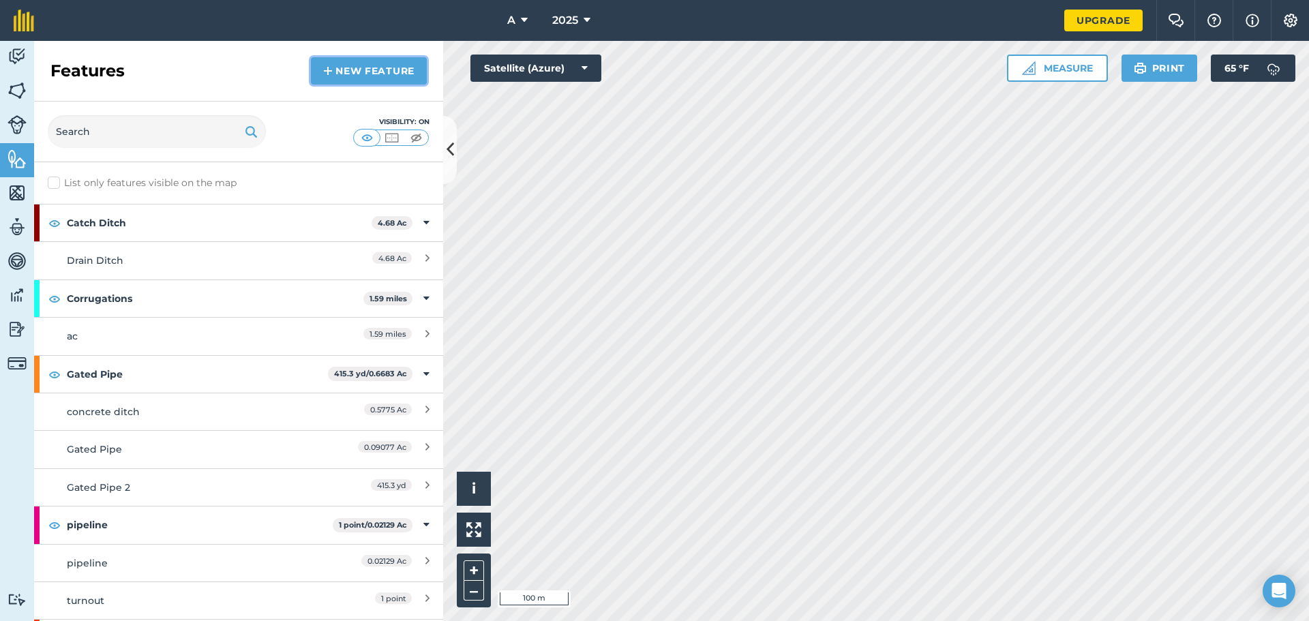
click at [371, 60] on link "New feature" at bounding box center [369, 70] width 116 height 27
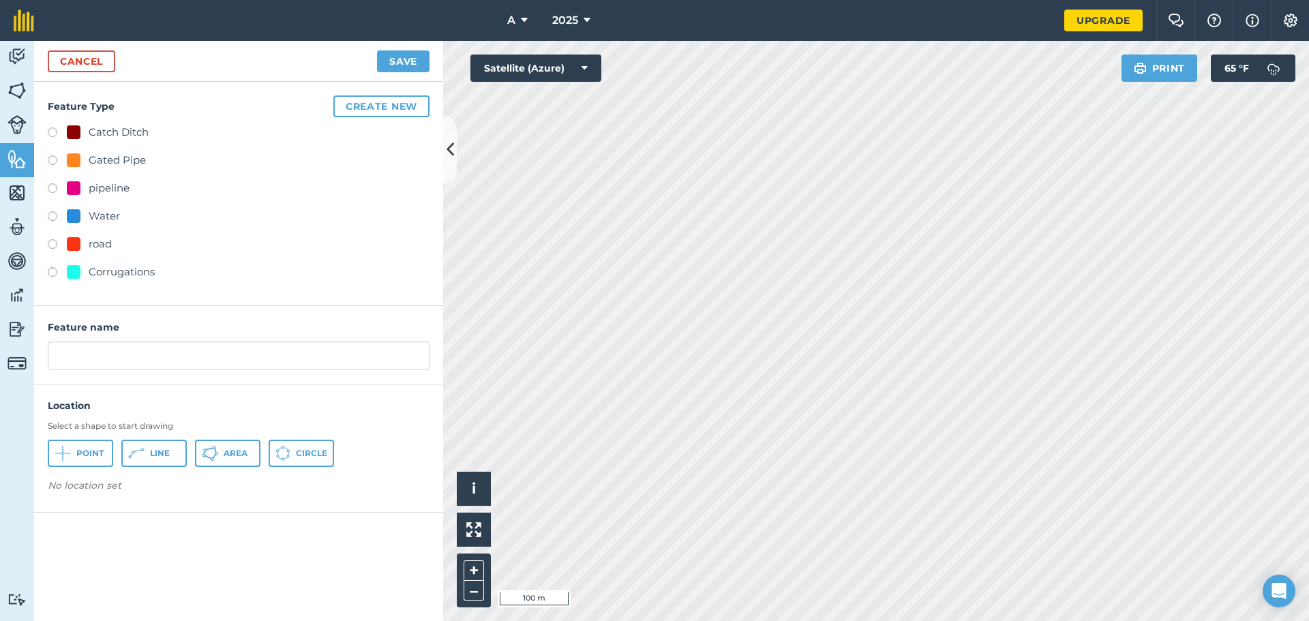
click at [106, 190] on div "pipeline" at bounding box center [109, 188] width 41 height 16
radio input "true"
type input "pipeline 2"
drag, startPoint x: 153, startPoint y: 463, endPoint x: 227, endPoint y: 442, distance: 77.3
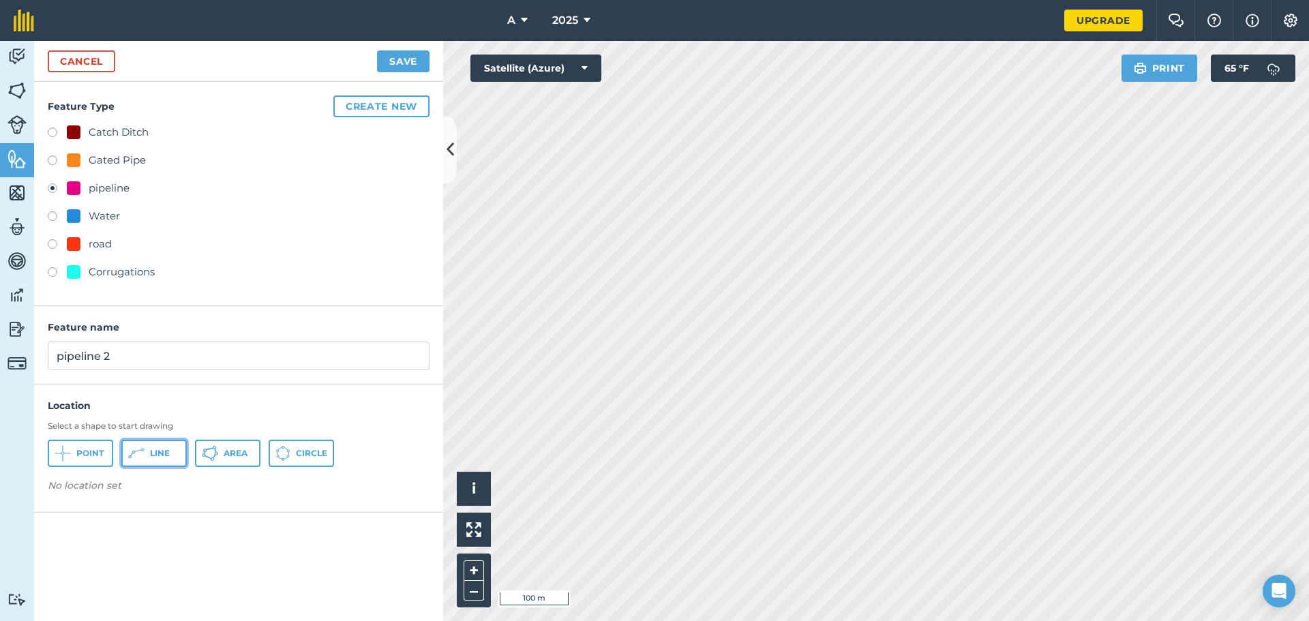
click at [153, 462] on button "Line" at bounding box center [153, 453] width 65 height 27
click at [86, 66] on link "Cancel" at bounding box center [81, 61] width 67 height 22
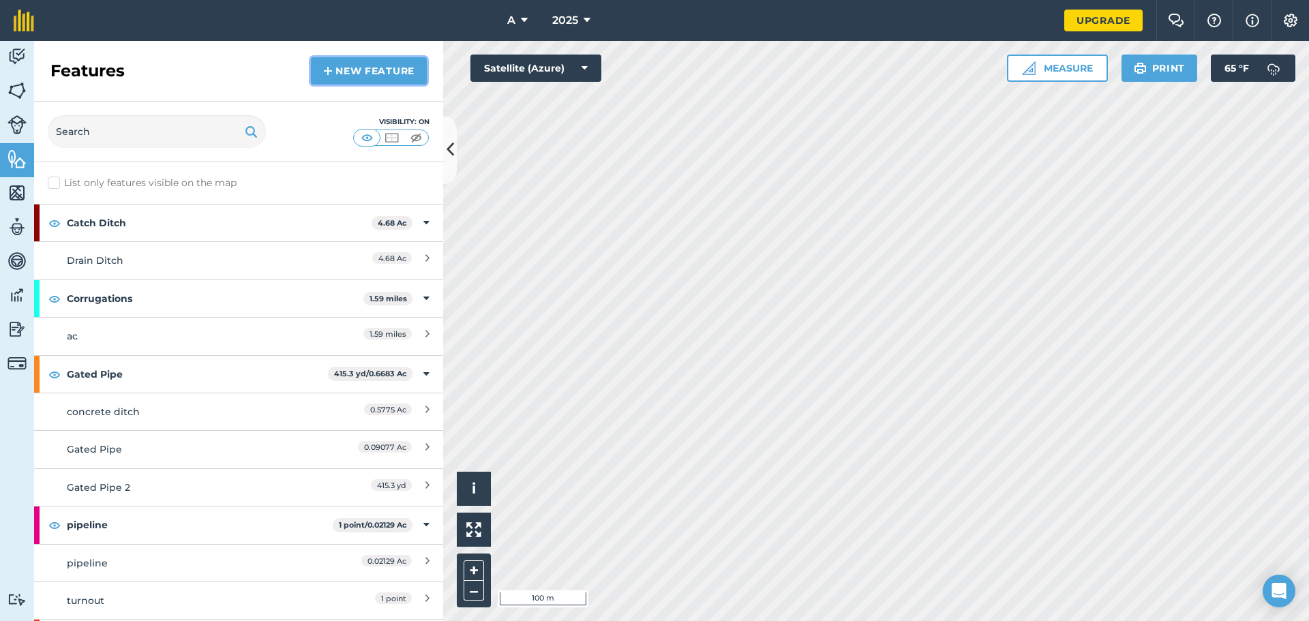
click at [342, 78] on link "New feature" at bounding box center [369, 70] width 116 height 27
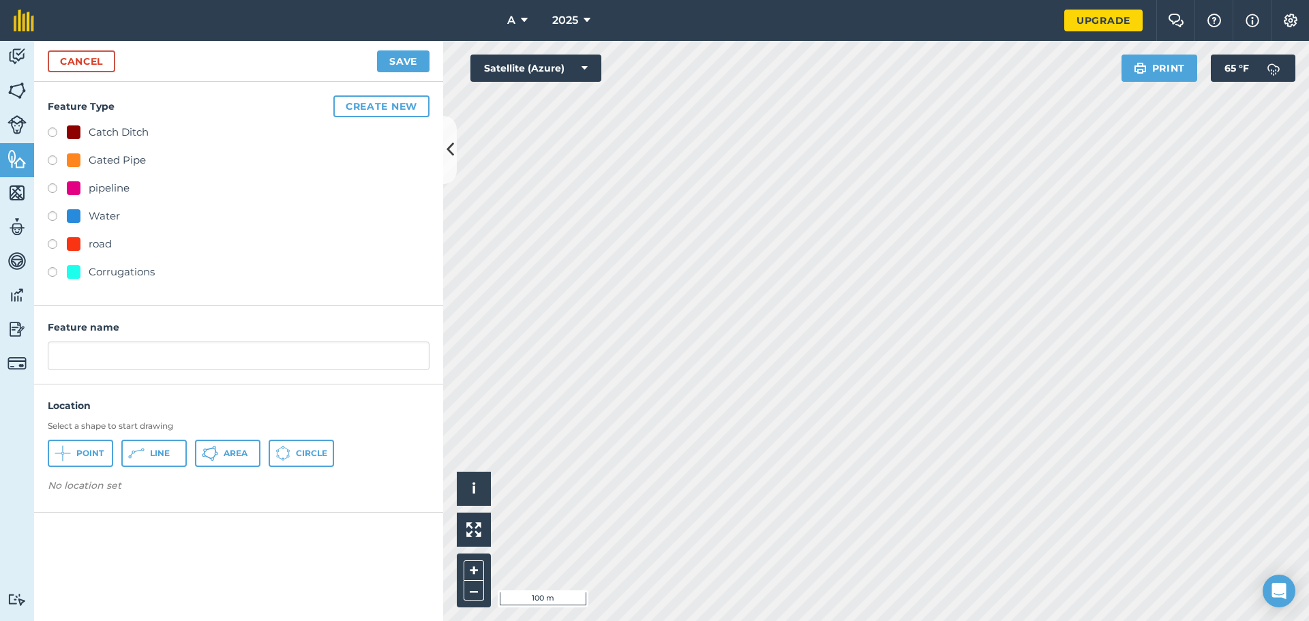
click at [110, 185] on div "pipeline" at bounding box center [109, 188] width 41 height 16
radio input "true"
type input "pipeline 2"
click at [170, 442] on button "Line" at bounding box center [153, 453] width 65 height 27
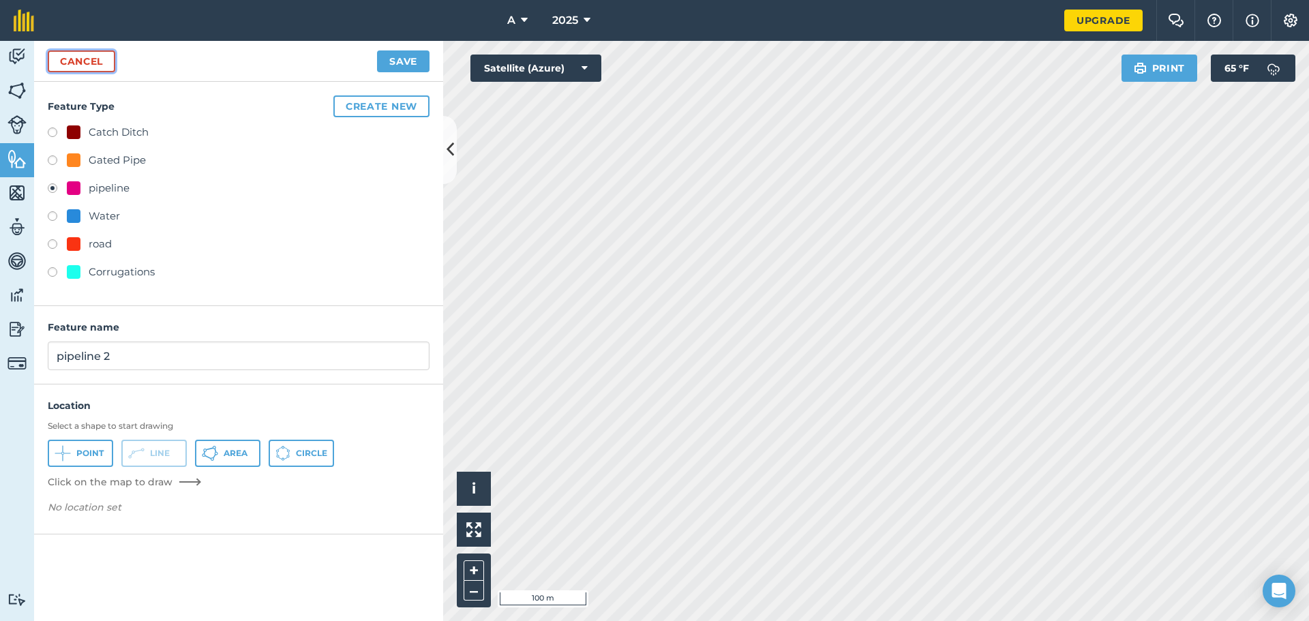
click at [78, 67] on link "Cancel" at bounding box center [81, 61] width 67 height 22
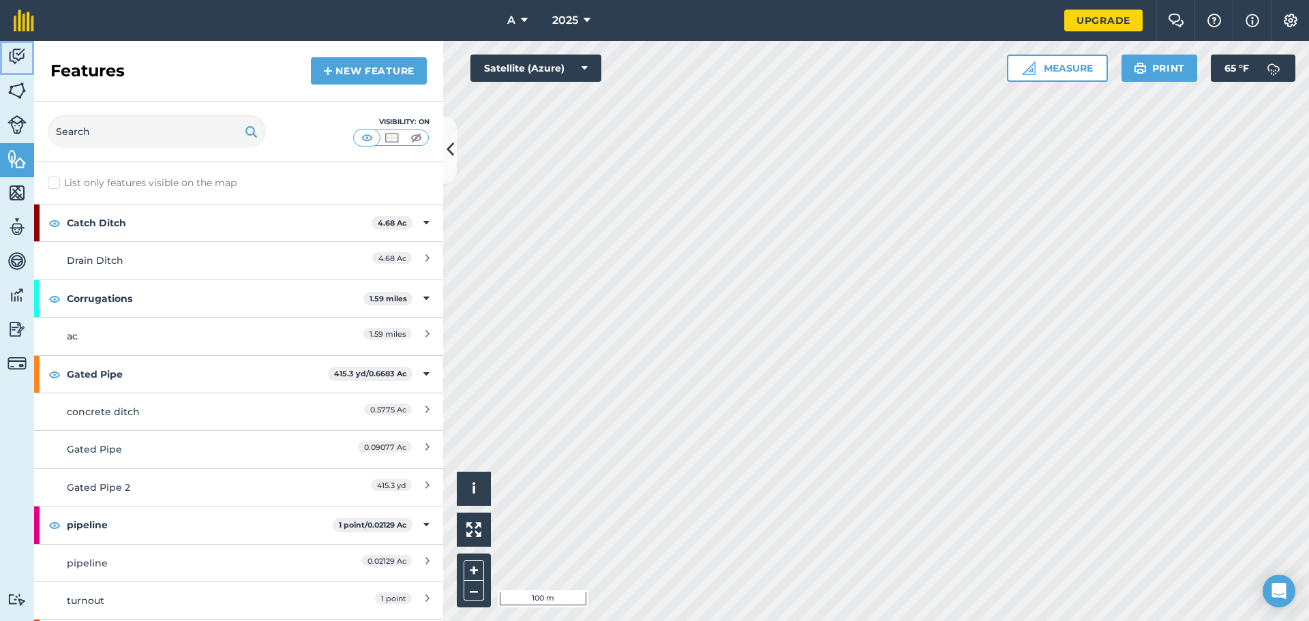
click at [22, 55] on img at bounding box center [16, 56] width 19 height 20
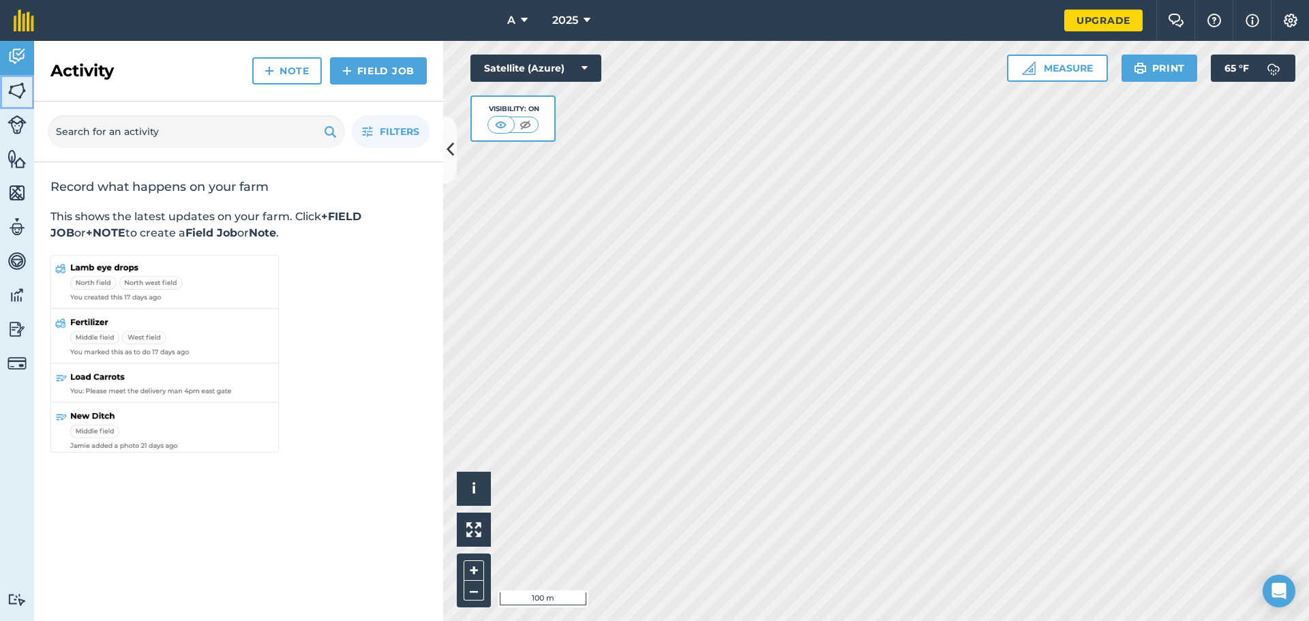
click at [22, 89] on img at bounding box center [16, 90] width 19 height 20
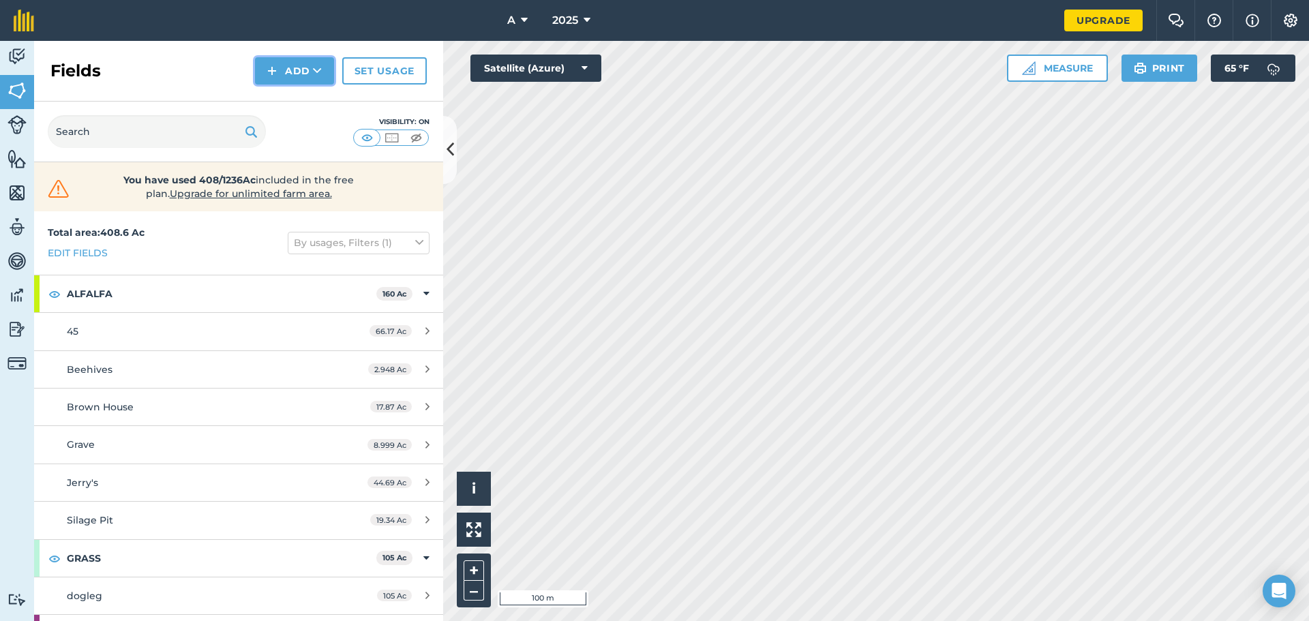
click at [324, 80] on button "Add" at bounding box center [294, 70] width 79 height 27
click at [318, 102] on link "Draw" at bounding box center [294, 102] width 75 height 30
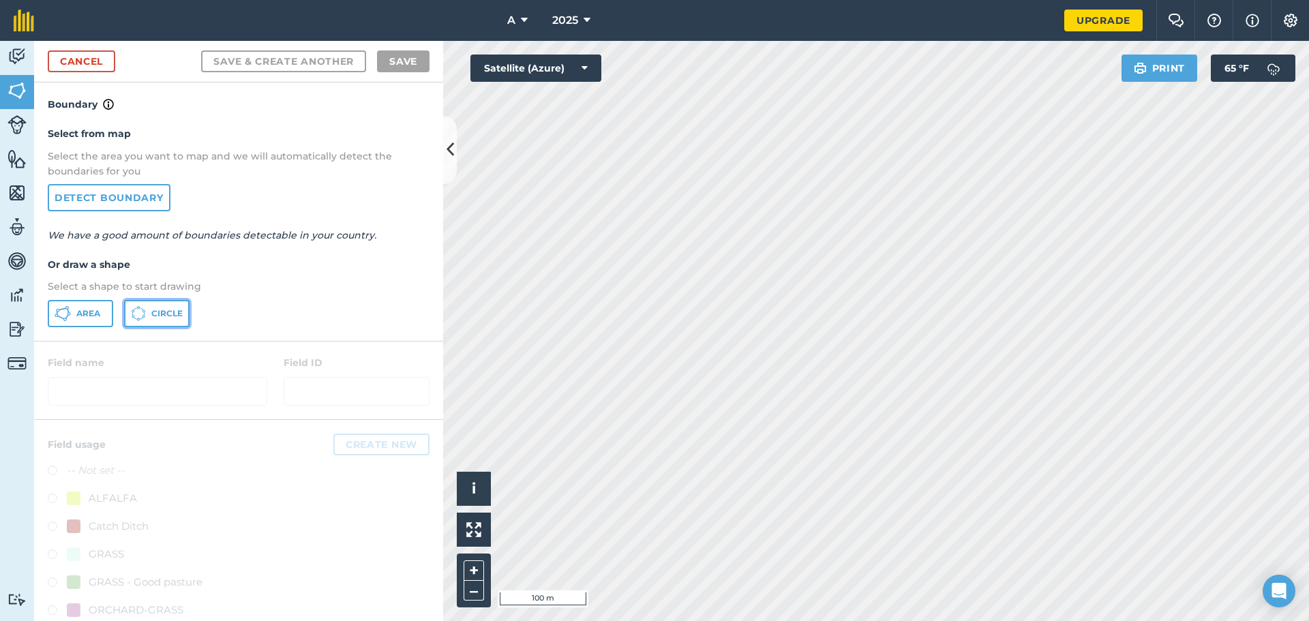
click at [164, 314] on span "Circle" at bounding box center [166, 313] width 31 height 11
click at [85, 65] on link "Cancel" at bounding box center [81, 61] width 67 height 22
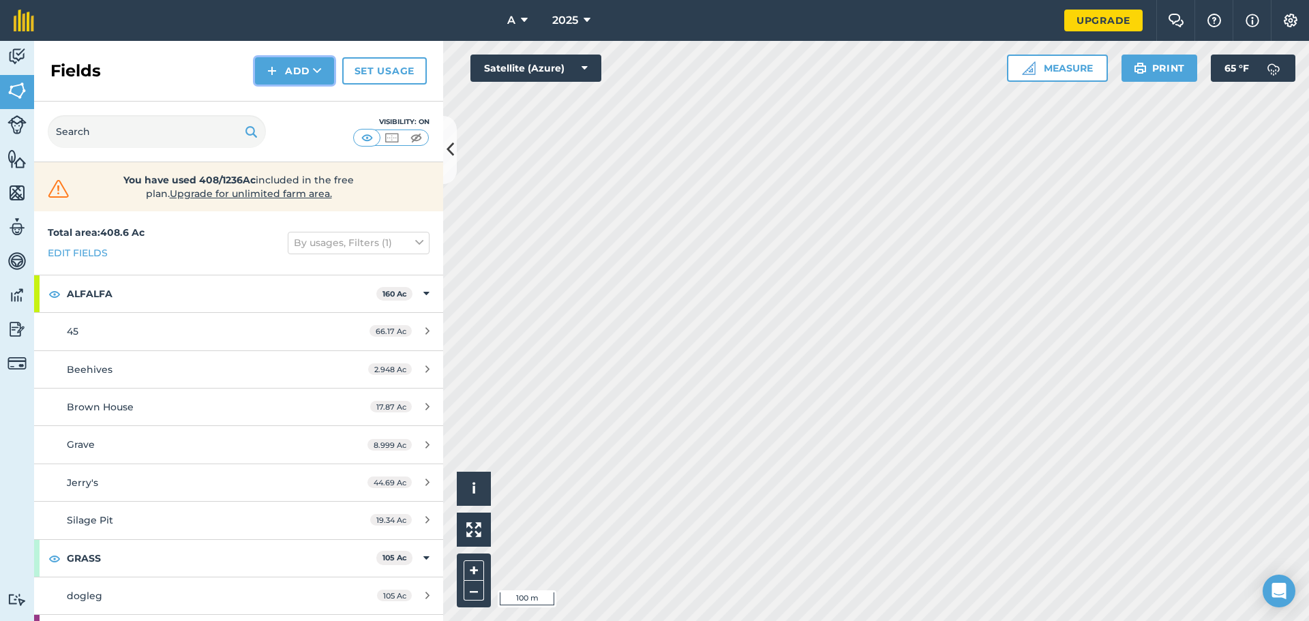
click at [320, 79] on button "Add" at bounding box center [294, 70] width 79 height 27
click at [302, 105] on link "Draw" at bounding box center [294, 102] width 75 height 30
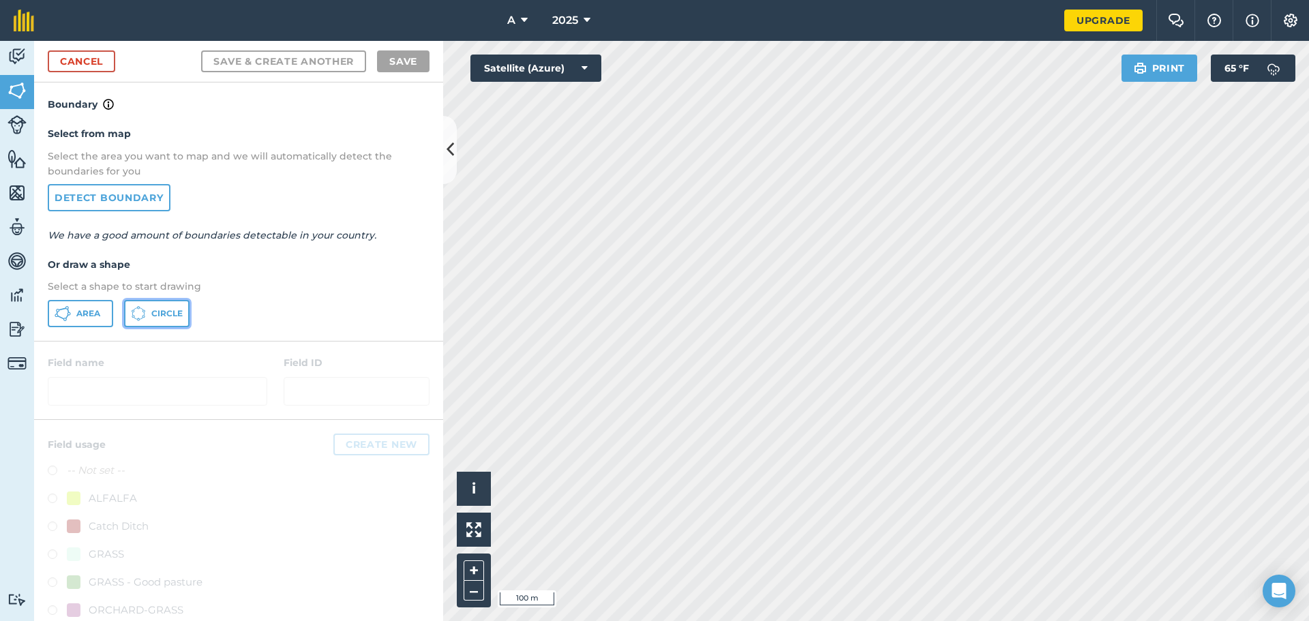
click at [170, 301] on button "Circle" at bounding box center [156, 313] width 65 height 27
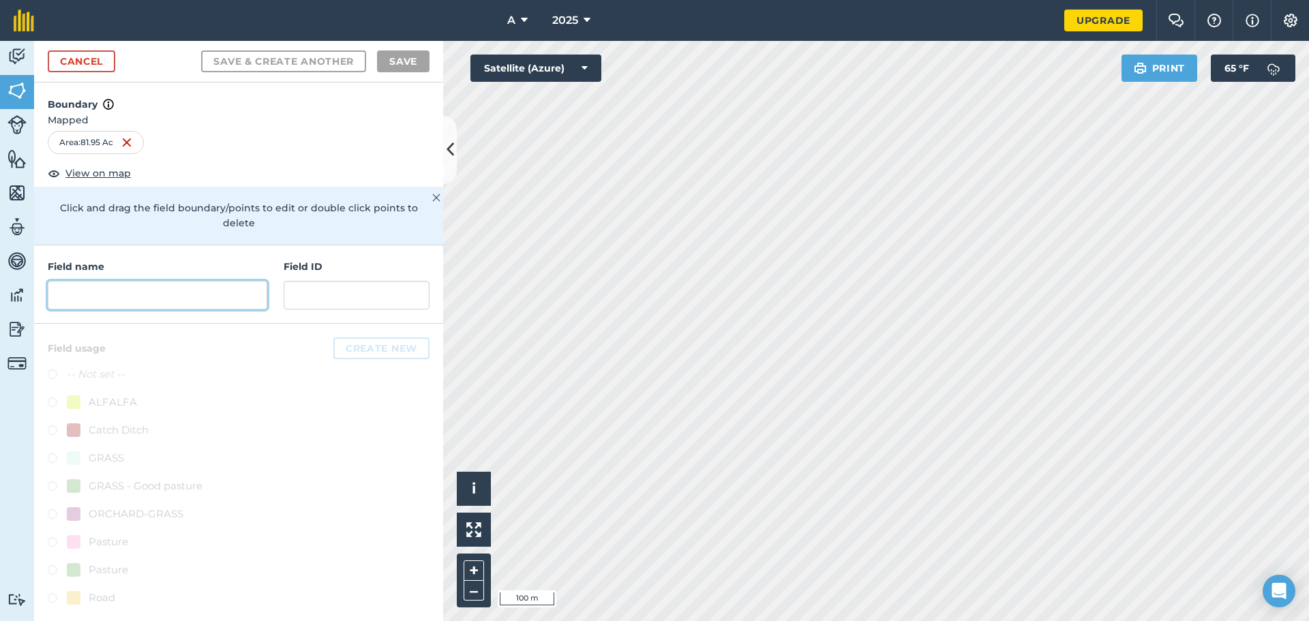
click at [162, 281] on input "text" at bounding box center [158, 295] width 220 height 29
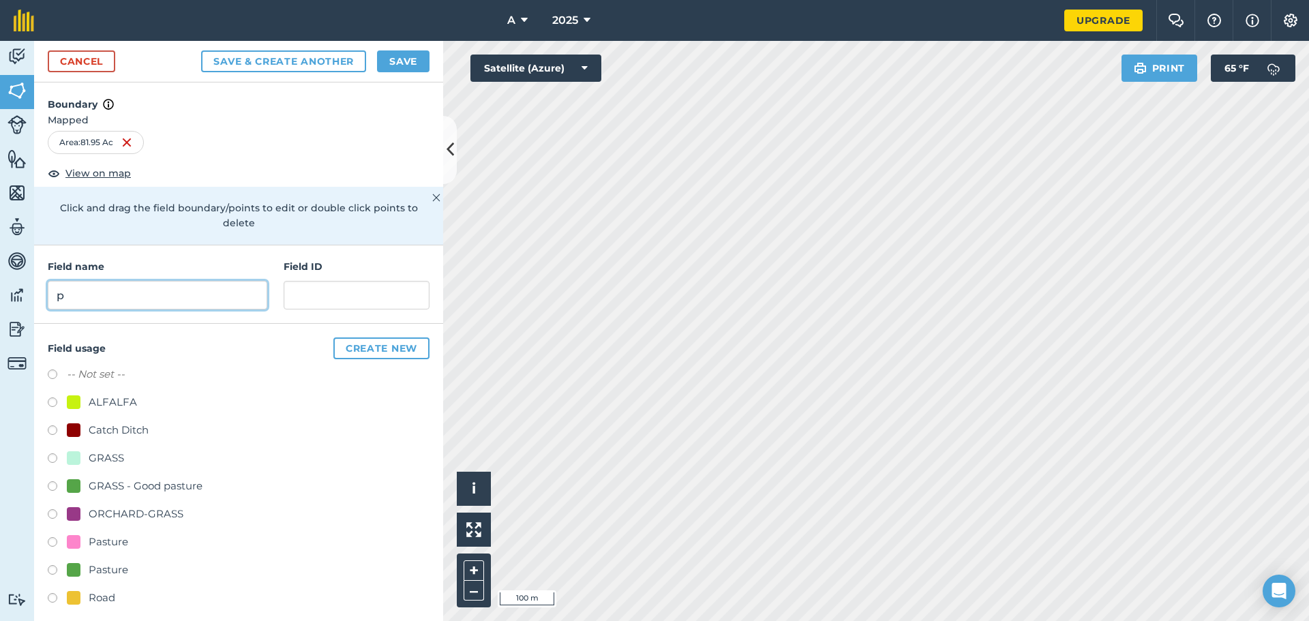
type input "p"
click at [157, 506] on div "ORCHARD-GRASS" at bounding box center [136, 514] width 95 height 16
radio input "true"
click at [408, 55] on button "Save" at bounding box center [403, 61] width 52 height 22
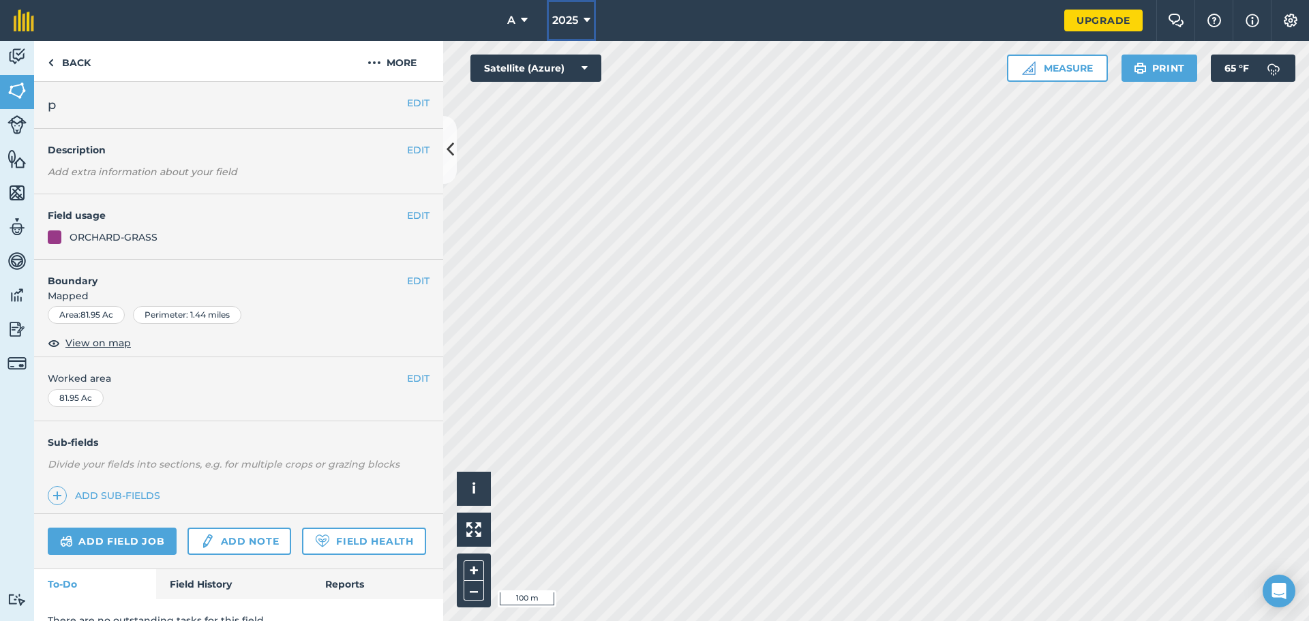
click at [589, 17] on icon at bounding box center [587, 20] width 7 height 16
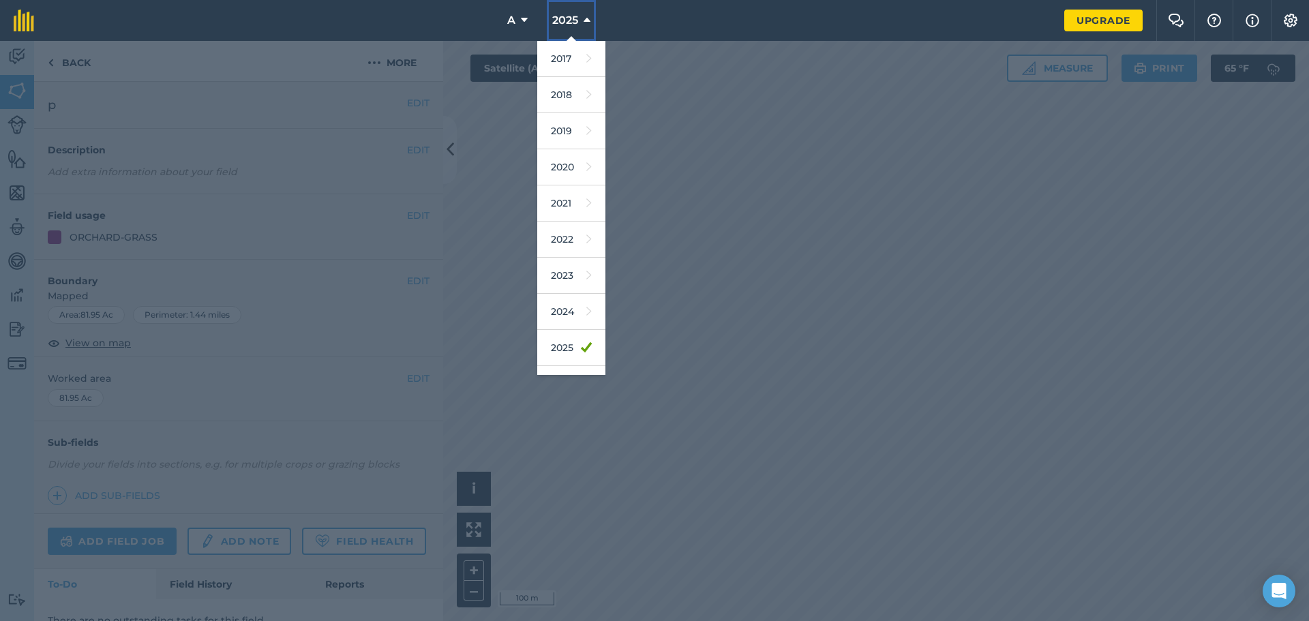
click at [589, 17] on icon at bounding box center [587, 20] width 7 height 16
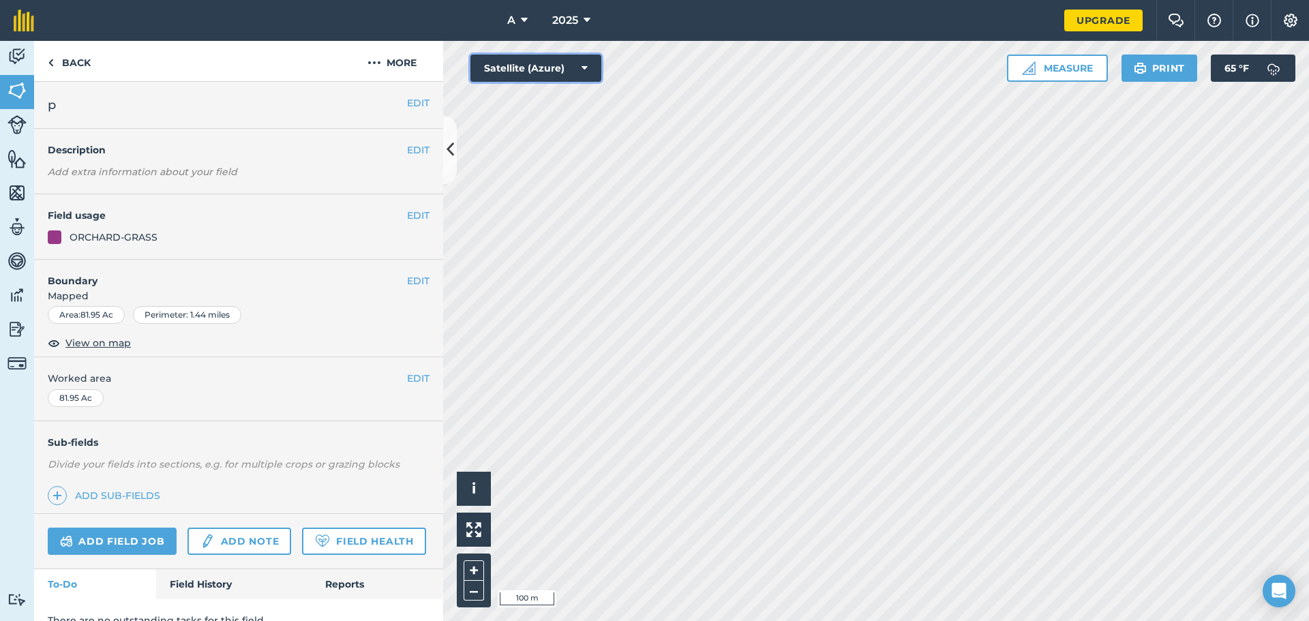
click at [543, 78] on button "Satellite (Azure)" at bounding box center [535, 68] width 131 height 27
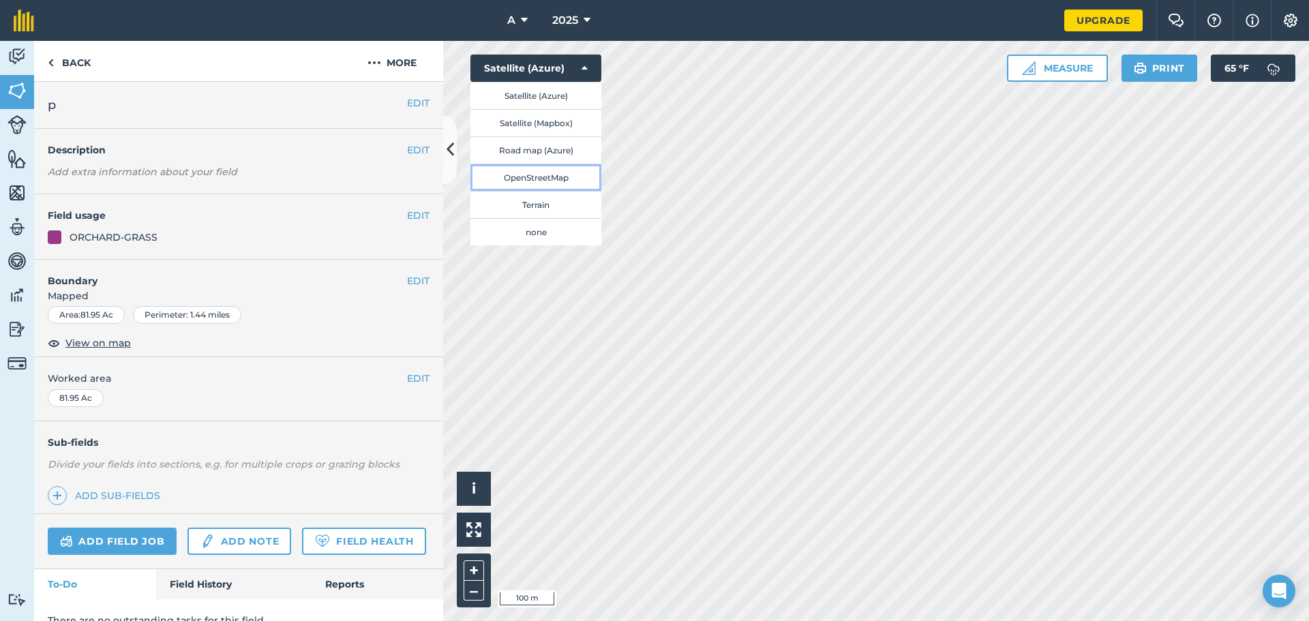
click at [537, 181] on button "OpenStreetMap" at bounding box center [535, 177] width 131 height 27
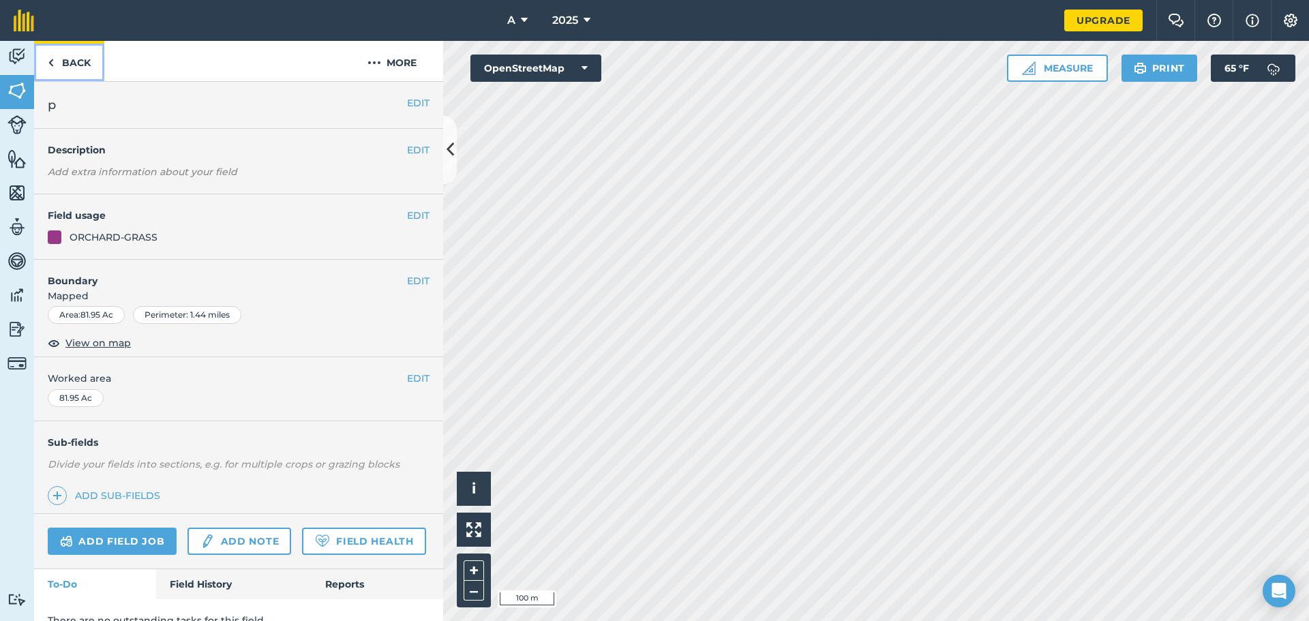
click at [71, 69] on link "Back" at bounding box center [69, 61] width 70 height 40
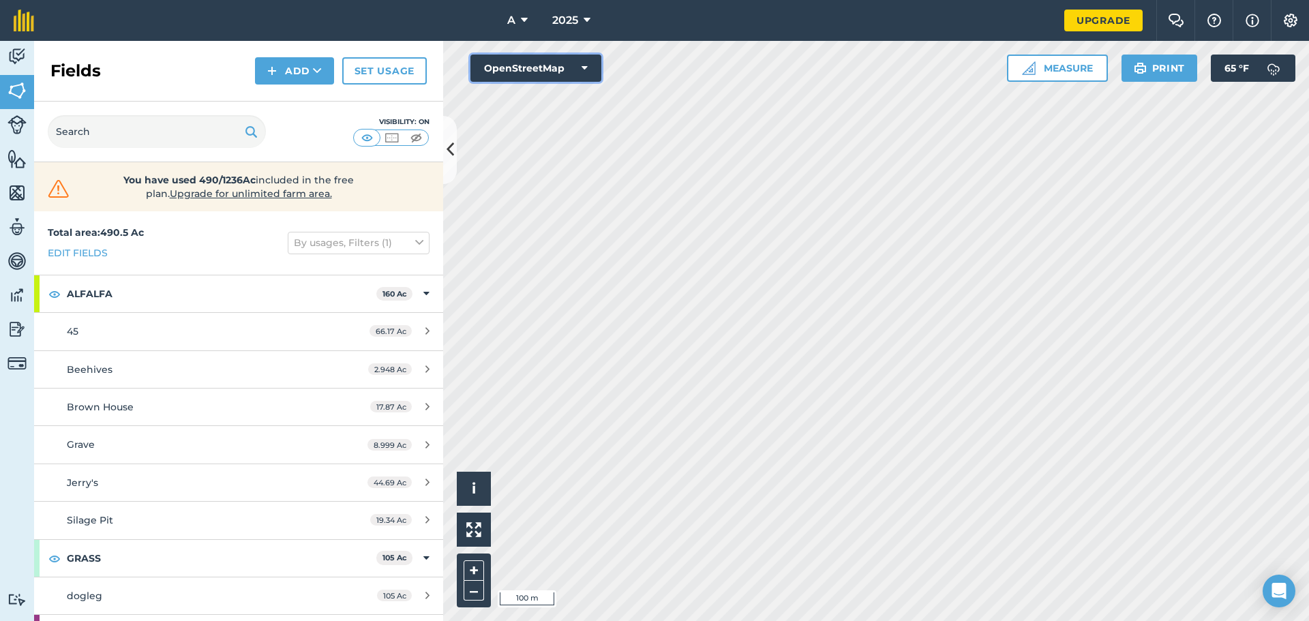
click at [562, 67] on button "OpenStreetMap" at bounding box center [535, 68] width 131 height 27
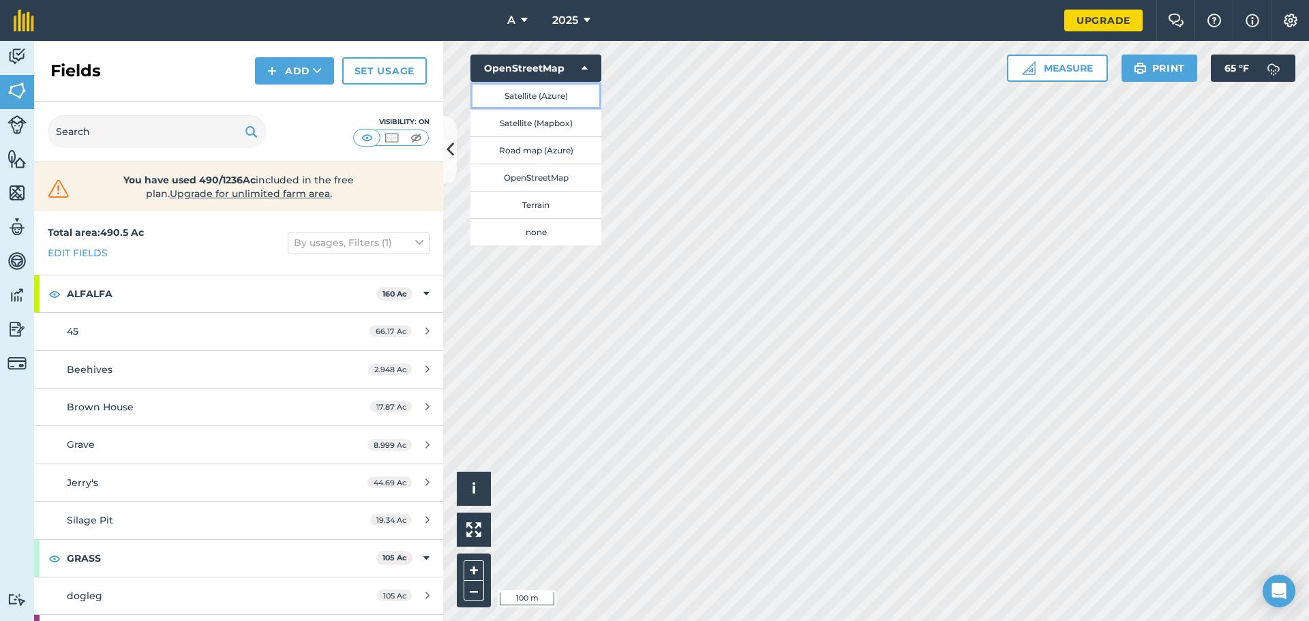
click at [562, 93] on button "Satellite (Azure)" at bounding box center [535, 95] width 131 height 27
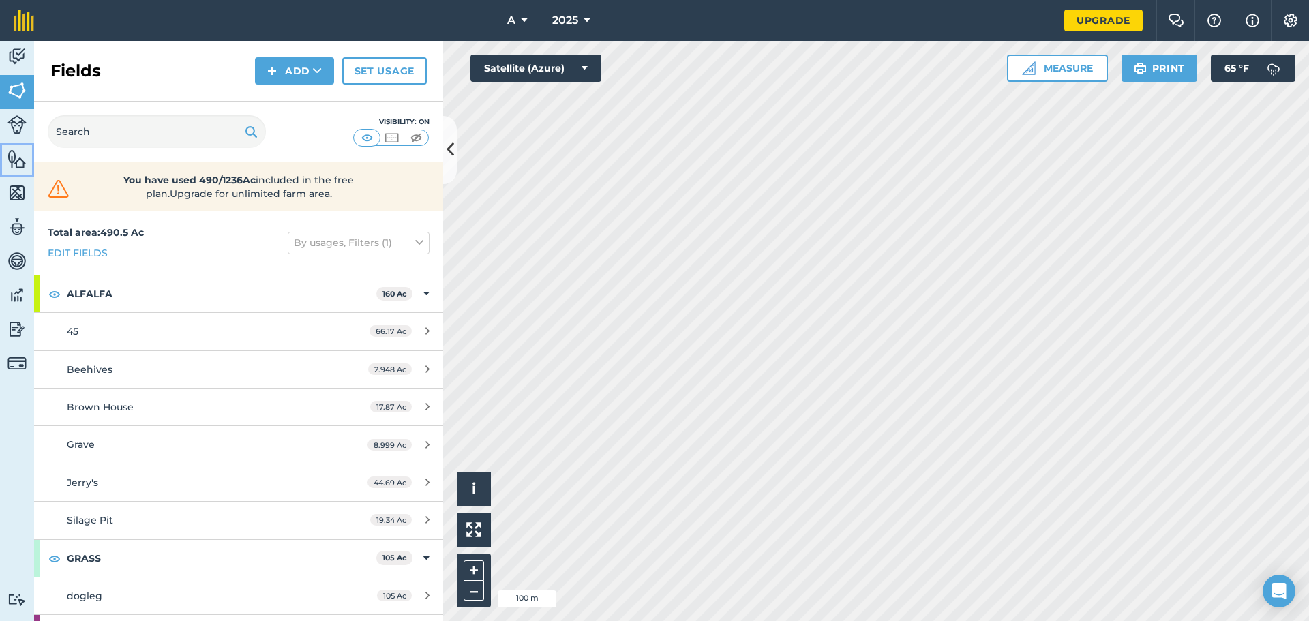
click at [10, 162] on img at bounding box center [16, 159] width 19 height 20
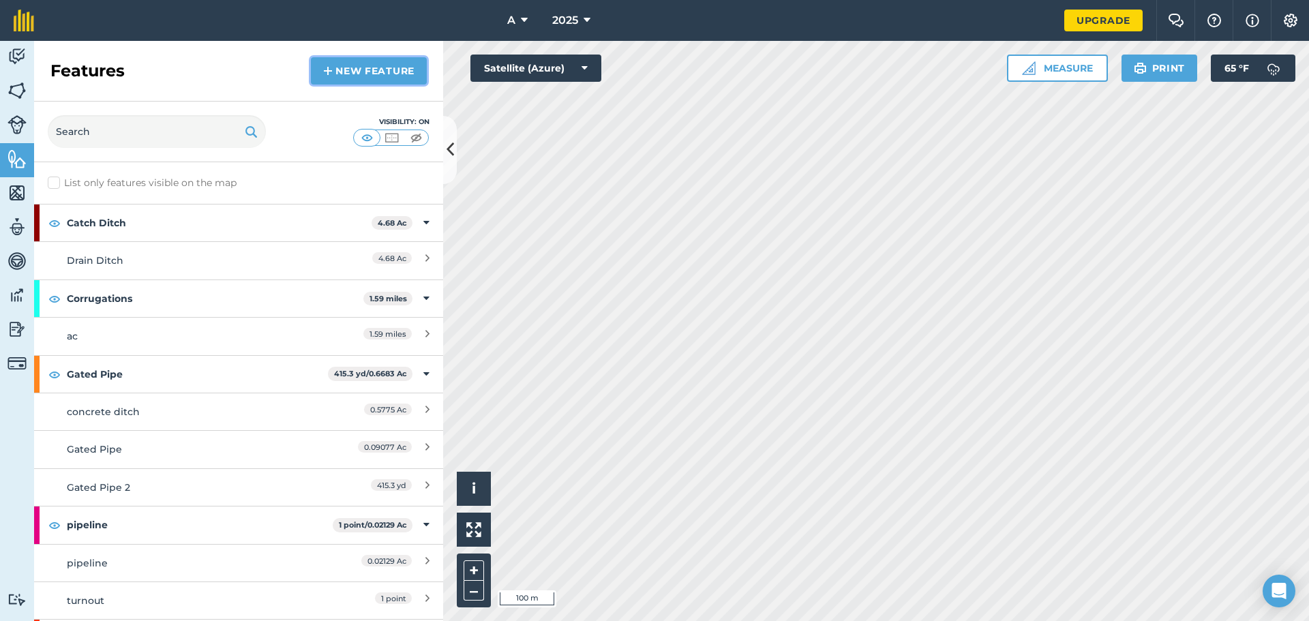
click at [342, 76] on link "New feature" at bounding box center [369, 70] width 116 height 27
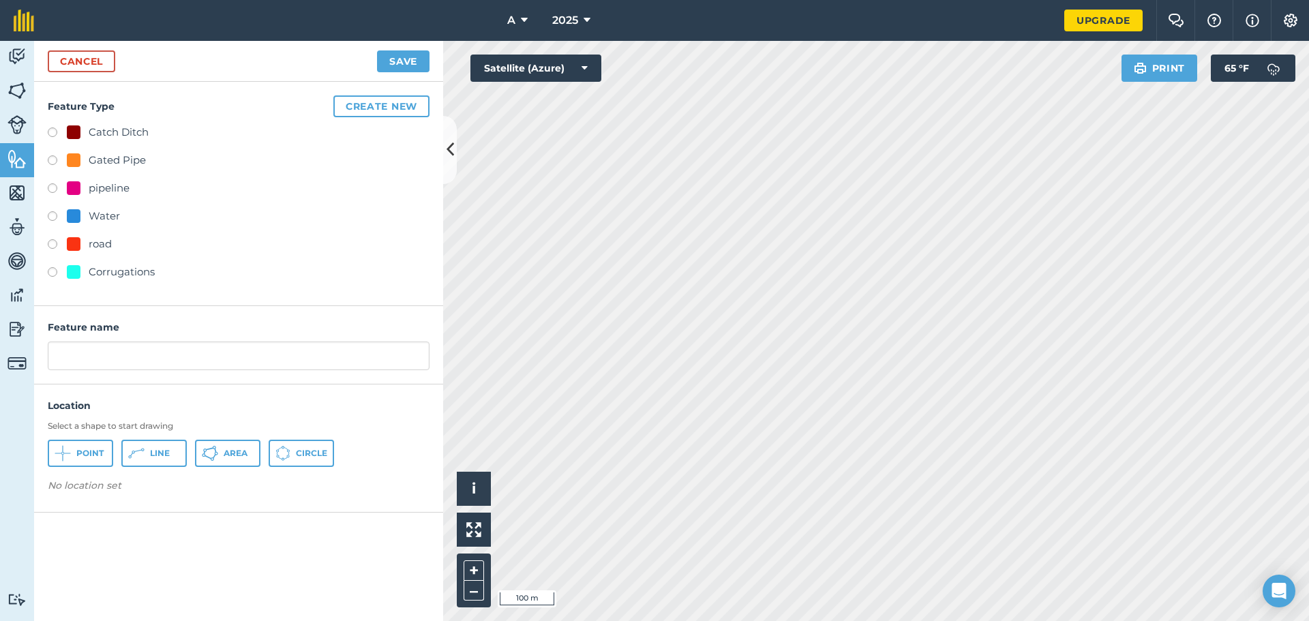
click at [92, 213] on div "Water" at bounding box center [104, 216] width 31 height 16
radio input "true"
type input "Water 2"
click at [175, 456] on button "Line" at bounding box center [153, 453] width 65 height 27
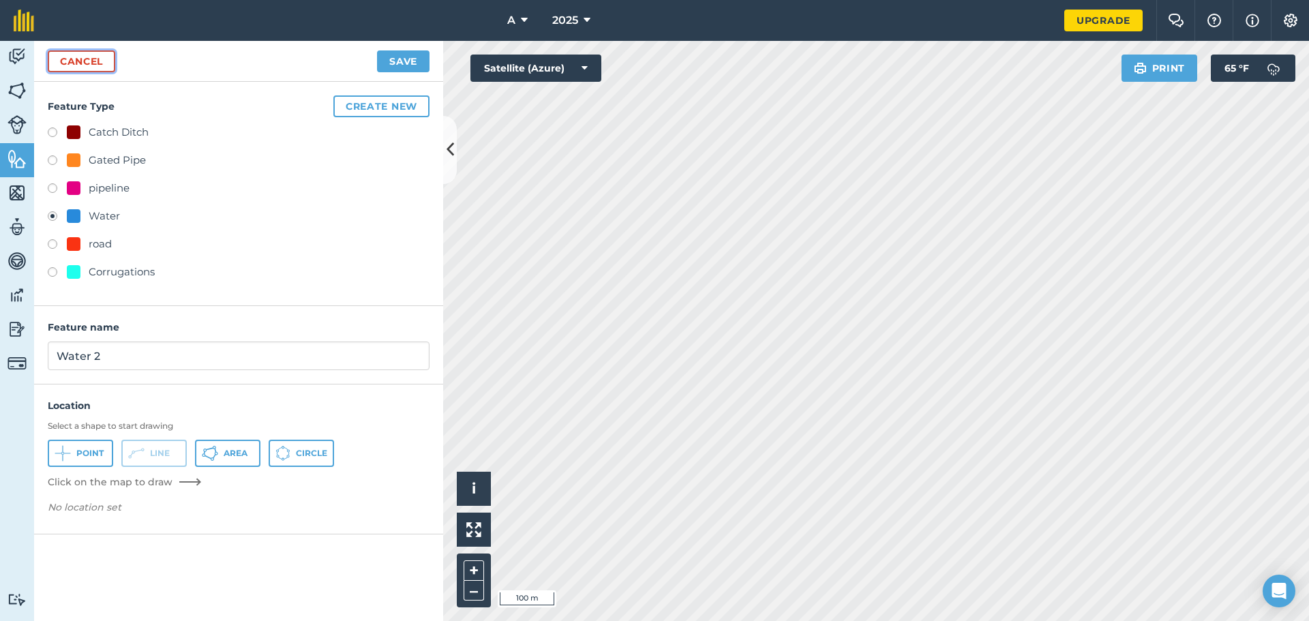
click at [74, 64] on link "Cancel" at bounding box center [81, 61] width 67 height 22
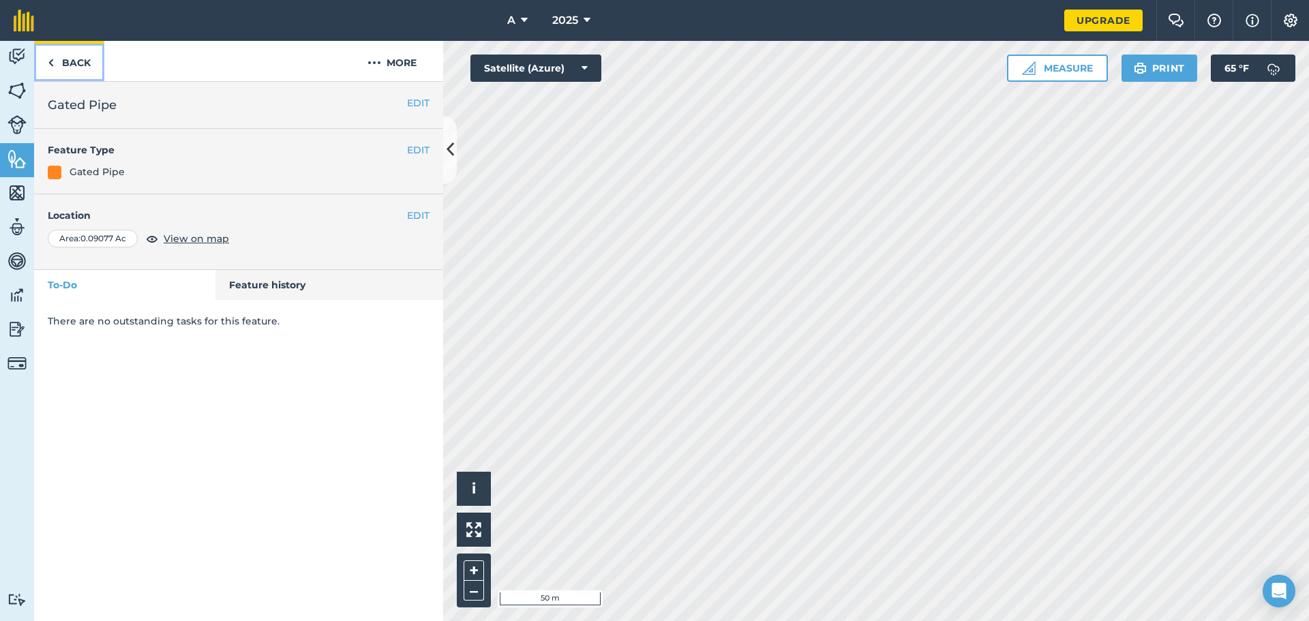
click at [79, 63] on link "Back" at bounding box center [69, 61] width 70 height 40
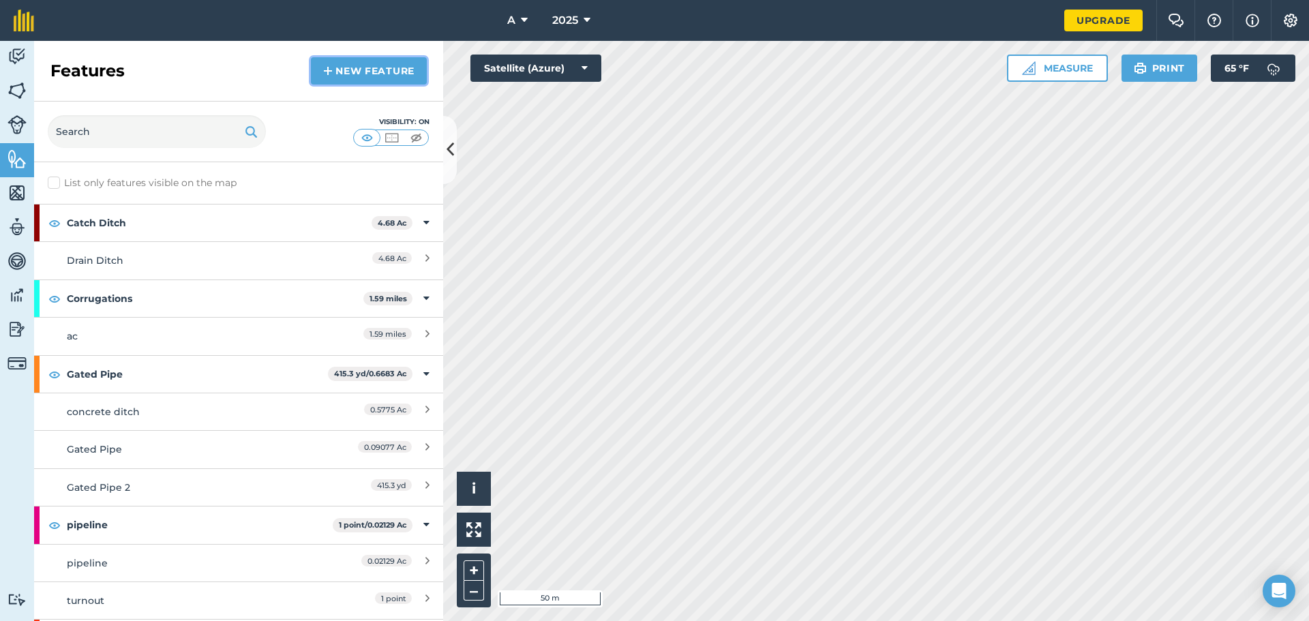
click at [350, 74] on link "New feature" at bounding box center [369, 70] width 116 height 27
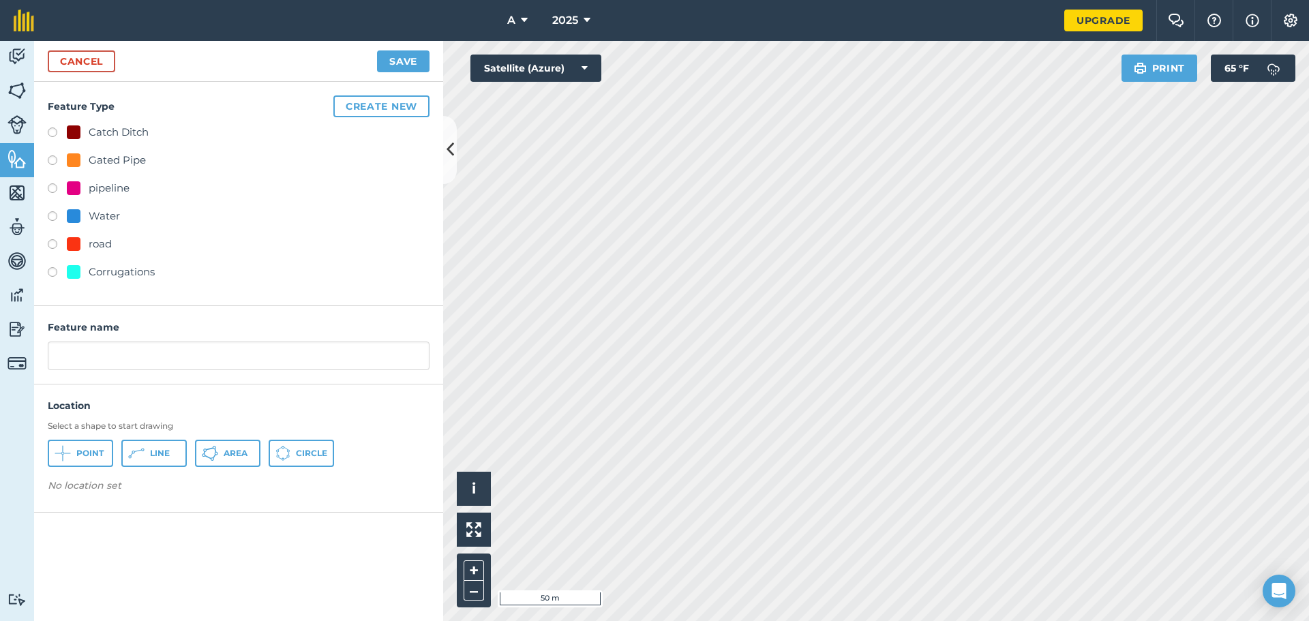
click at [106, 163] on div "Gated Pipe" at bounding box center [117, 160] width 57 height 16
radio input "true"
type input "Gated Pipe 3"
click at [147, 462] on button "Line" at bounding box center [153, 453] width 65 height 27
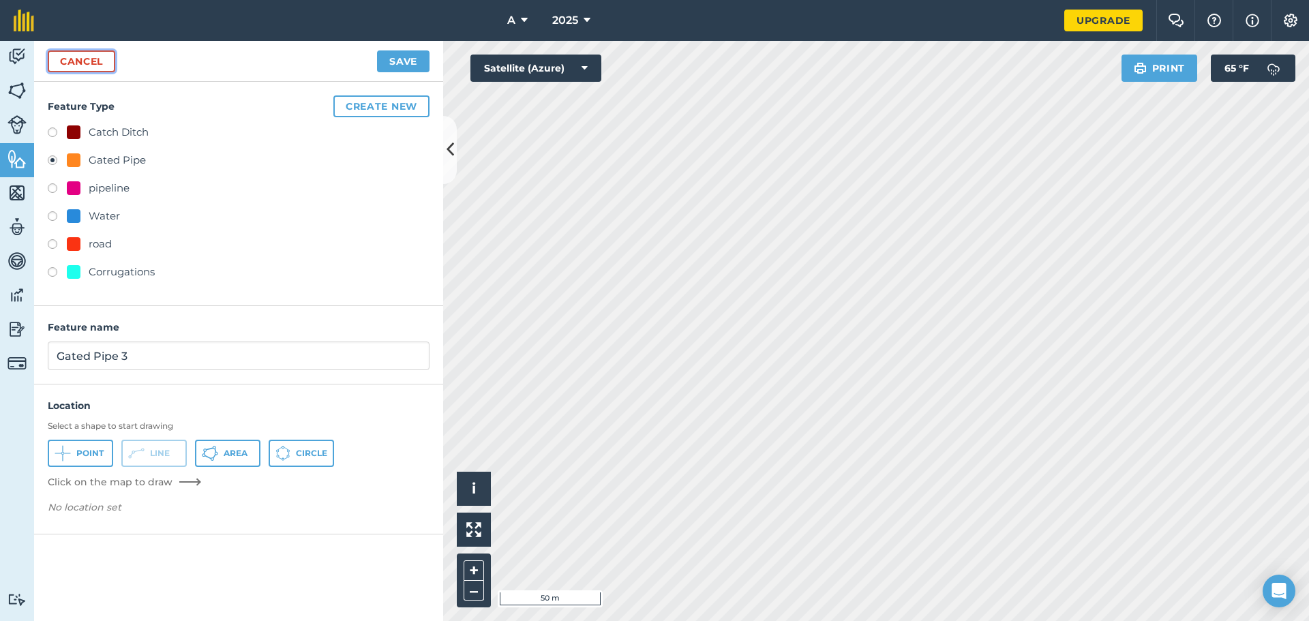
click at [98, 55] on link "Cancel" at bounding box center [81, 61] width 67 height 22
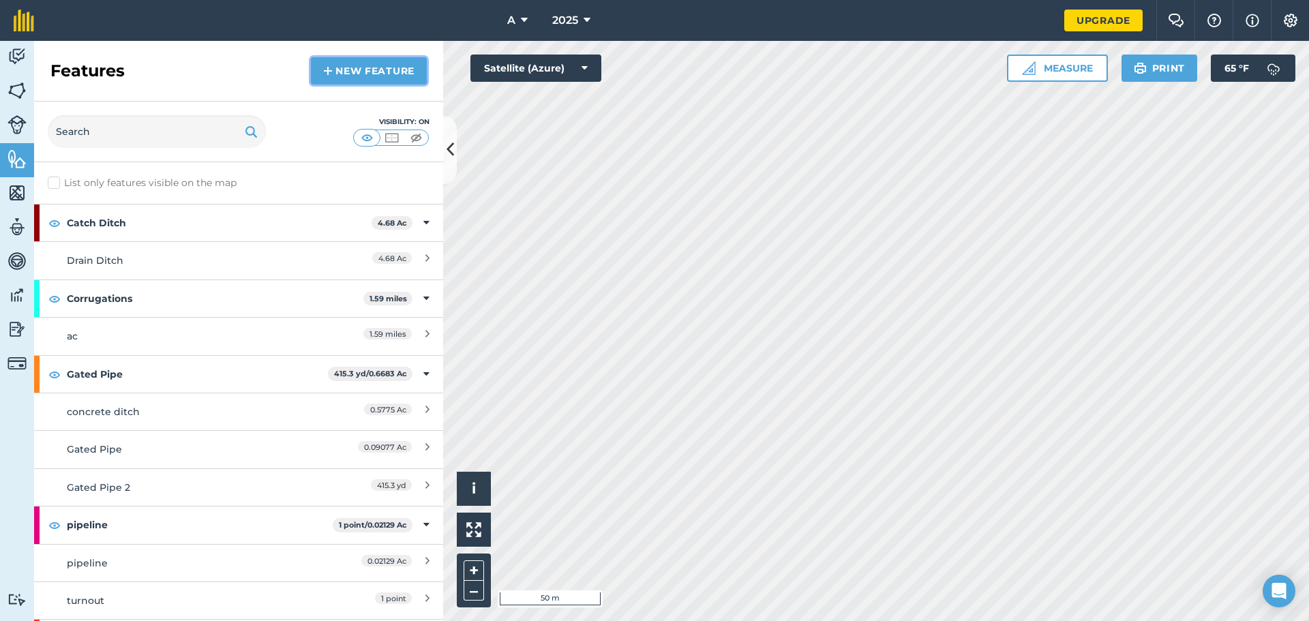
click at [379, 80] on link "New feature" at bounding box center [369, 70] width 116 height 27
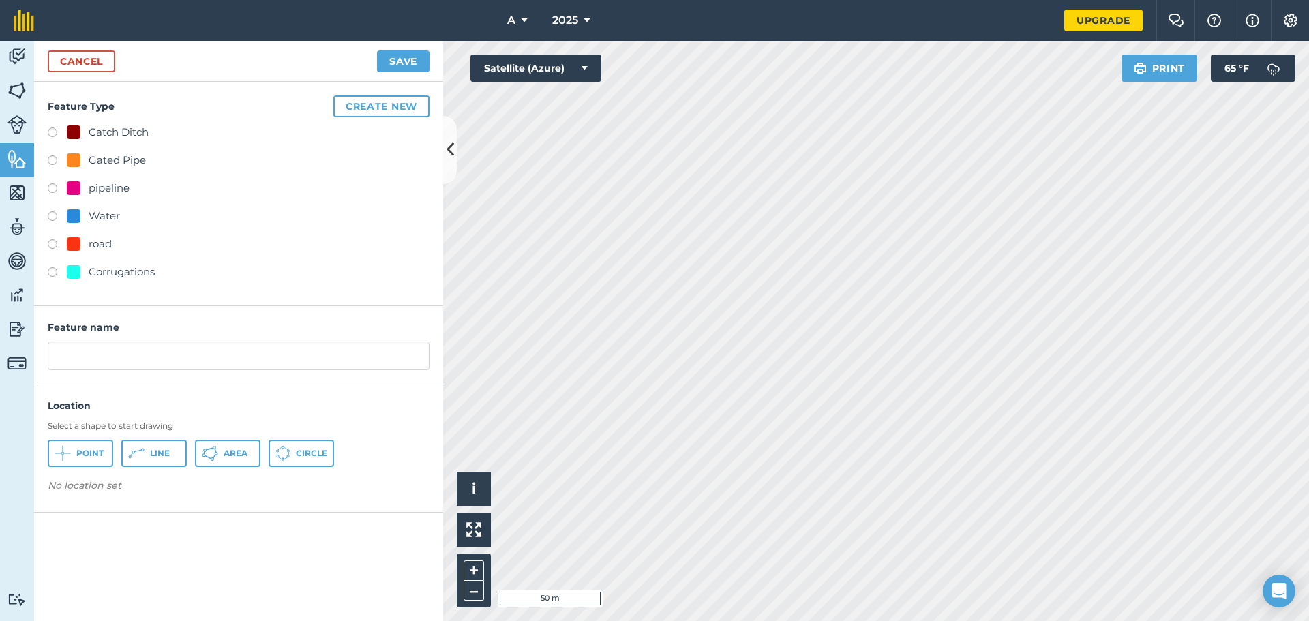
click at [131, 132] on div "Catch Ditch" at bounding box center [119, 132] width 60 height 16
radio input "true"
type input "Catch Ditch"
click at [158, 449] on span "Line" at bounding box center [160, 453] width 20 height 11
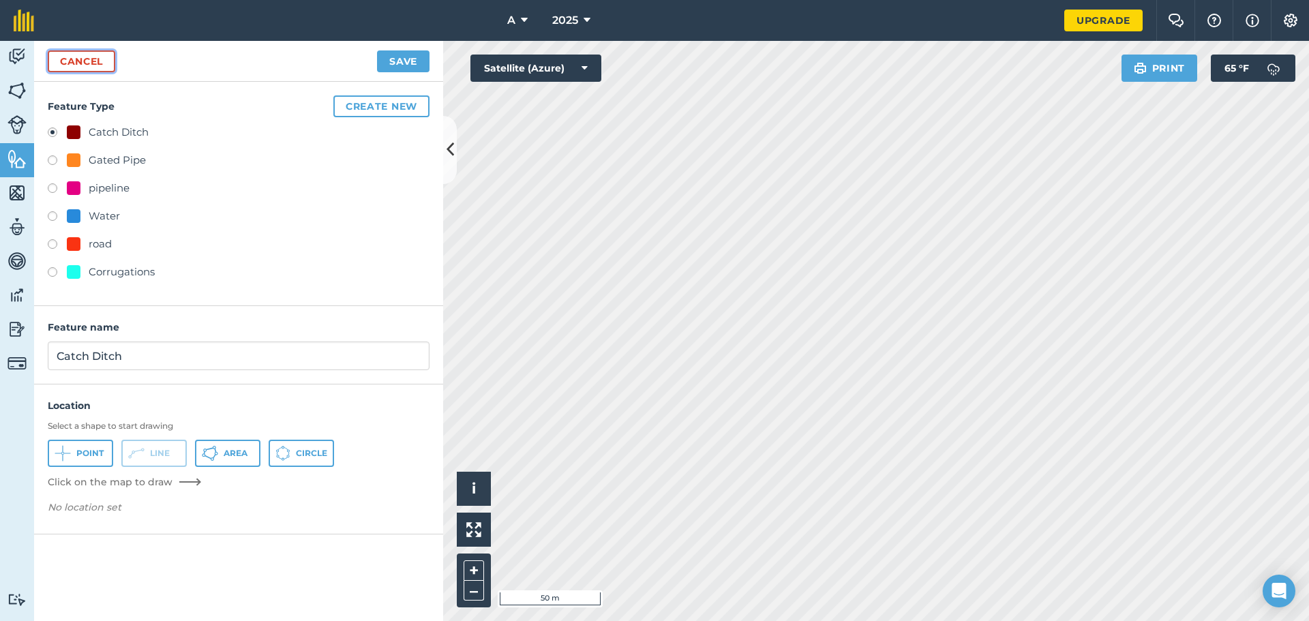
click at [59, 58] on link "Cancel" at bounding box center [81, 61] width 67 height 22
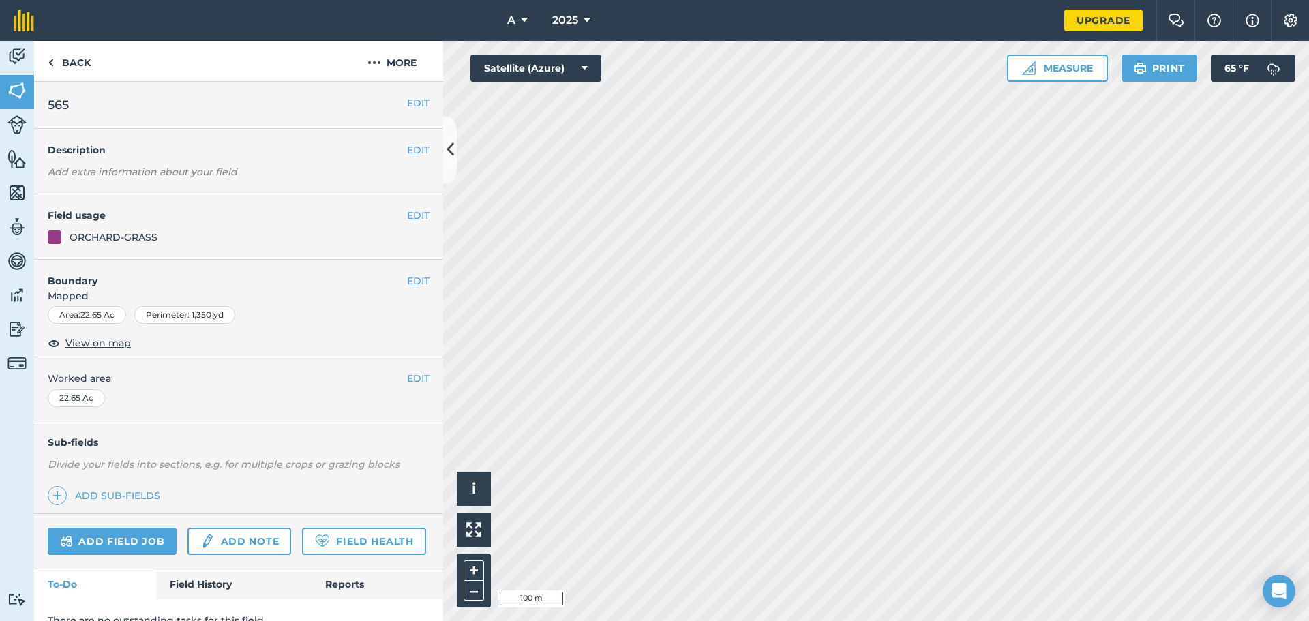
click at [710, 620] on html "A 2025 Upgrade Farm Chat Help Info Settings Map printing is not available on ou…" at bounding box center [654, 310] width 1309 height 621
click at [409, 213] on button "EDIT" at bounding box center [418, 215] width 22 height 15
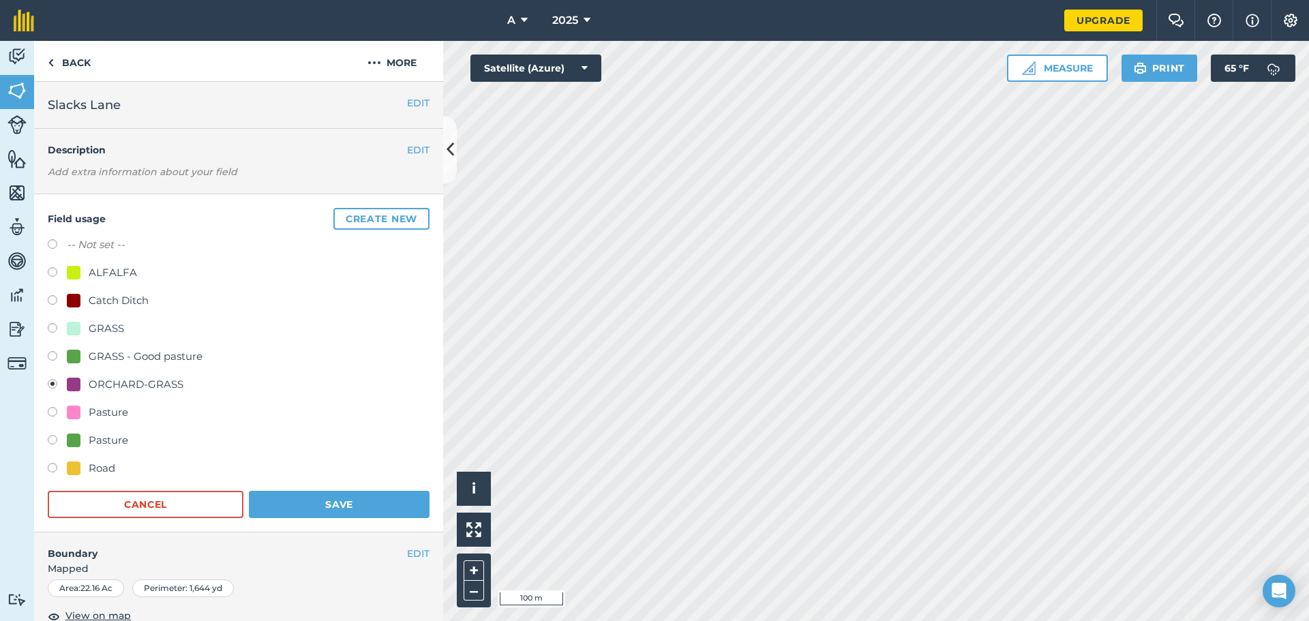
click at [132, 275] on div "ALFALFA" at bounding box center [113, 273] width 48 height 16
radio input "true"
radio input "false"
click at [354, 492] on button "Save" at bounding box center [339, 504] width 181 height 27
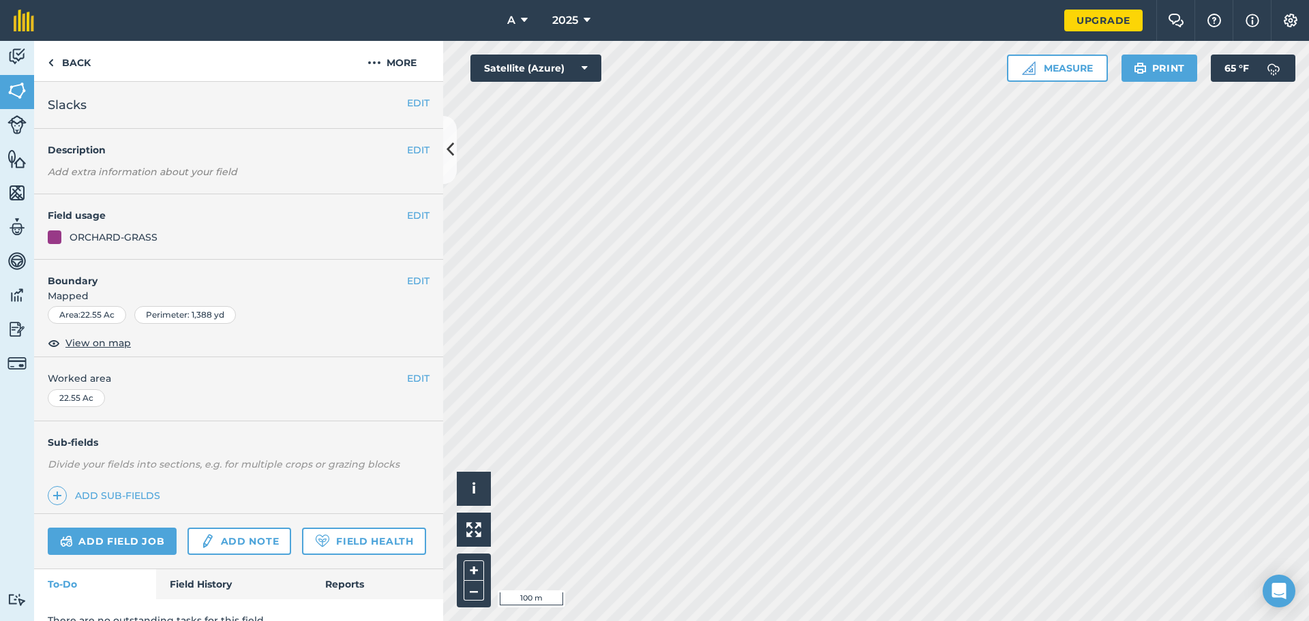
click at [405, 205] on div "EDIT Field usage ORCHARD-GRASS" at bounding box center [238, 226] width 409 height 65
click at [407, 215] on button "EDIT" at bounding box center [418, 215] width 22 height 15
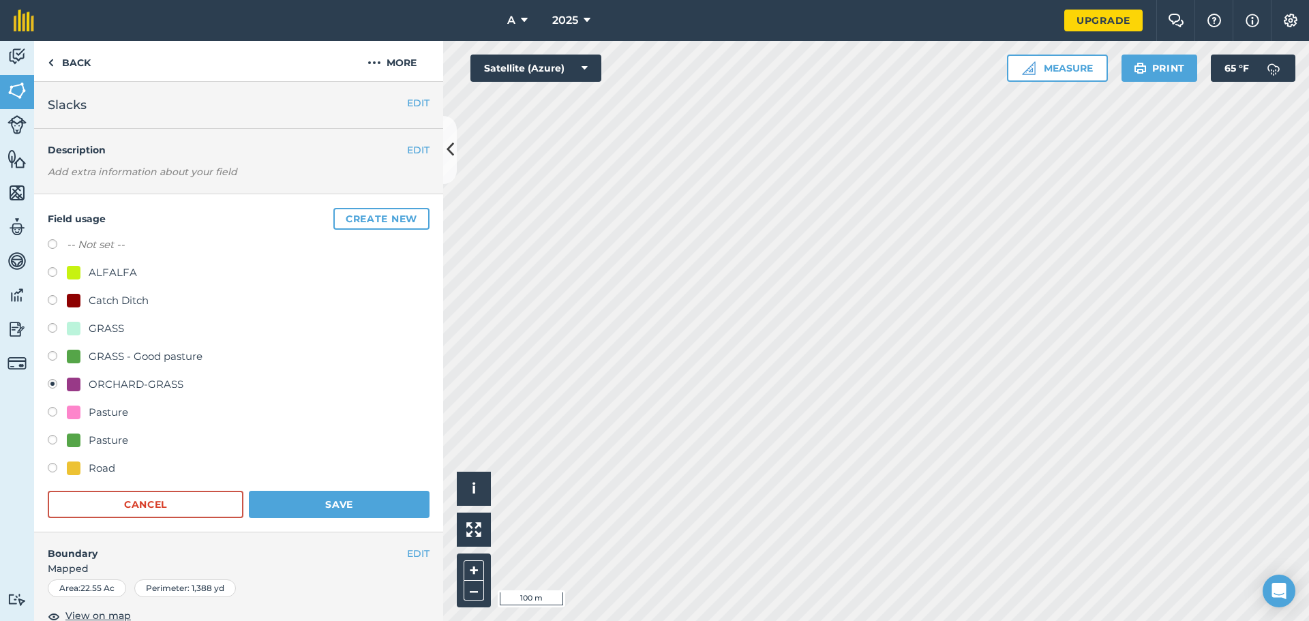
click at [124, 278] on div "ALFALFA" at bounding box center [113, 273] width 48 height 16
radio input "true"
radio input "false"
click at [383, 500] on button "Save" at bounding box center [339, 504] width 181 height 27
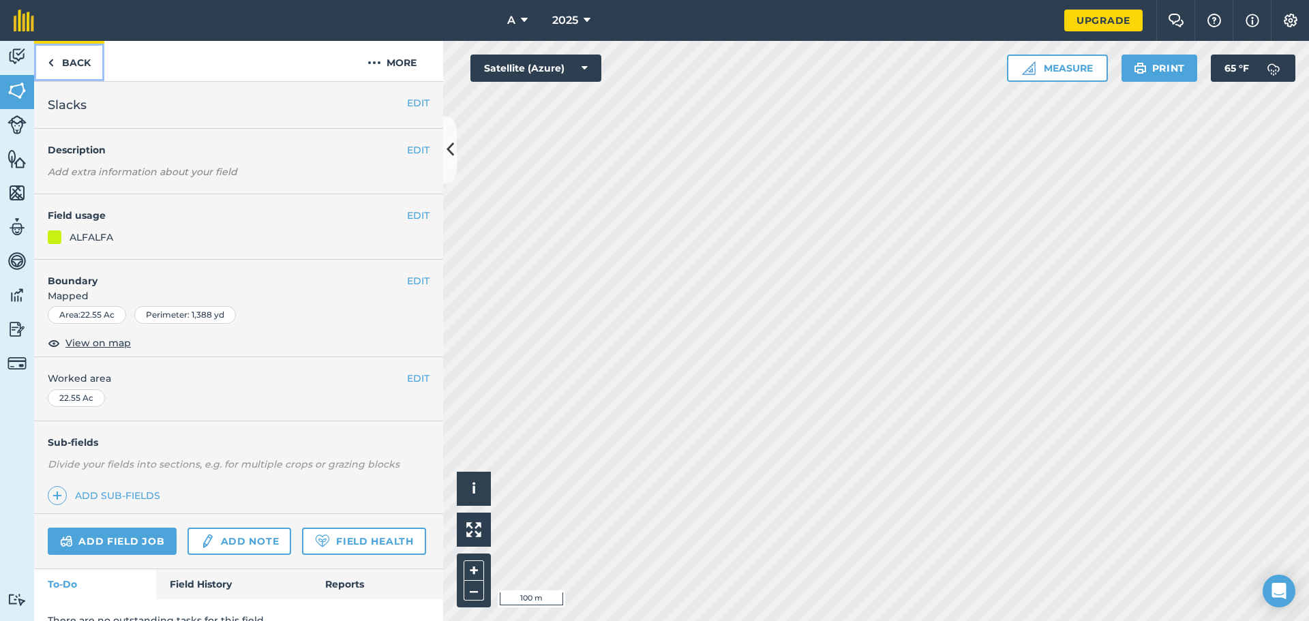
click at [58, 69] on link "Back" at bounding box center [69, 61] width 70 height 40
click at [72, 65] on link "Back" at bounding box center [69, 61] width 70 height 40
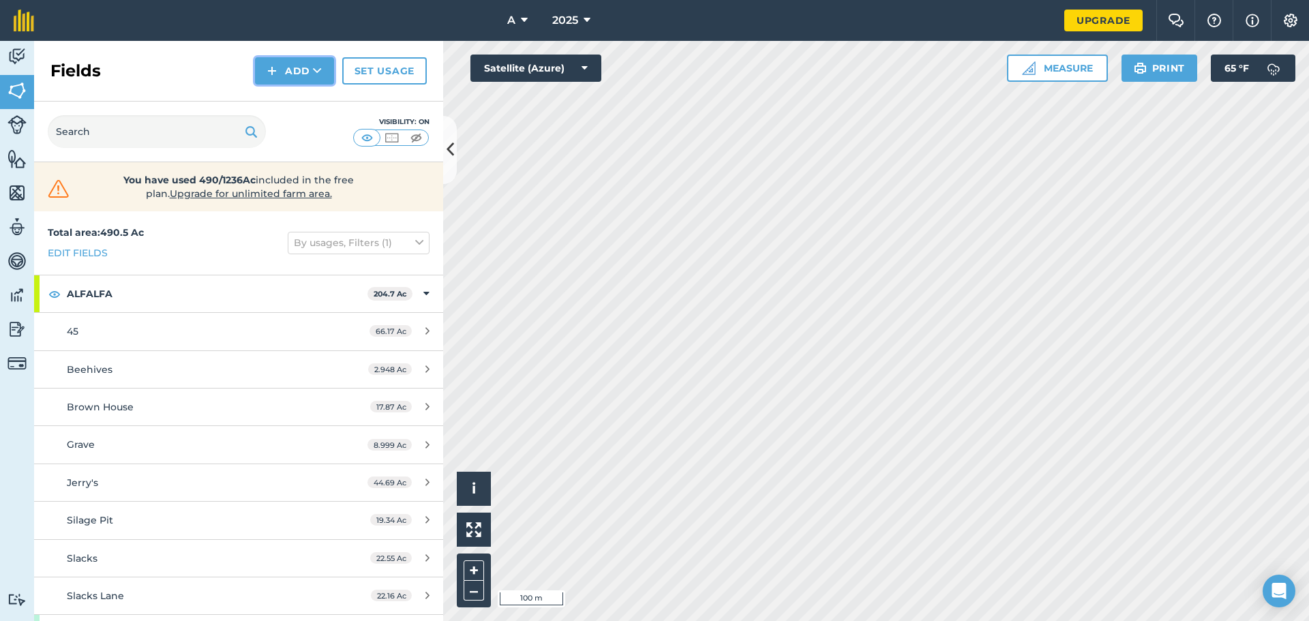
click at [300, 68] on button "Add" at bounding box center [294, 70] width 79 height 27
click at [304, 100] on link "Draw" at bounding box center [294, 102] width 75 height 30
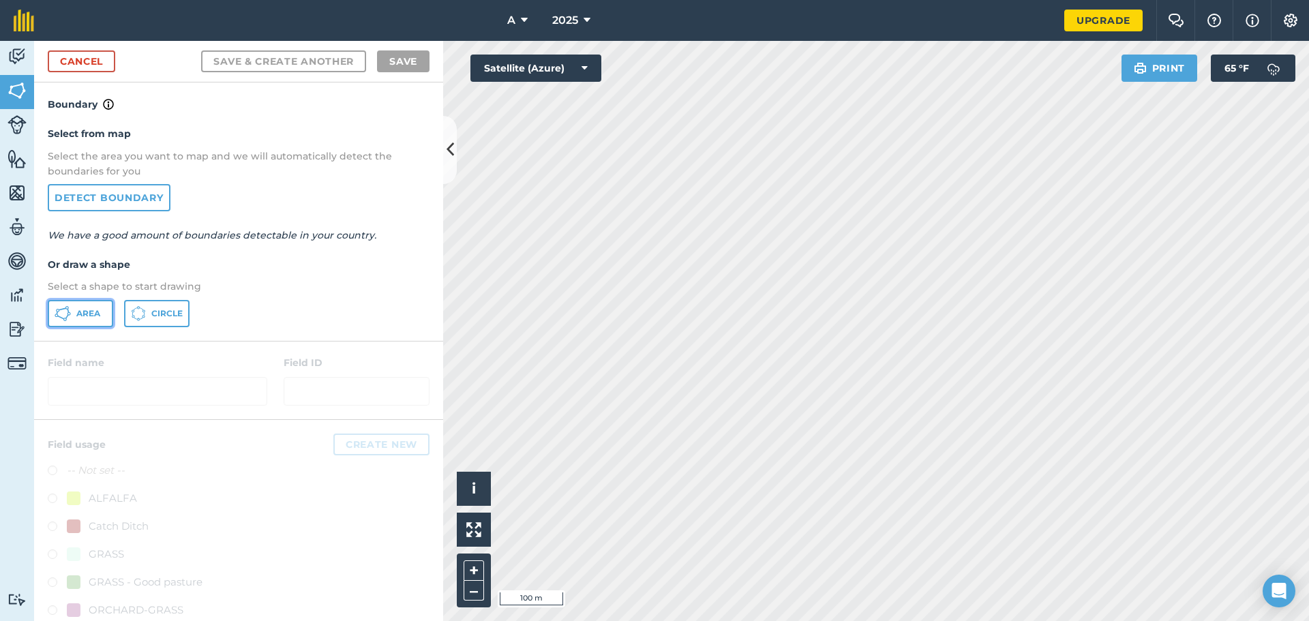
click at [88, 316] on span "Area" at bounding box center [88, 313] width 24 height 11
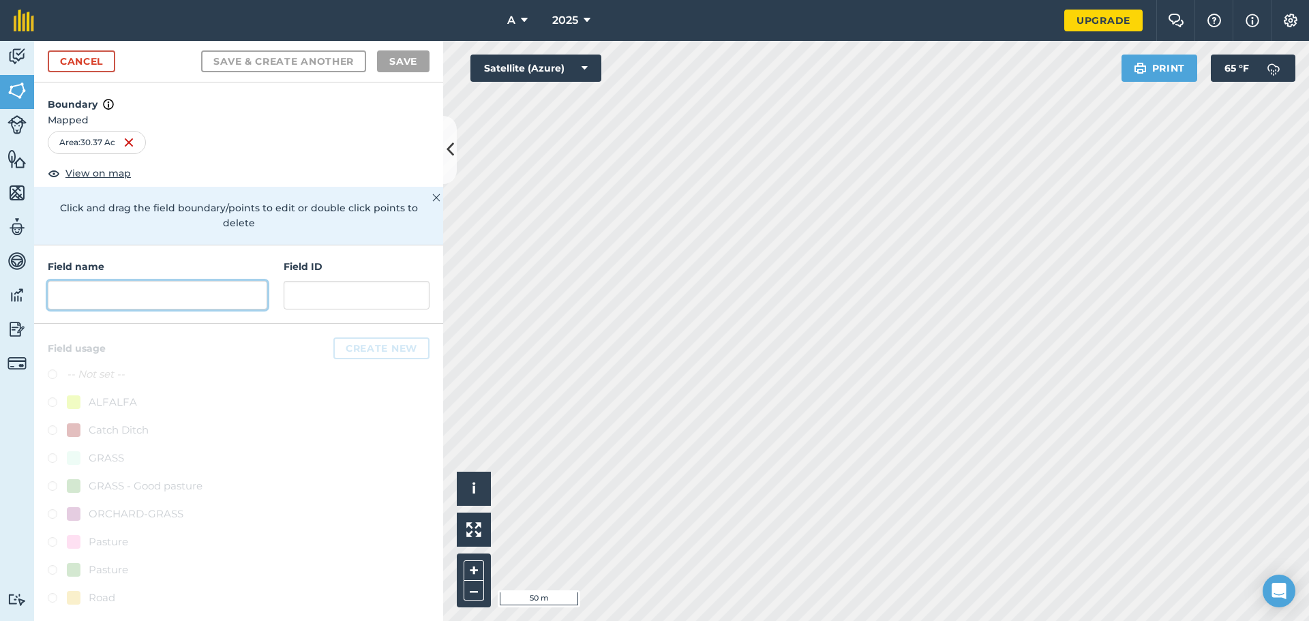
click at [196, 283] on input "text" at bounding box center [158, 295] width 220 height 29
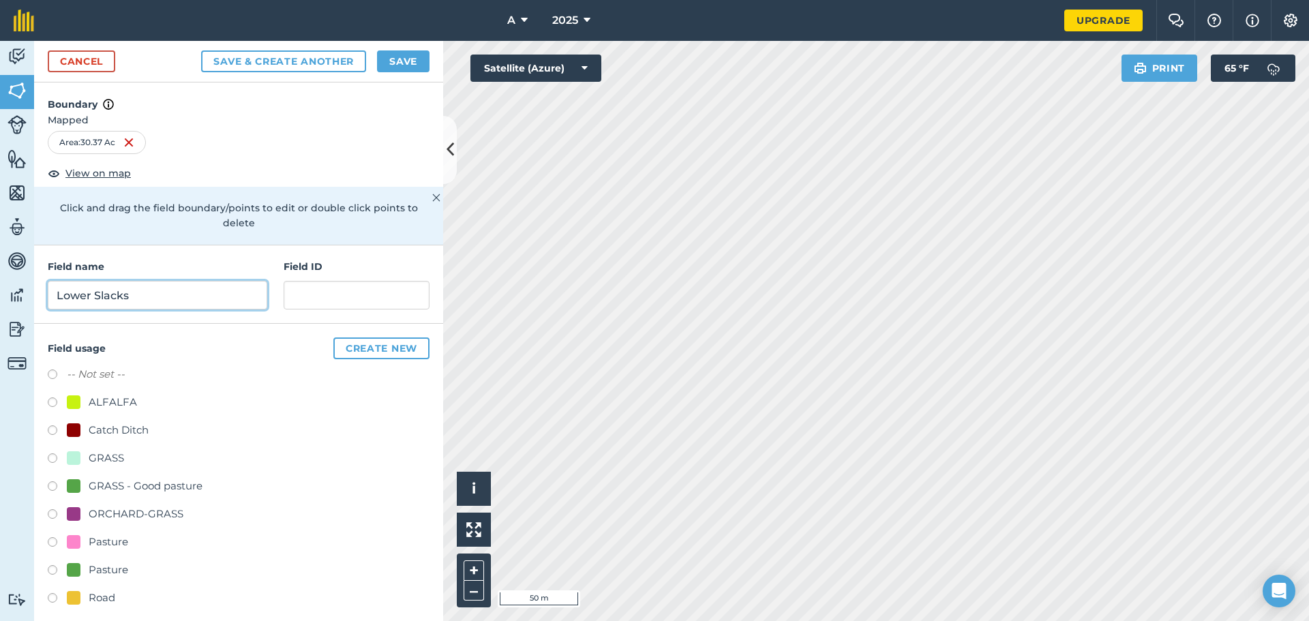
type input "Lower Slacks"
click at [104, 450] on div "GRASS" at bounding box center [106, 458] width 35 height 16
radio input "true"
click at [417, 62] on button "Save" at bounding box center [403, 61] width 52 height 22
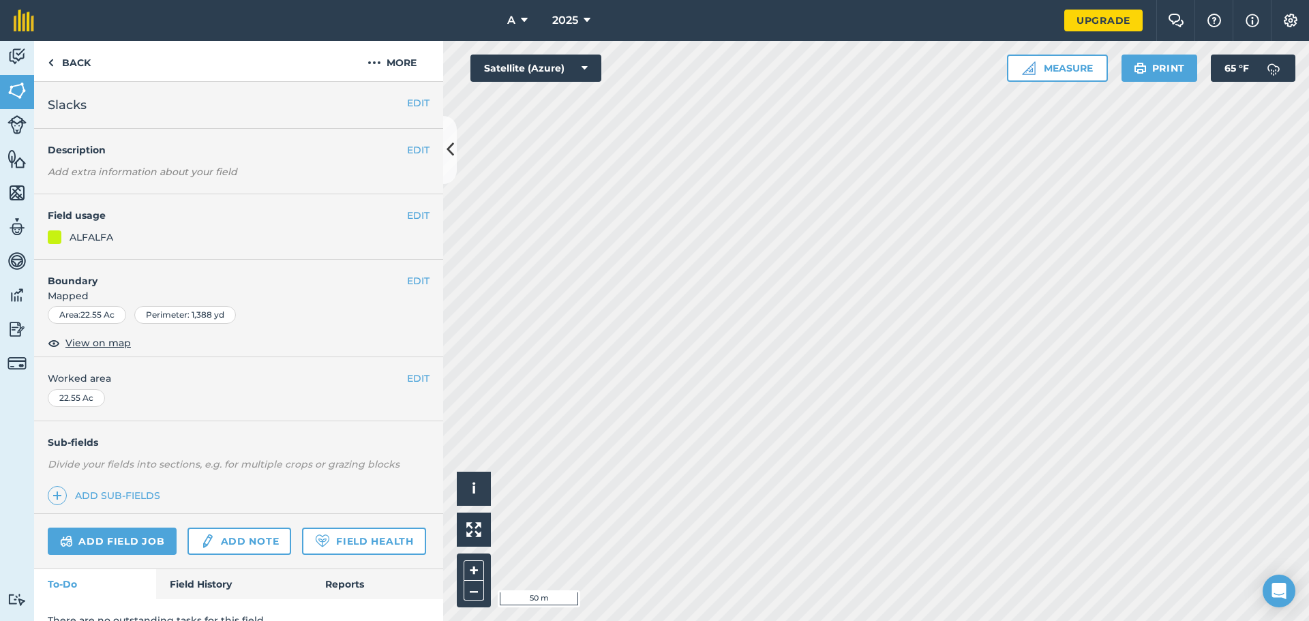
click at [394, 220] on h4 "Field usage" at bounding box center [227, 215] width 359 height 15
click at [407, 215] on button "EDIT" at bounding box center [418, 215] width 22 height 15
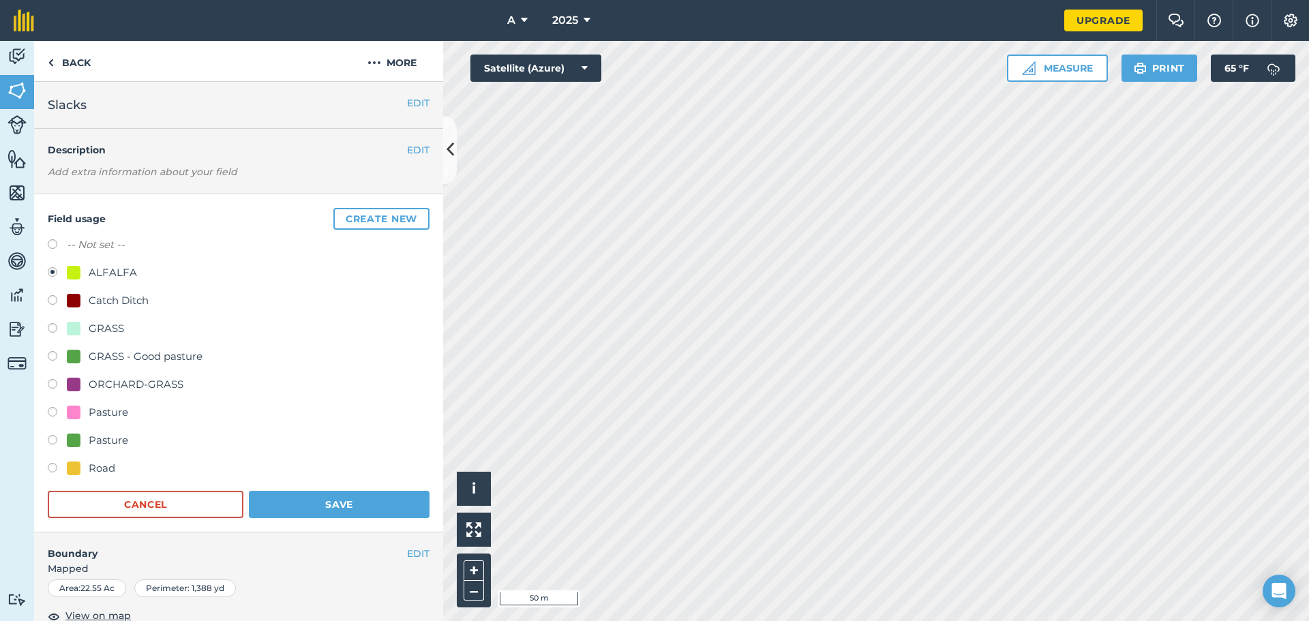
click at [119, 327] on div "GRASS" at bounding box center [106, 328] width 35 height 16
radio input "true"
radio input "false"
click at [332, 504] on button "Save" at bounding box center [339, 504] width 181 height 27
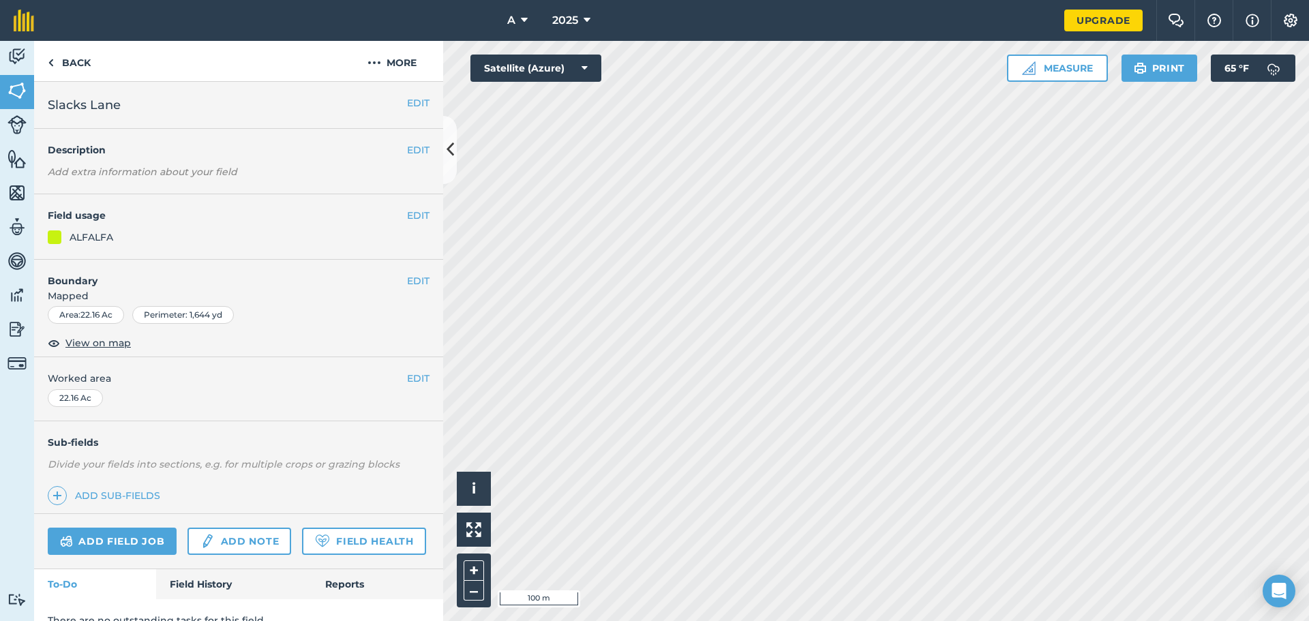
click at [416, 202] on div "EDIT Field usage ALFALFA" at bounding box center [238, 226] width 409 height 65
click at [412, 209] on button "EDIT" at bounding box center [418, 215] width 22 height 15
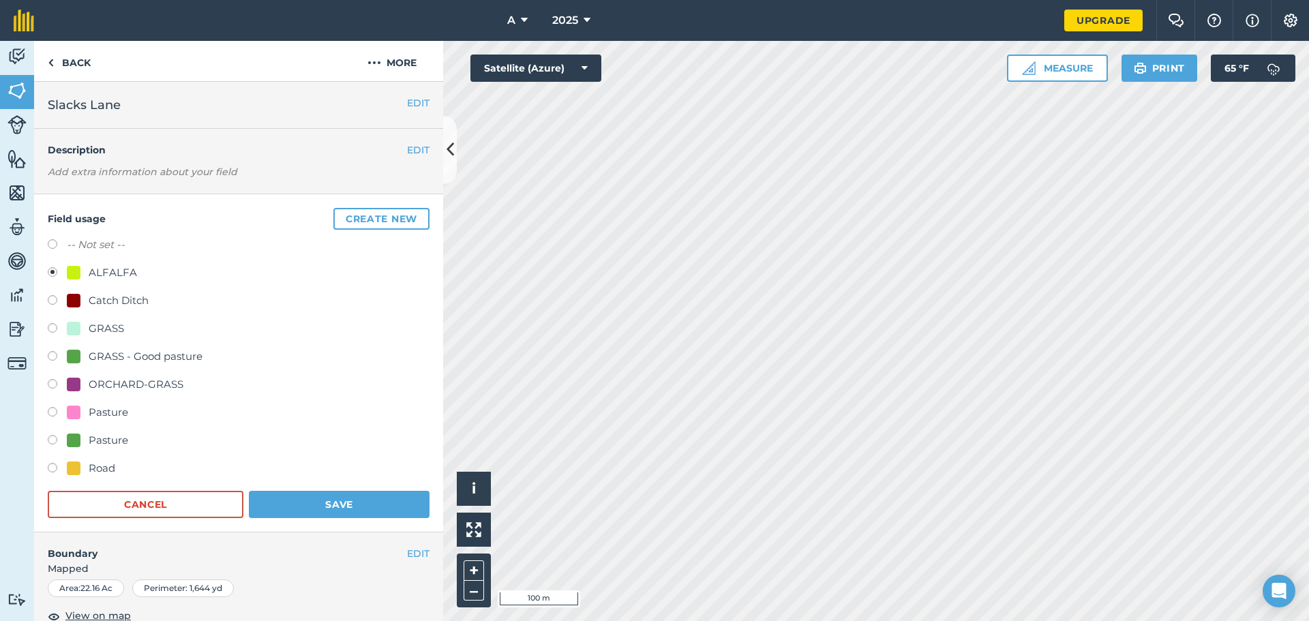
click at [91, 327] on div "GRASS" at bounding box center [106, 328] width 35 height 16
radio input "true"
radio input "false"
click at [312, 496] on button "Save" at bounding box center [339, 504] width 181 height 27
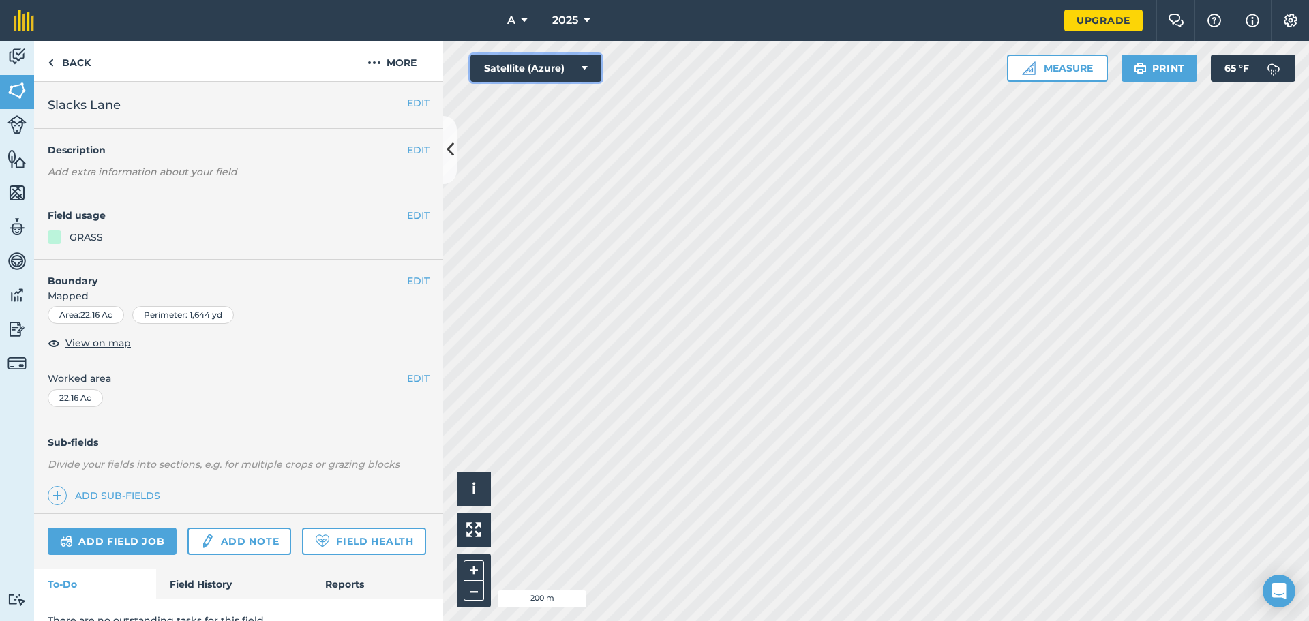
click at [574, 63] on button "Satellite (Azure)" at bounding box center [535, 68] width 131 height 27
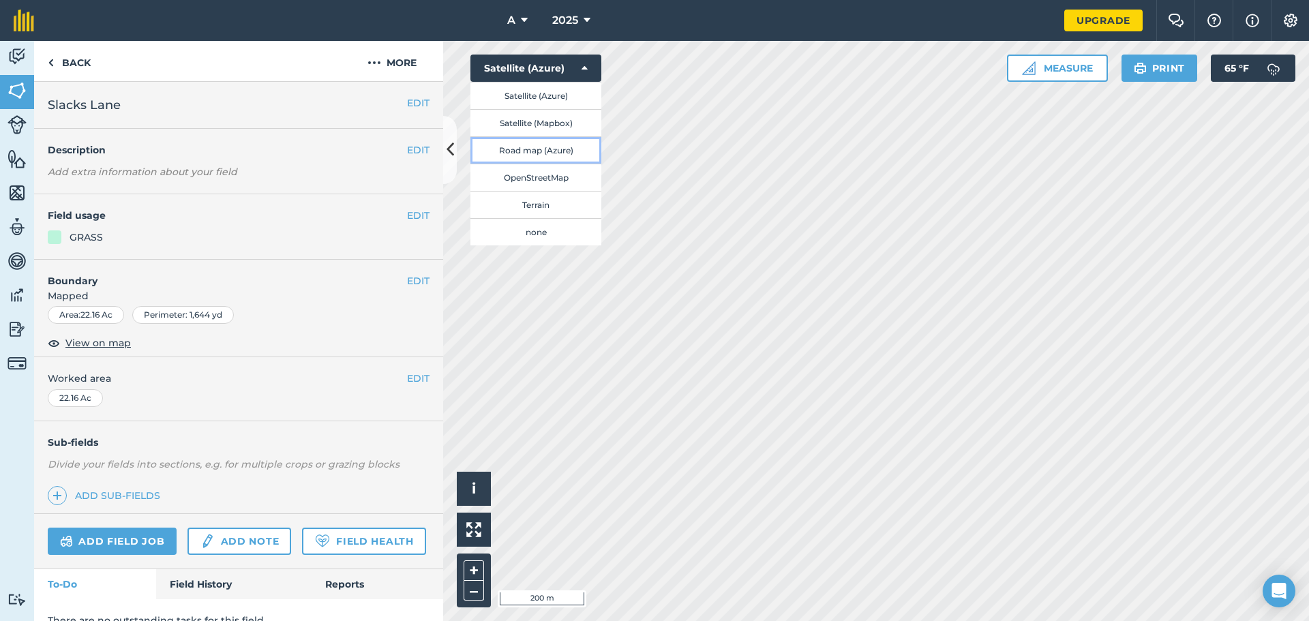
click at [544, 156] on button "Road map (Azure)" at bounding box center [535, 149] width 131 height 27
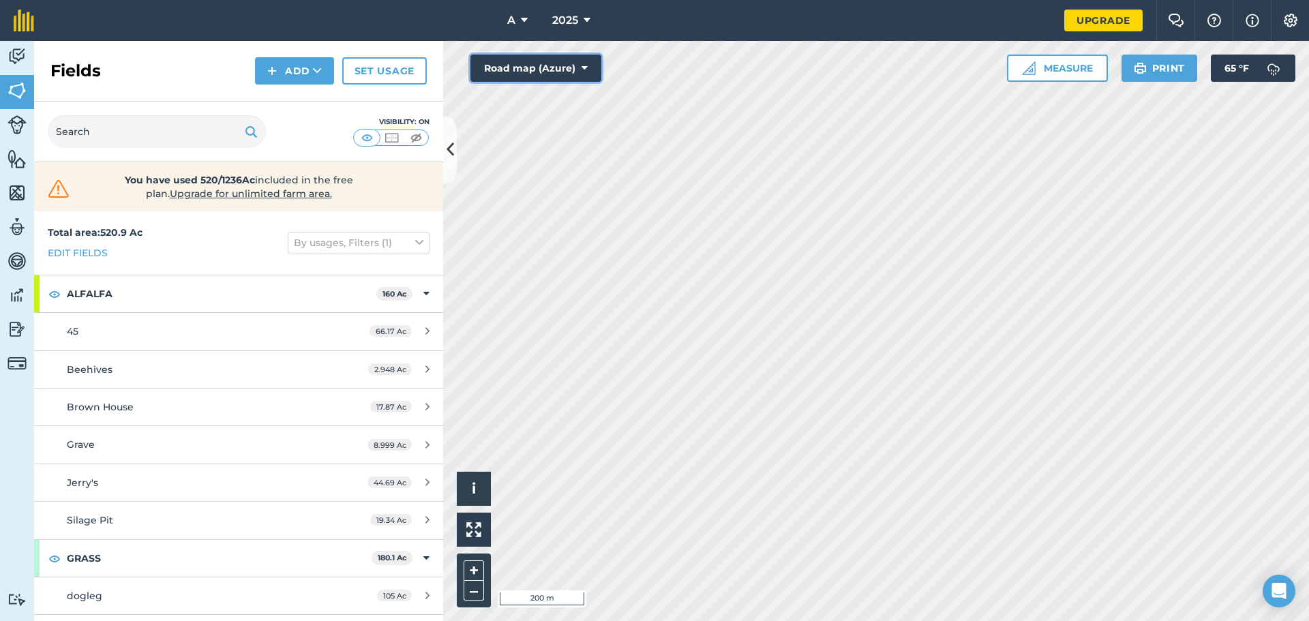
click at [553, 57] on button "Road map (Azure)" at bounding box center [535, 68] width 131 height 27
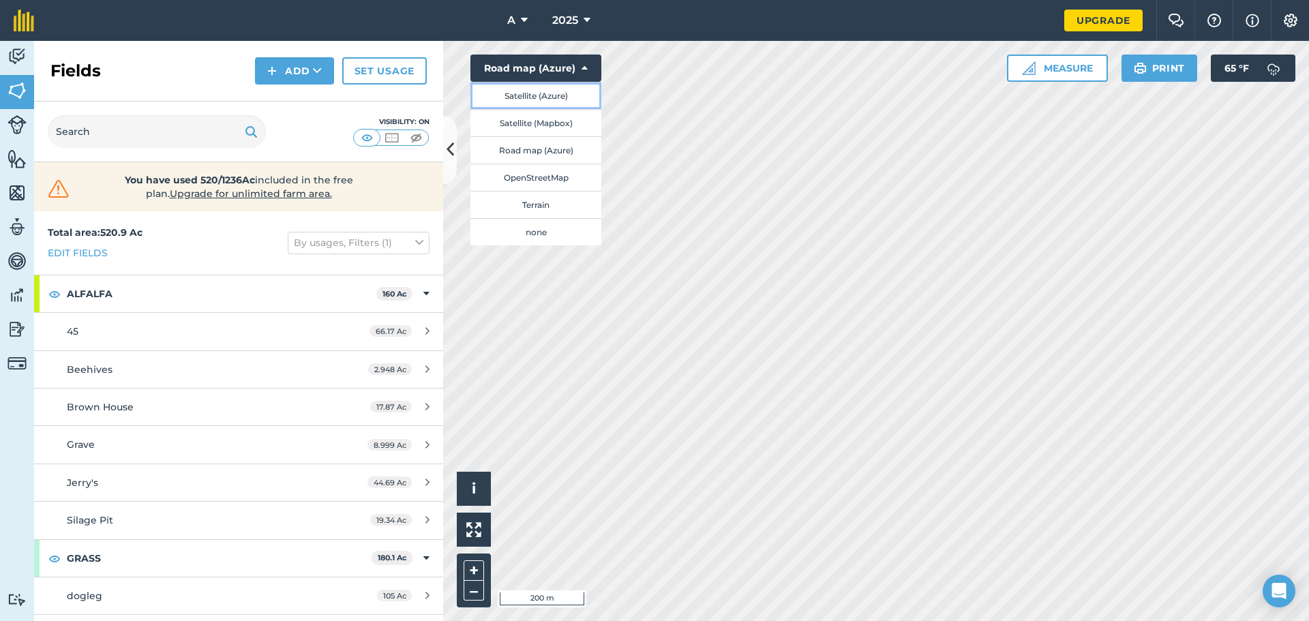
click at [552, 90] on button "Satellite (Azure)" at bounding box center [535, 95] width 131 height 27
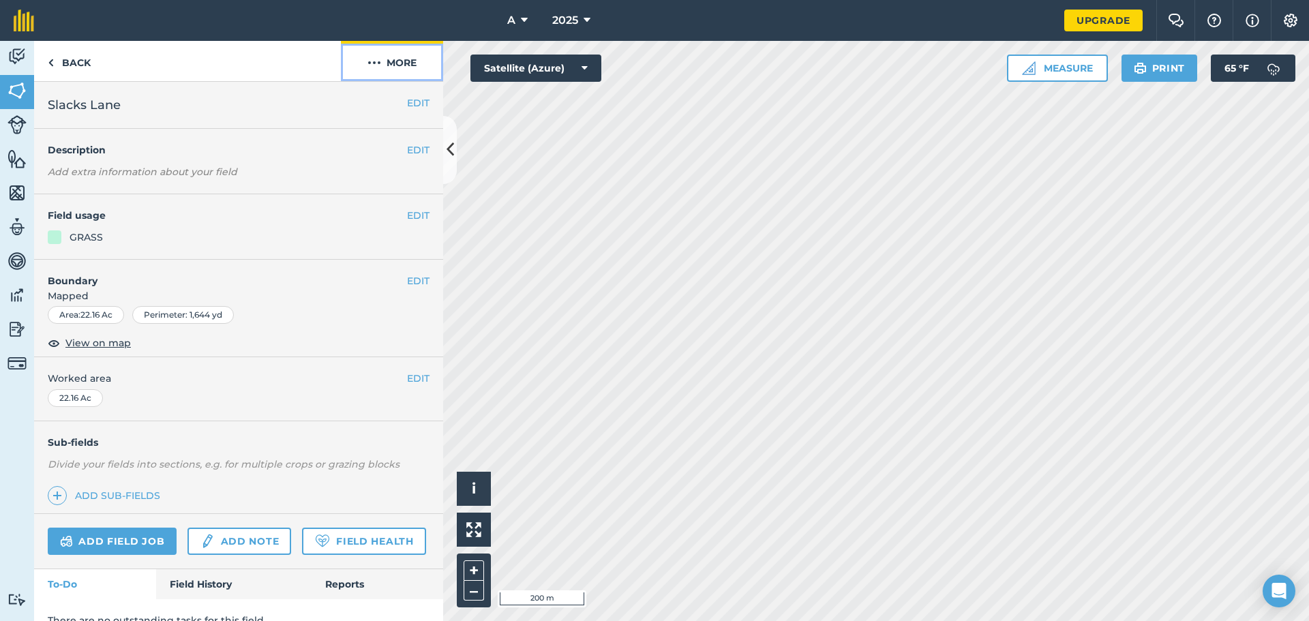
click at [397, 52] on button "More" at bounding box center [392, 61] width 102 height 40
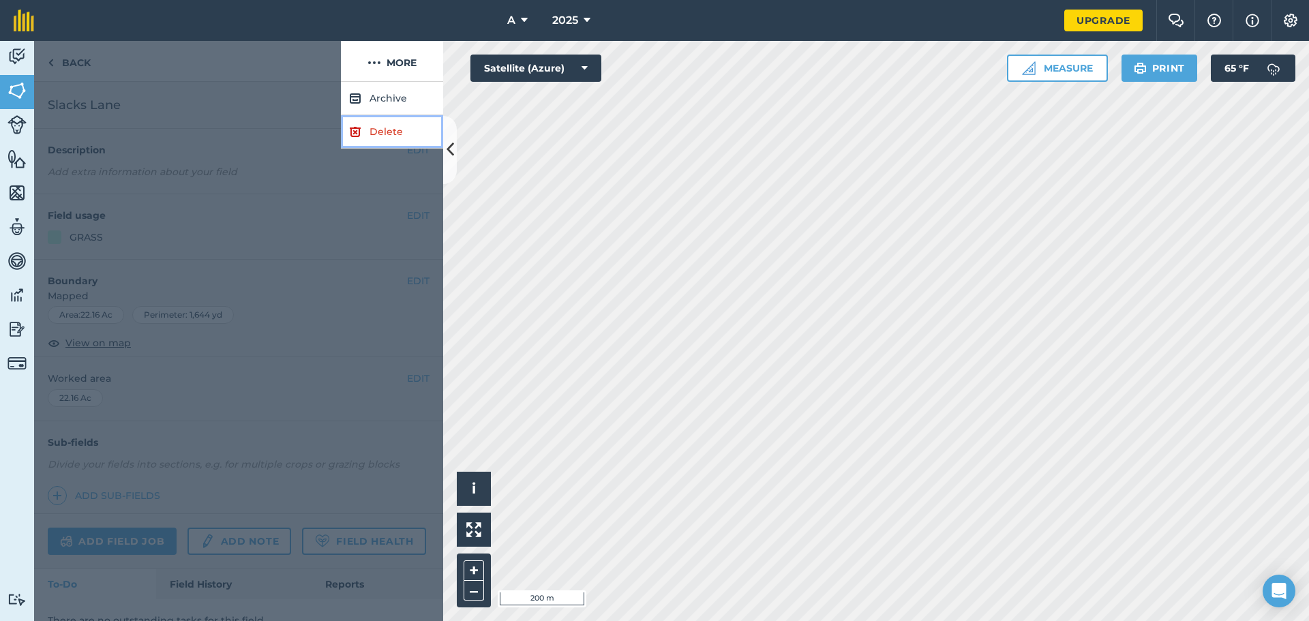
click at [400, 124] on link "Delete" at bounding box center [392, 131] width 102 height 33
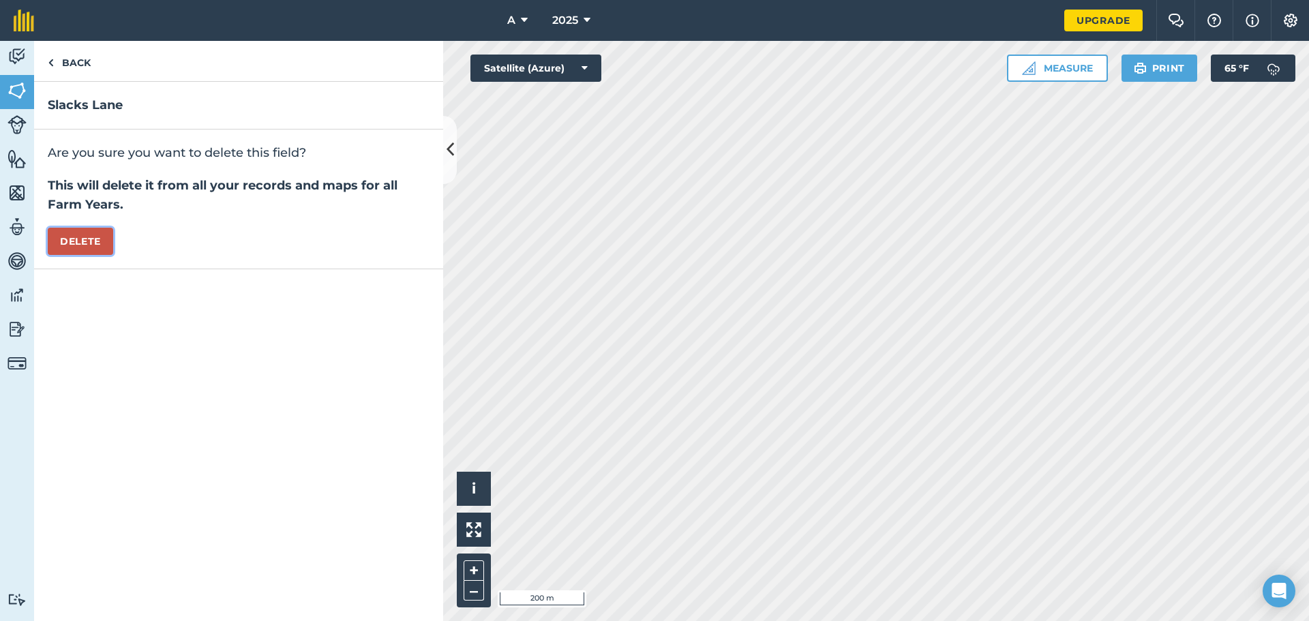
click at [74, 229] on button "Delete" at bounding box center [80, 241] width 65 height 27
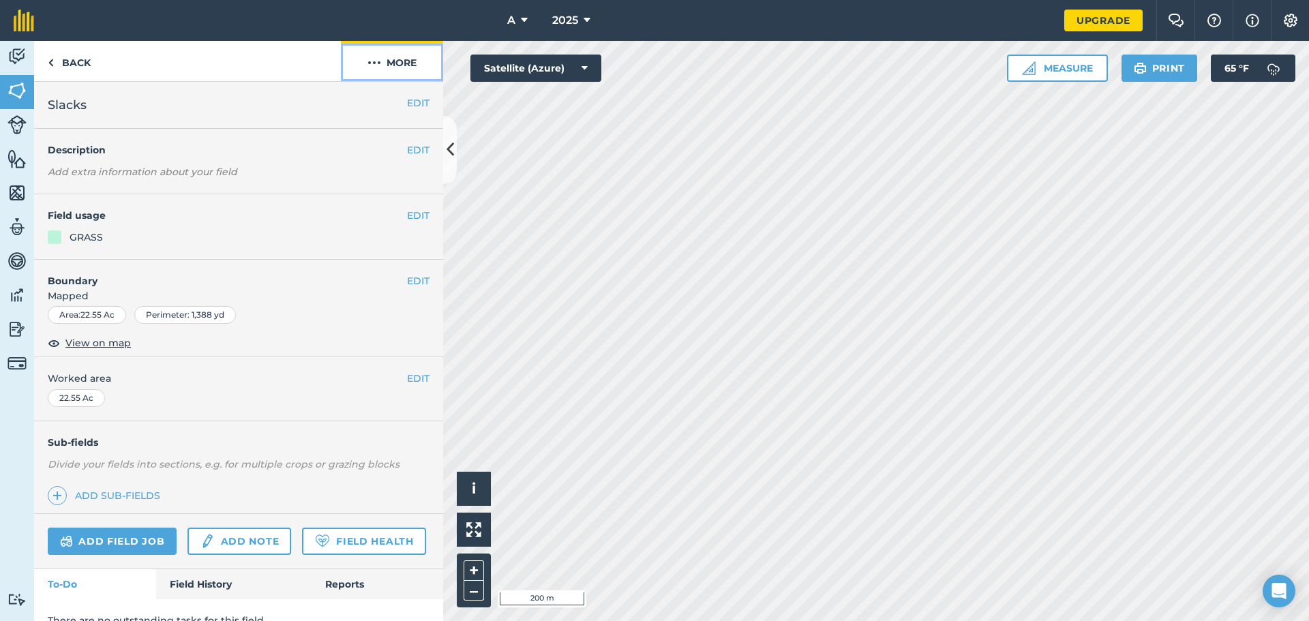
click at [397, 59] on button "More" at bounding box center [392, 61] width 102 height 40
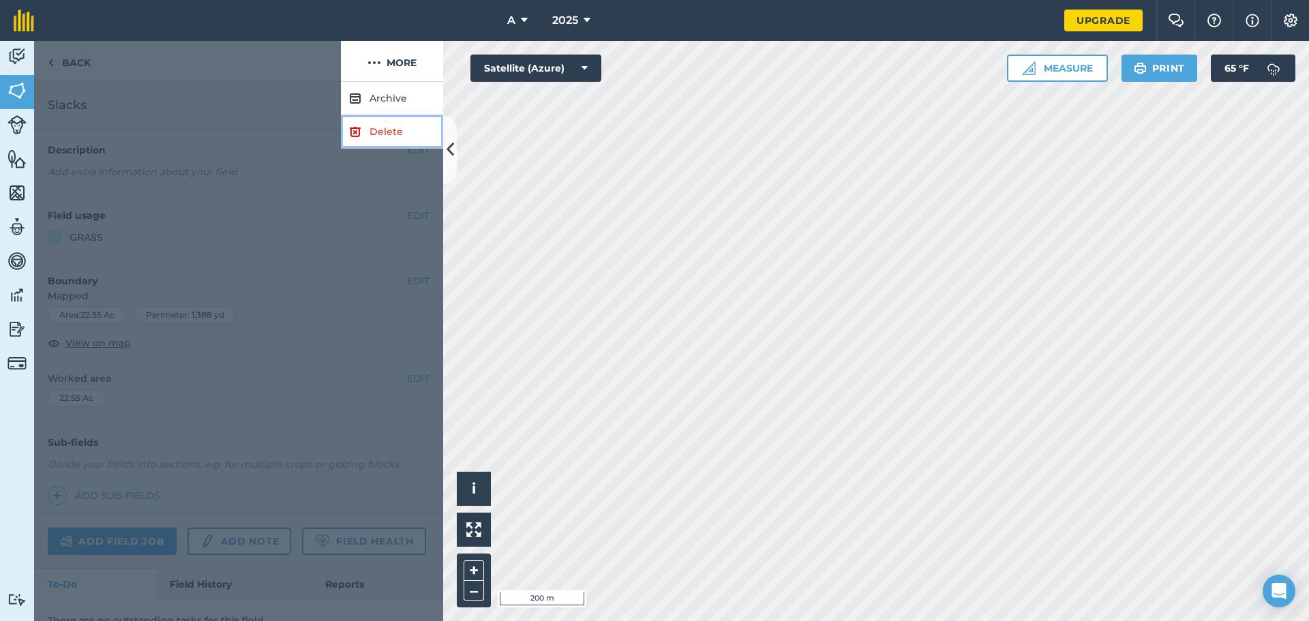
click at [374, 137] on link "Delete" at bounding box center [392, 131] width 102 height 33
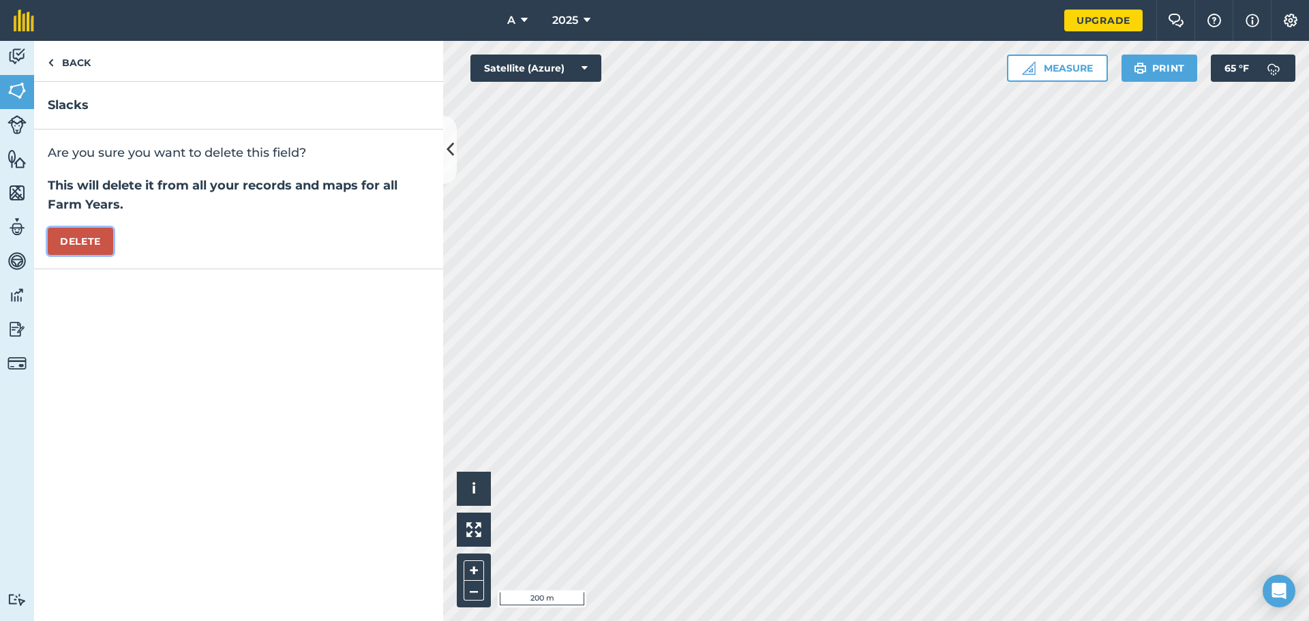
click at [64, 246] on button "Delete" at bounding box center [80, 241] width 65 height 27
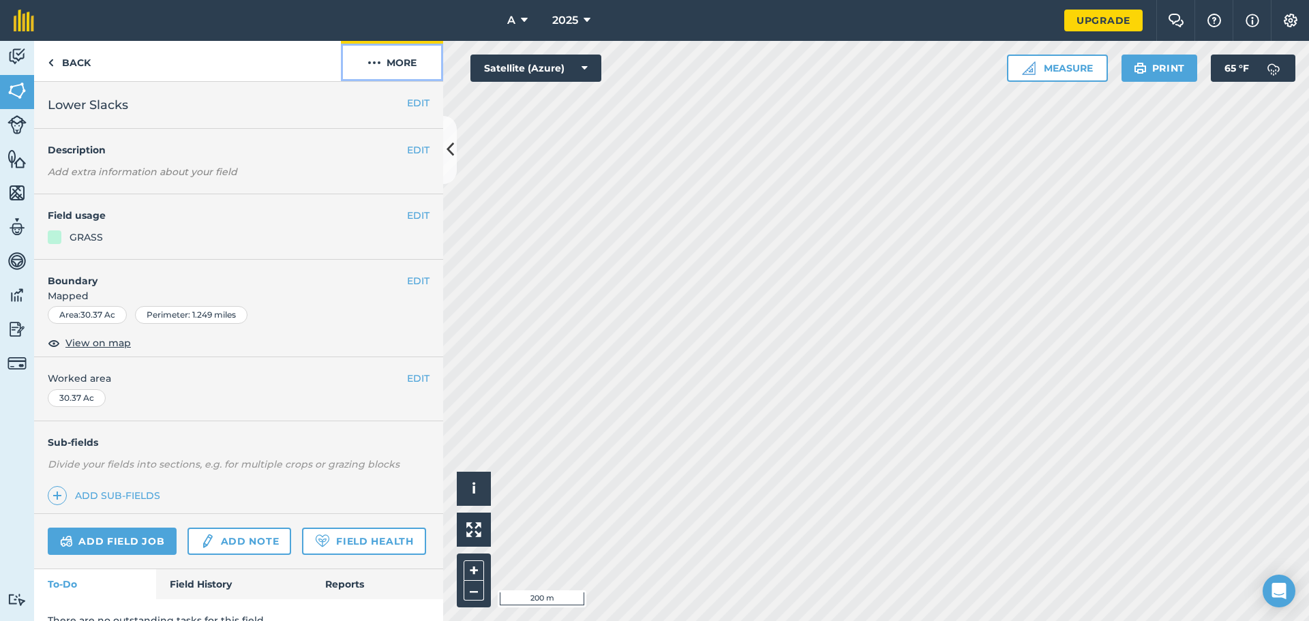
click at [372, 65] on img at bounding box center [374, 63] width 14 height 16
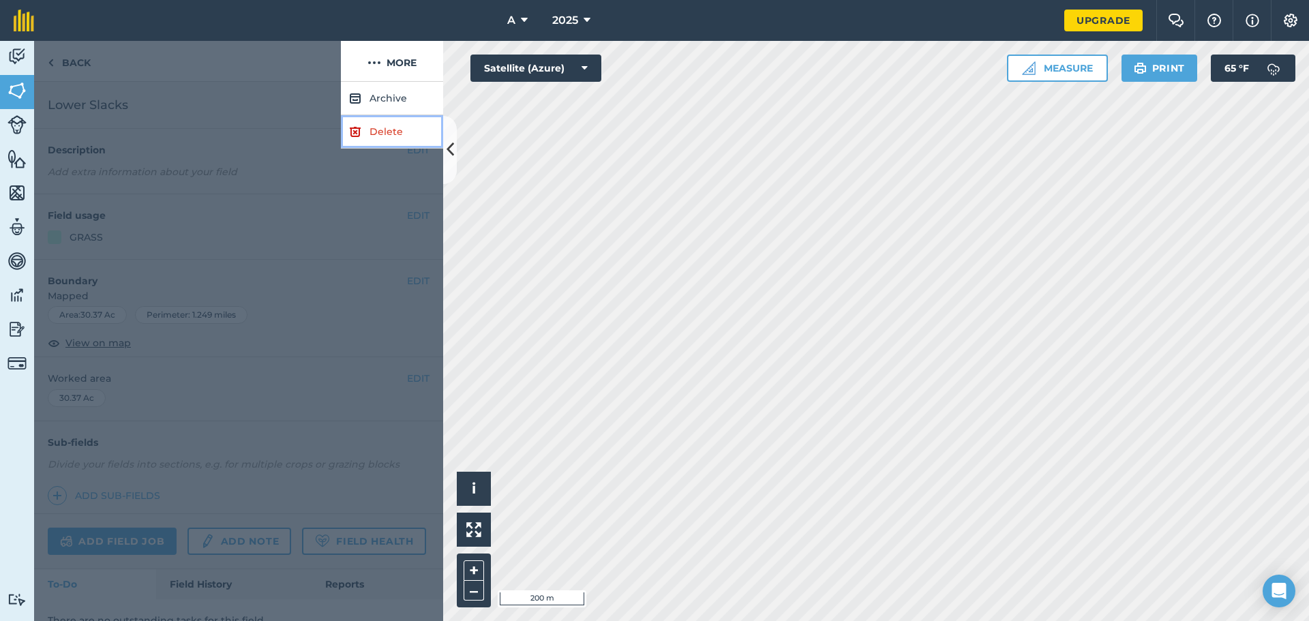
click at [363, 135] on link "Delete" at bounding box center [392, 131] width 102 height 33
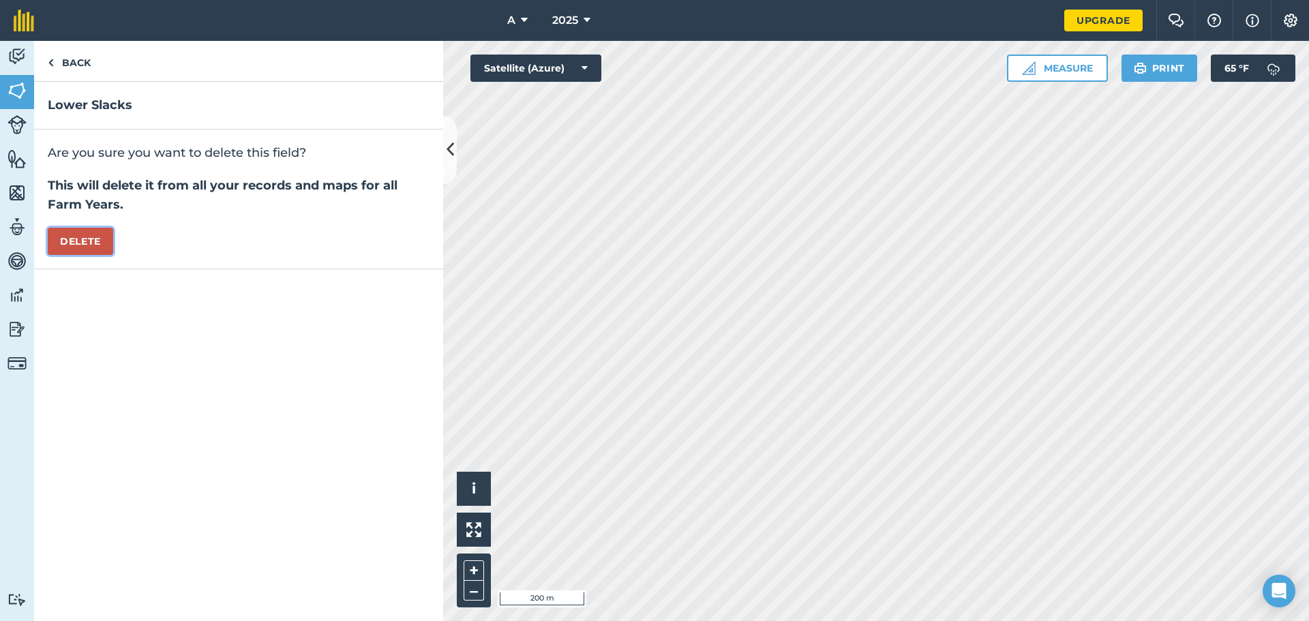
click at [82, 242] on button "Delete" at bounding box center [80, 241] width 65 height 27
